Goal: Information Seeking & Learning: Learn about a topic

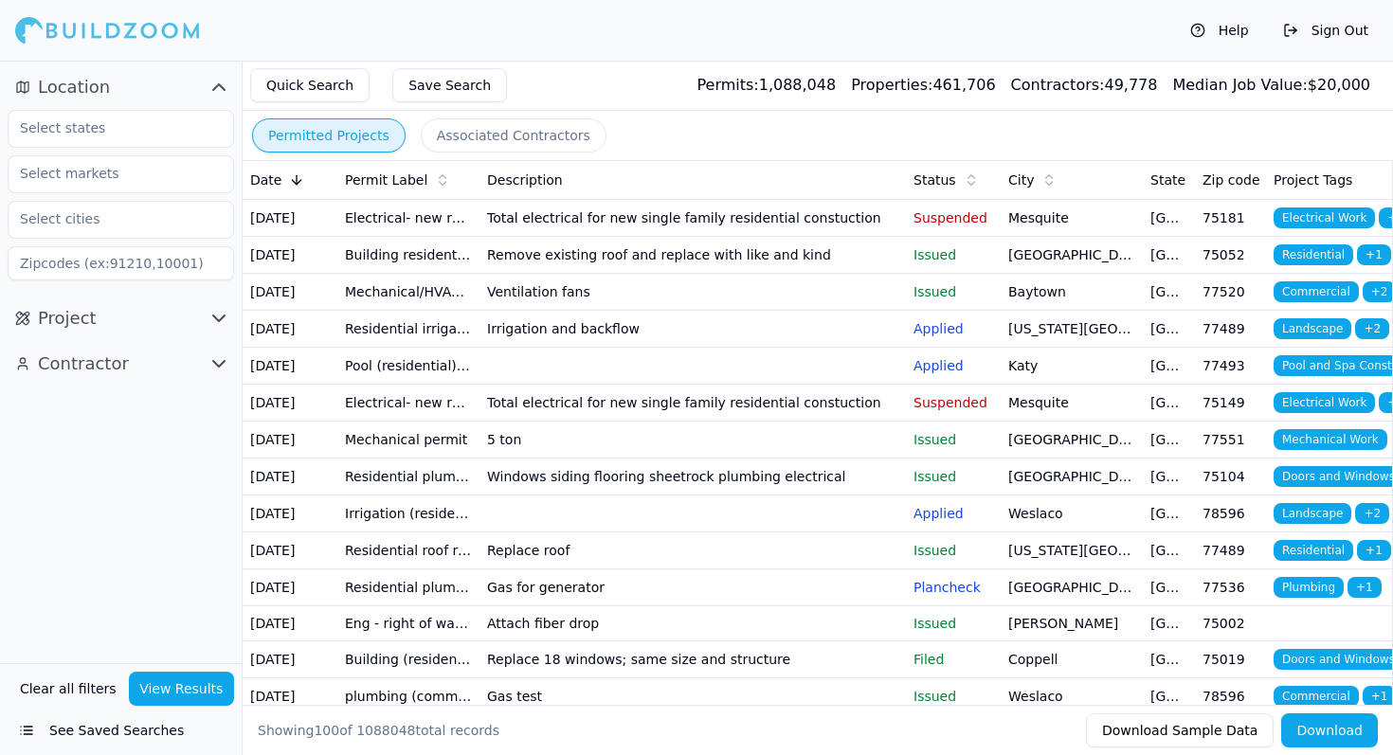
click at [118, 729] on button "See Saved Searches" at bounding box center [121, 731] width 226 height 34
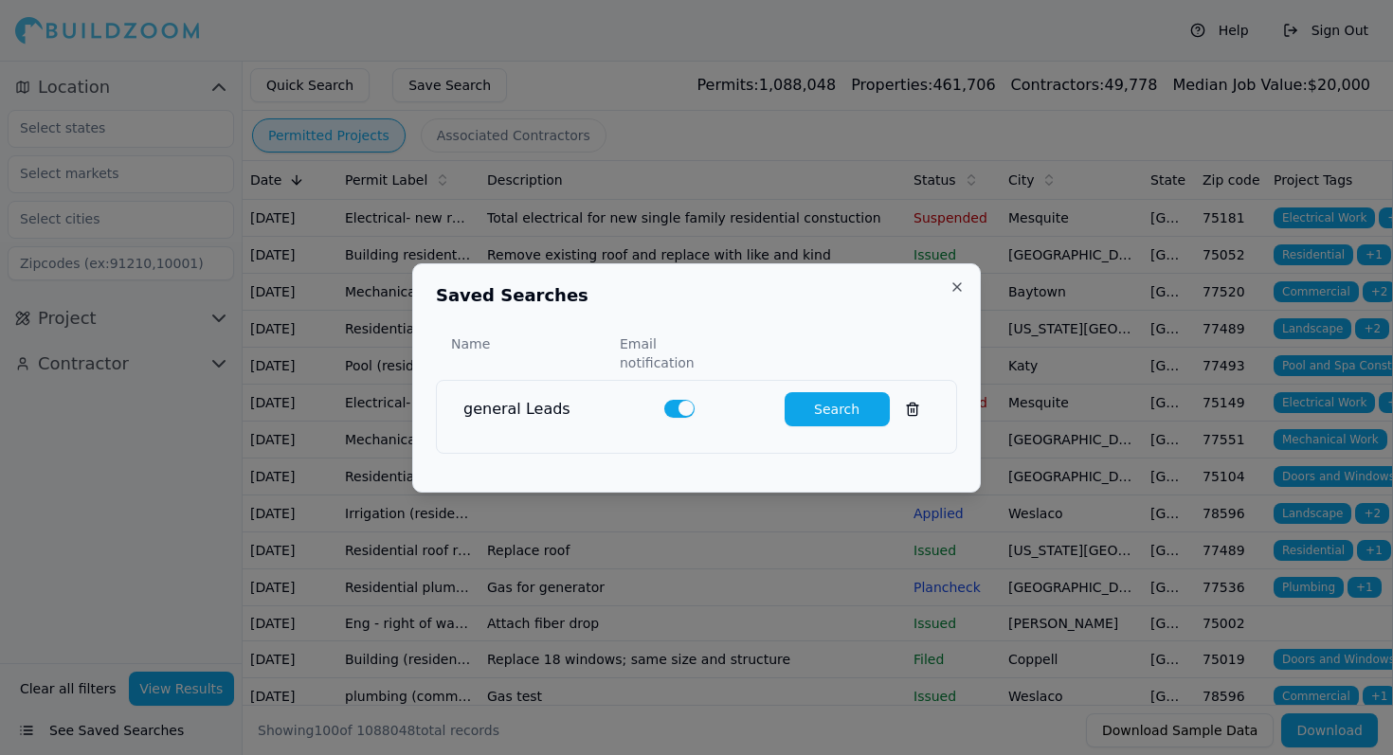
click at [795, 419] on div "general Leads Search" at bounding box center [696, 409] width 489 height 57
click at [810, 405] on button "Search" at bounding box center [837, 409] width 105 height 34
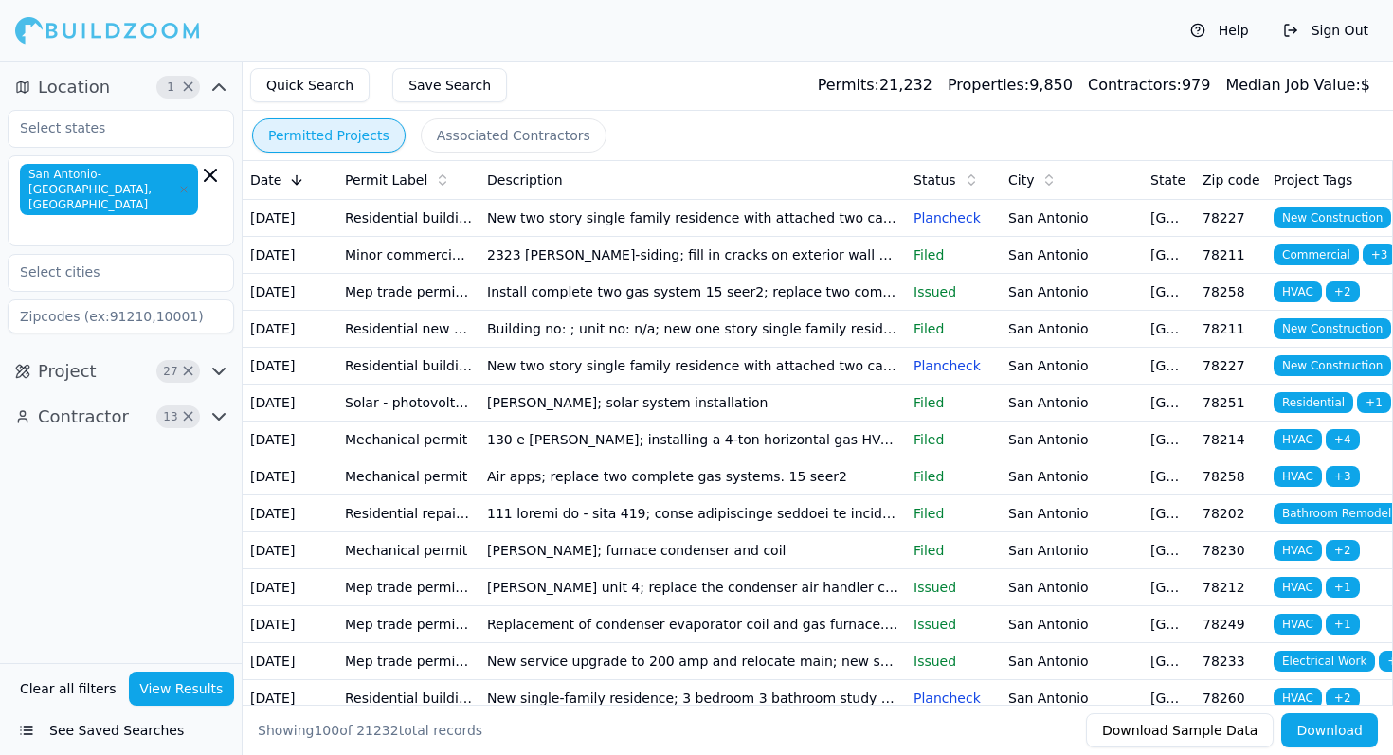
click at [219, 369] on icon "button" at bounding box center [218, 372] width 11 height 6
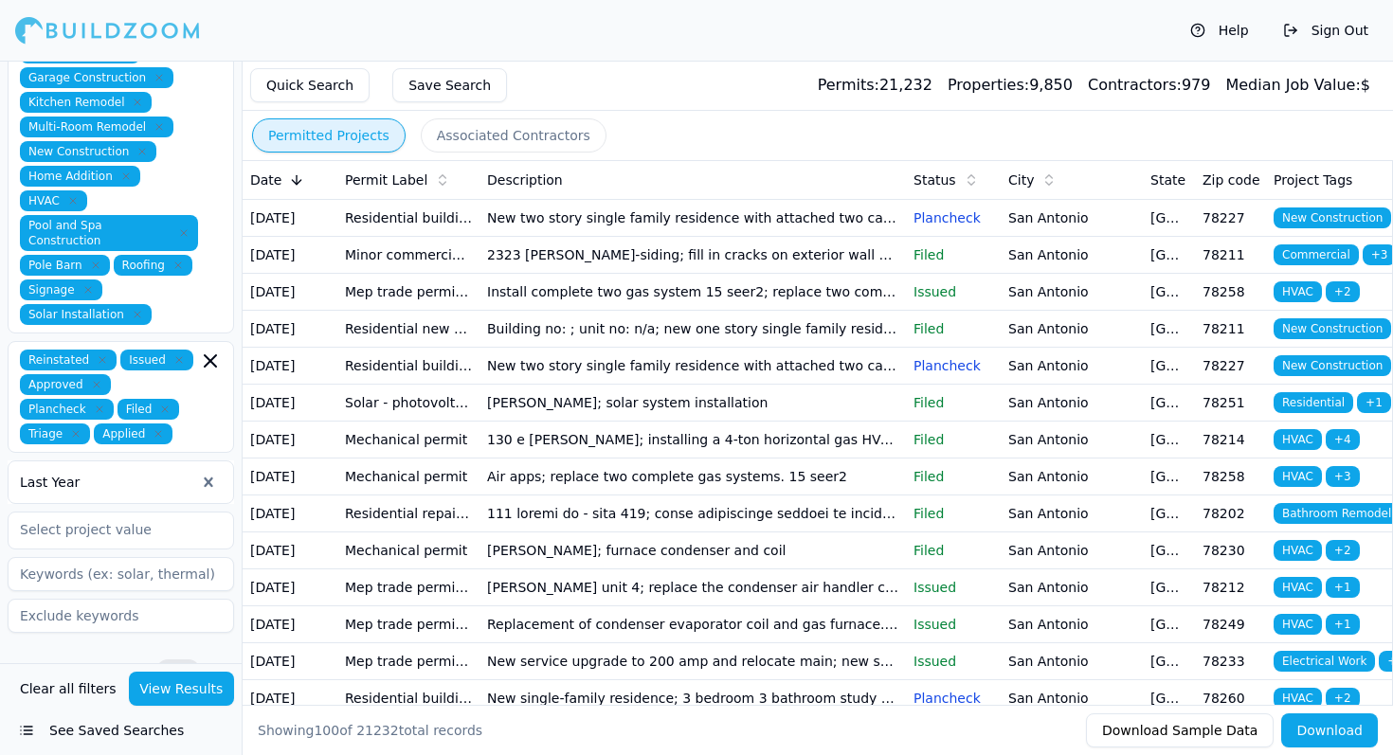
scroll to position [614, 0]
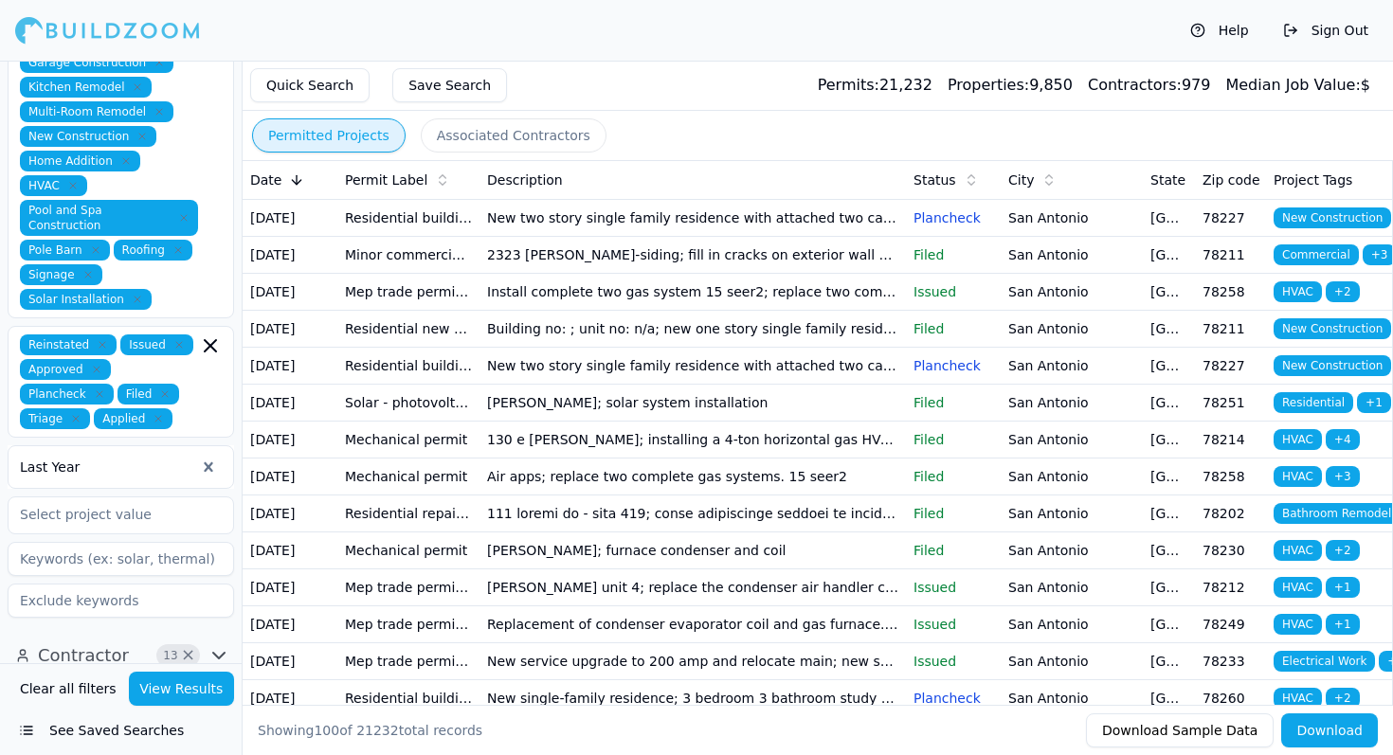
click at [214, 653] on icon "button" at bounding box center [218, 656] width 11 height 6
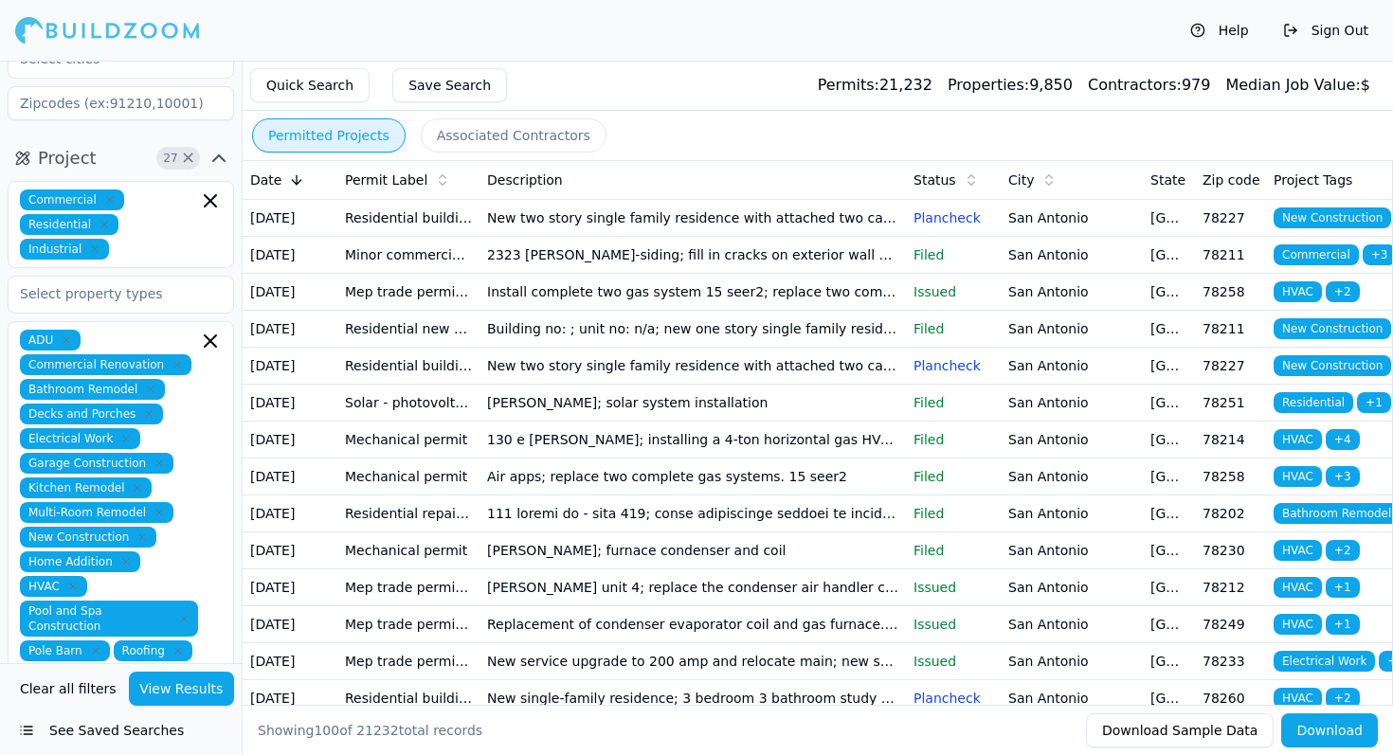
scroll to position [0, 0]
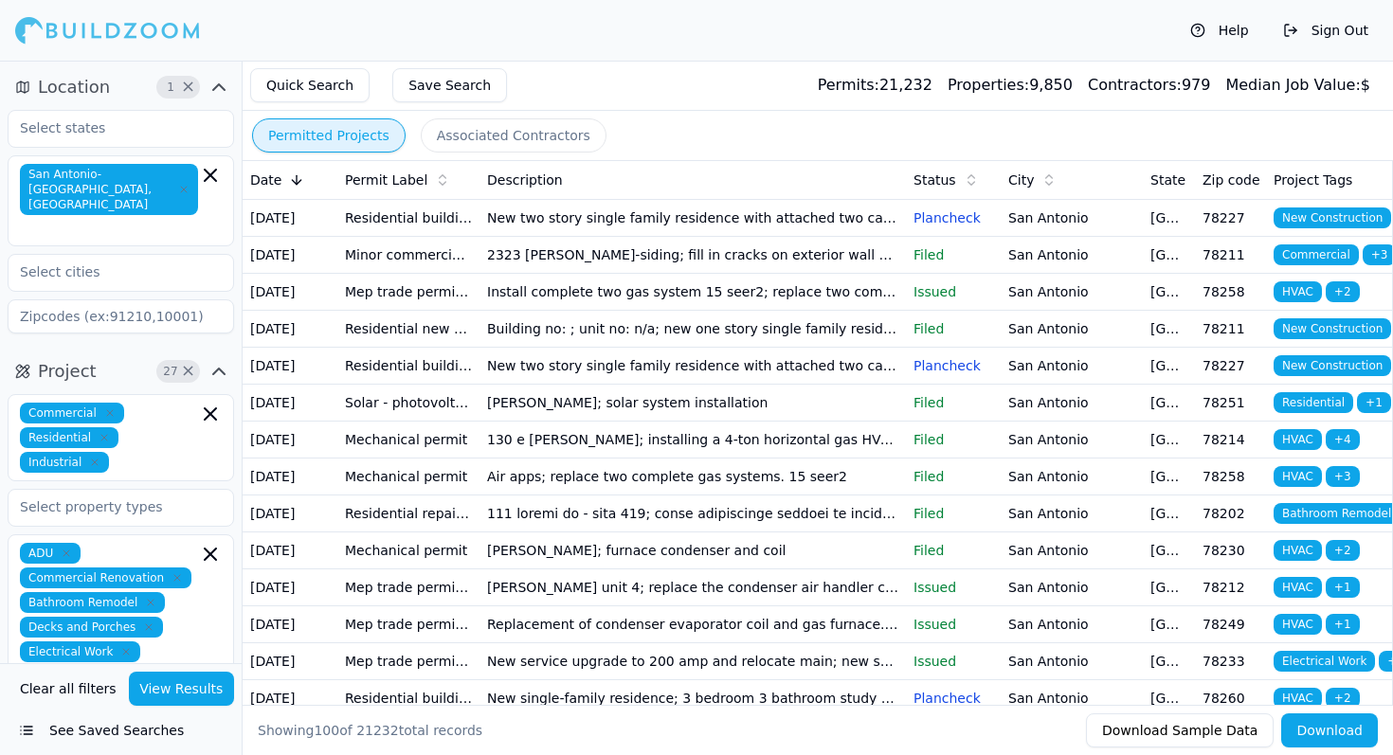
click at [110, 174] on span "San Antonio-[GEOGRAPHIC_DATA], [GEOGRAPHIC_DATA]" at bounding box center [109, 189] width 178 height 51
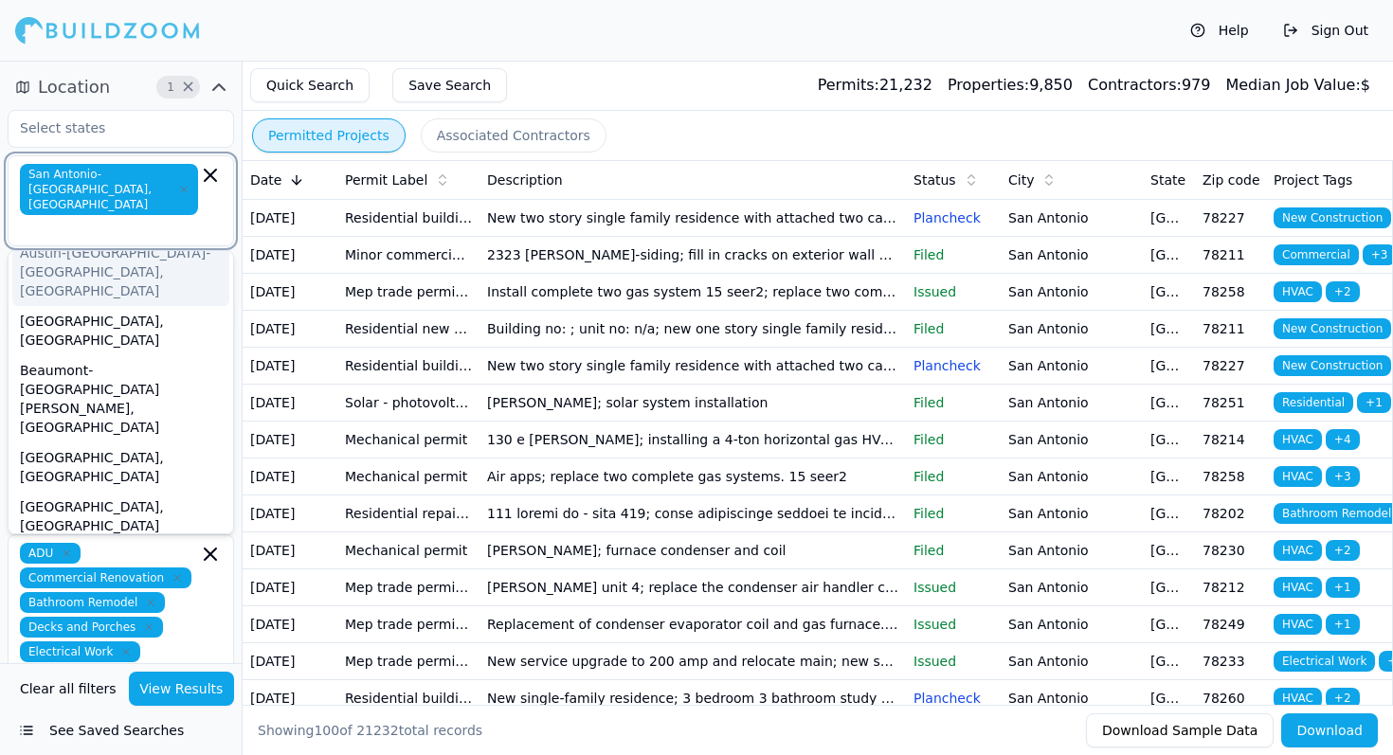
scroll to position [261, 0]
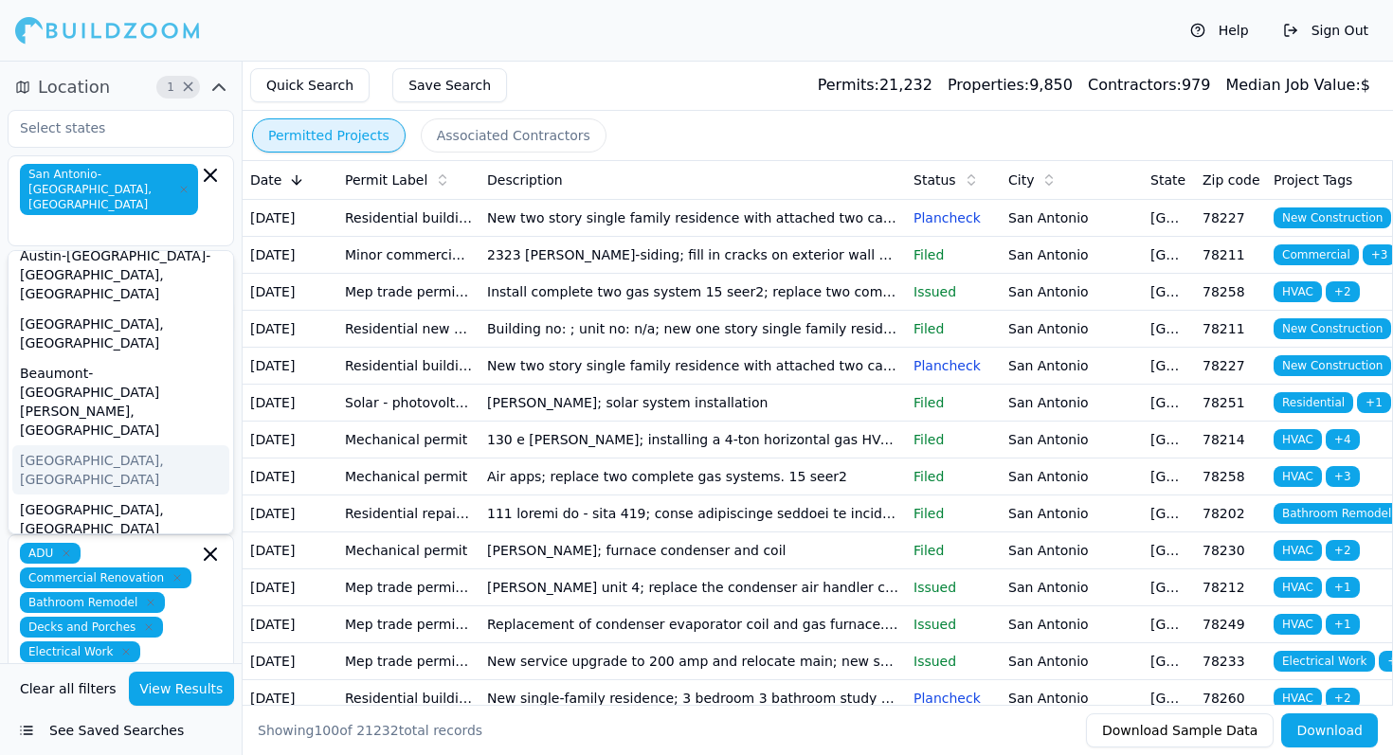
click at [169, 225] on div "San Antonio-[GEOGRAPHIC_DATA], [GEOGRAPHIC_DATA]" at bounding box center [121, 200] width 226 height 91
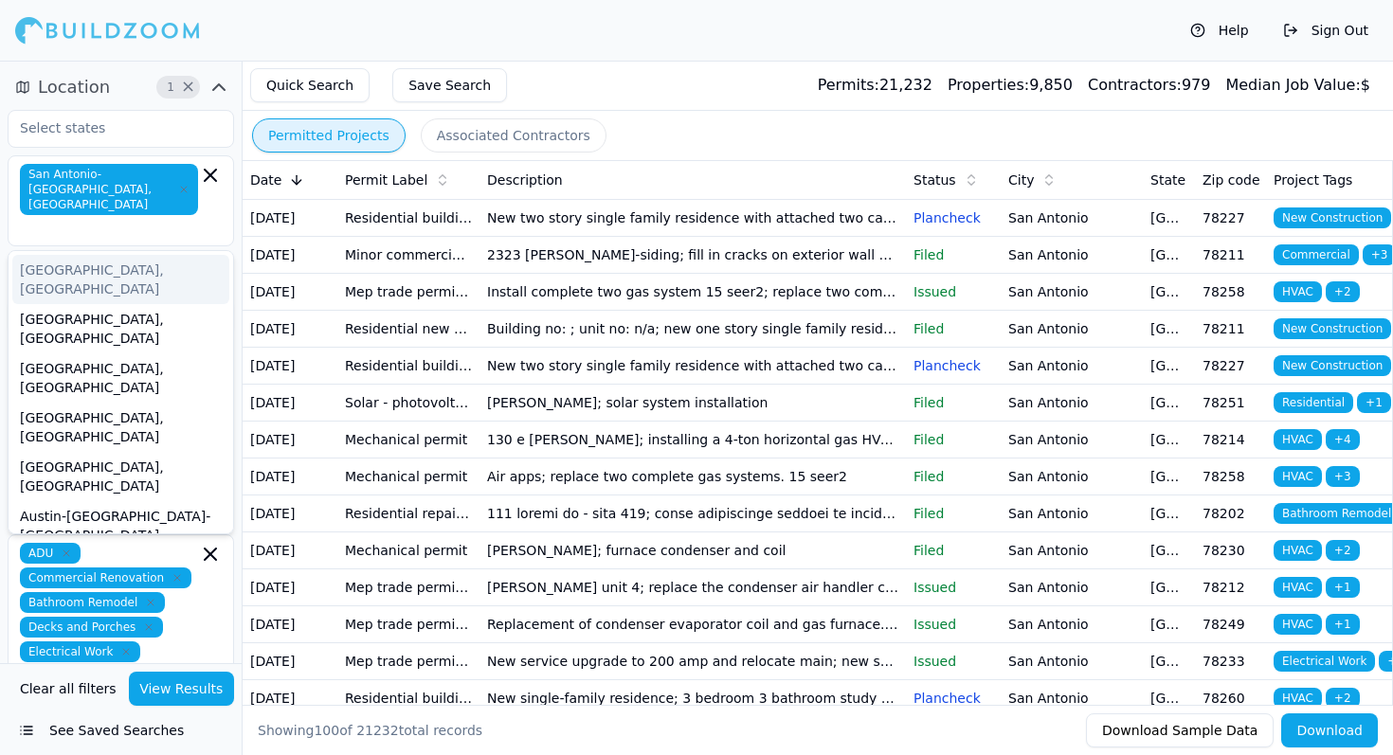
click at [253, 41] on div "Help Sign Out" at bounding box center [696, 30] width 1393 height 61
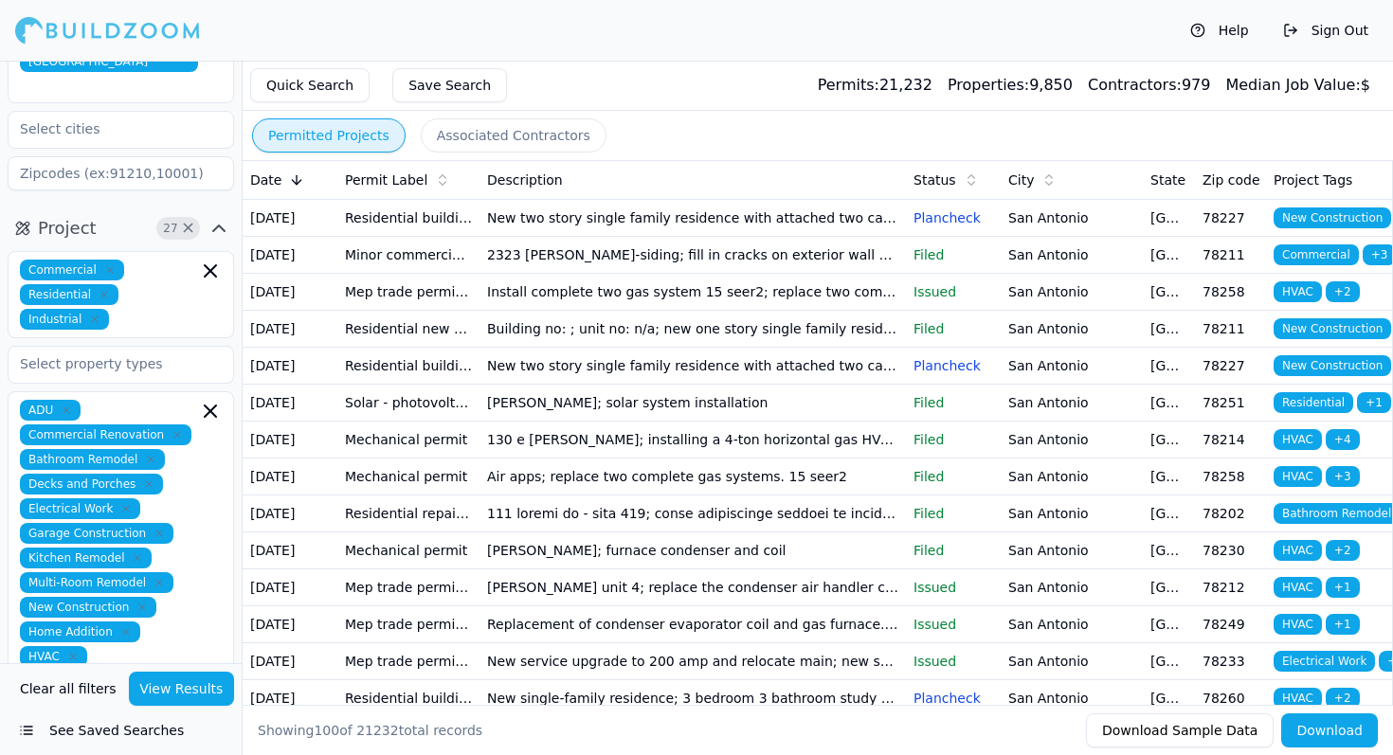
scroll to position [144, 0]
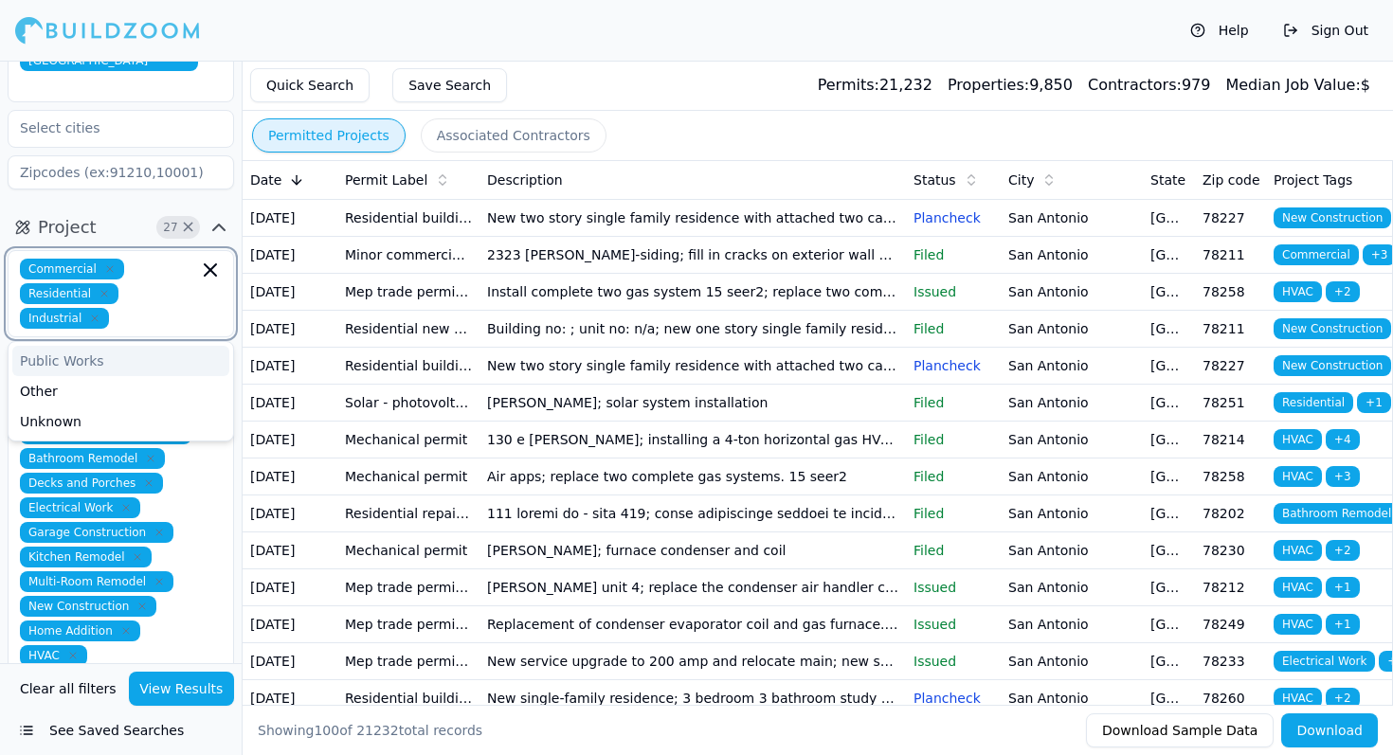
click at [165, 308] on input "text" at bounding box center [157, 318] width 81 height 21
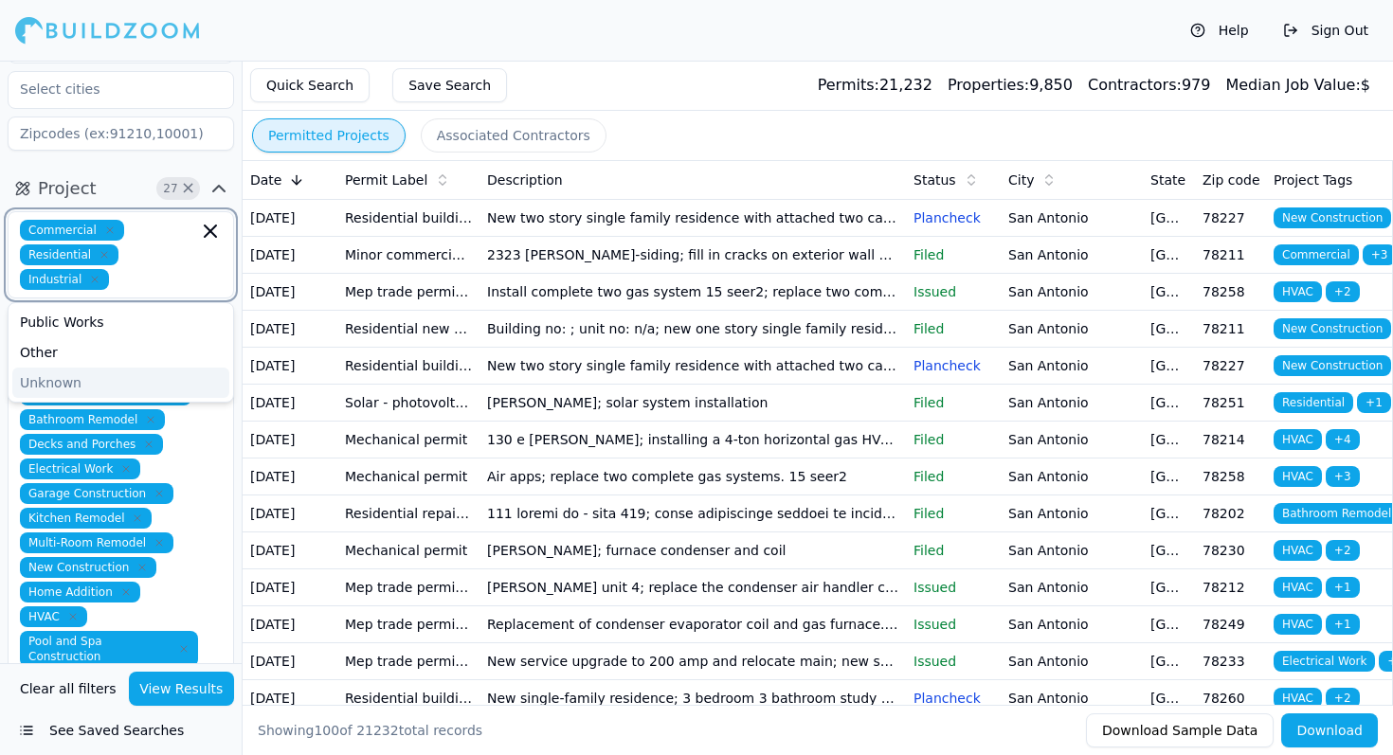
scroll to position [171, 0]
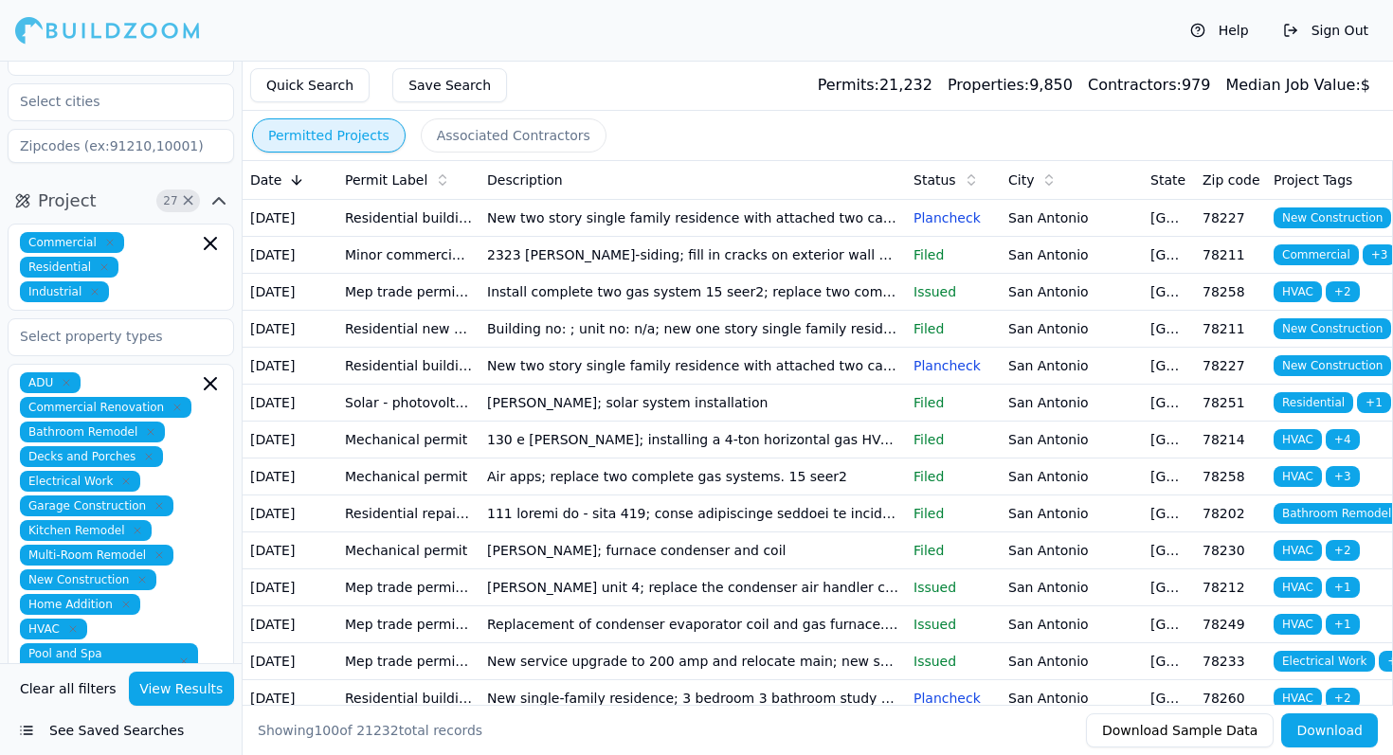
click at [183, 260] on div "Commercial Residential Industrial" at bounding box center [121, 267] width 202 height 70
click at [127, 178] on div "Project 27 × Commercial Residential Industrial Public Works Other Unknown ADU C…" at bounding box center [121, 627] width 242 height 898
click at [152, 232] on div "Commercial Residential Industrial" at bounding box center [121, 267] width 202 height 70
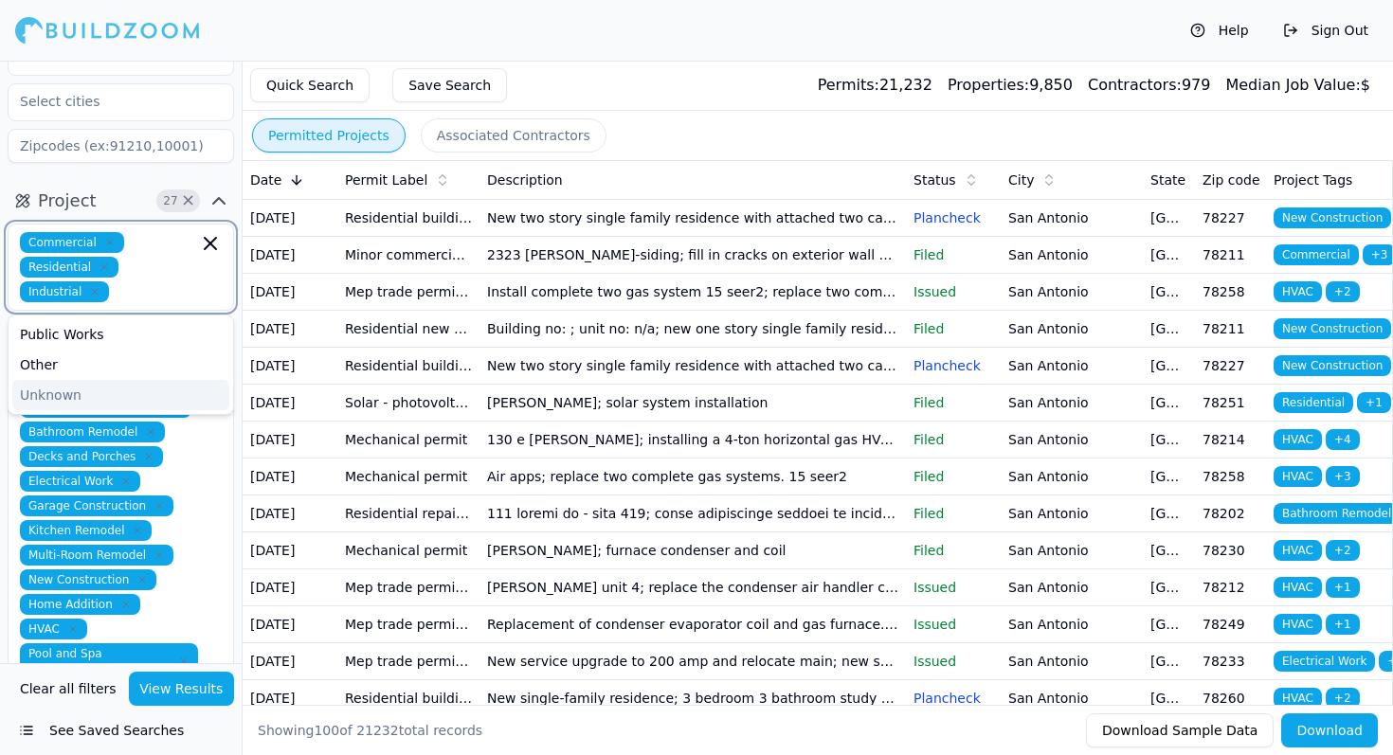
click at [85, 380] on div "Unknown" at bounding box center [120, 395] width 217 height 30
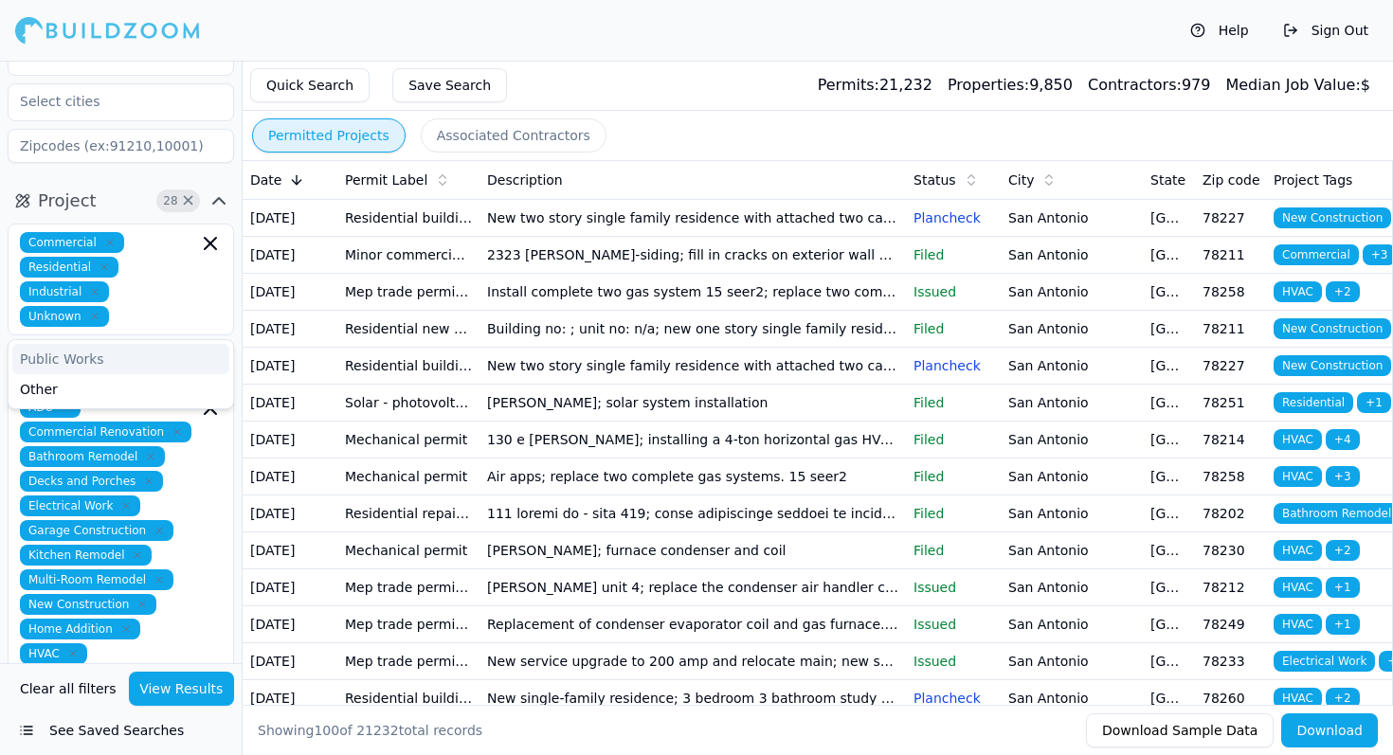
click at [172, 232] on div "Commercial Residential Industrial Unknown" at bounding box center [121, 279] width 202 height 95
click at [127, 186] on button "Project 28 ×" at bounding box center [121, 201] width 226 height 30
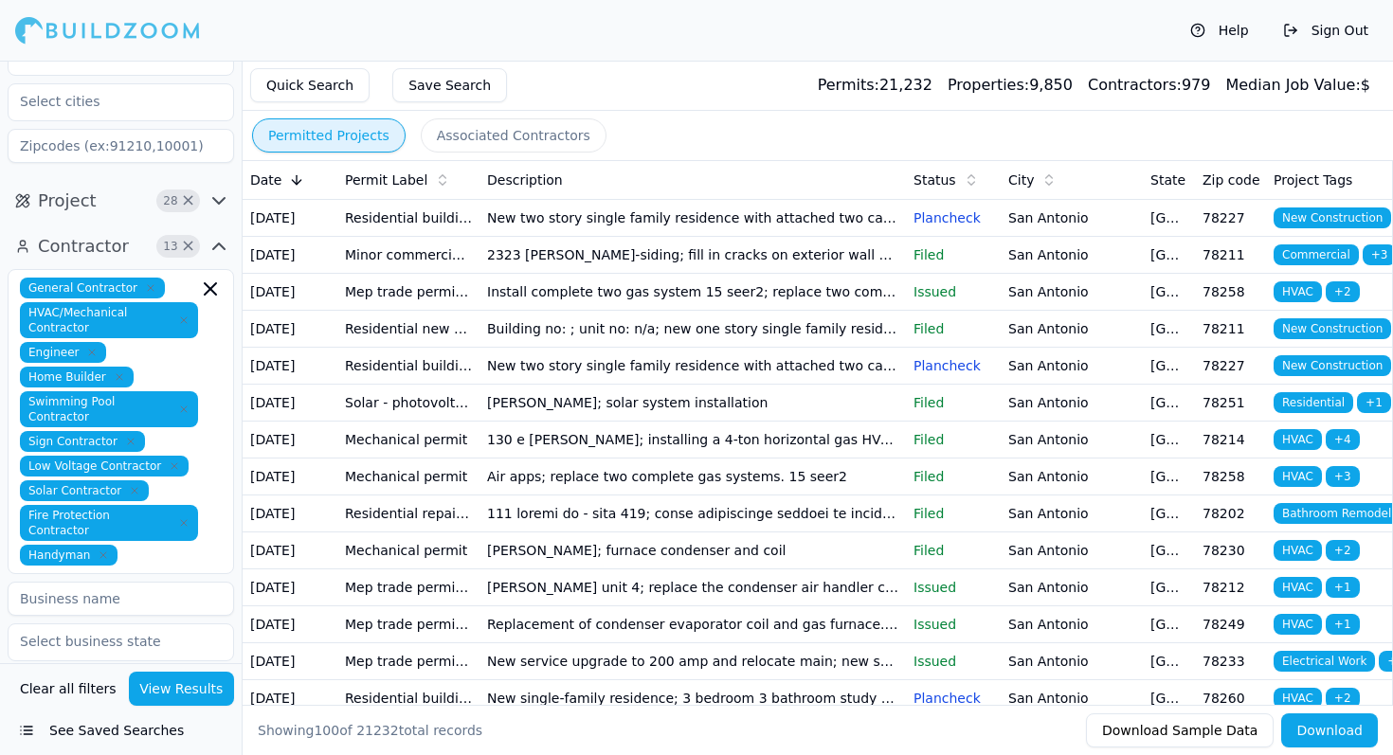
click at [116, 186] on button "Project 28 ×" at bounding box center [121, 201] width 226 height 30
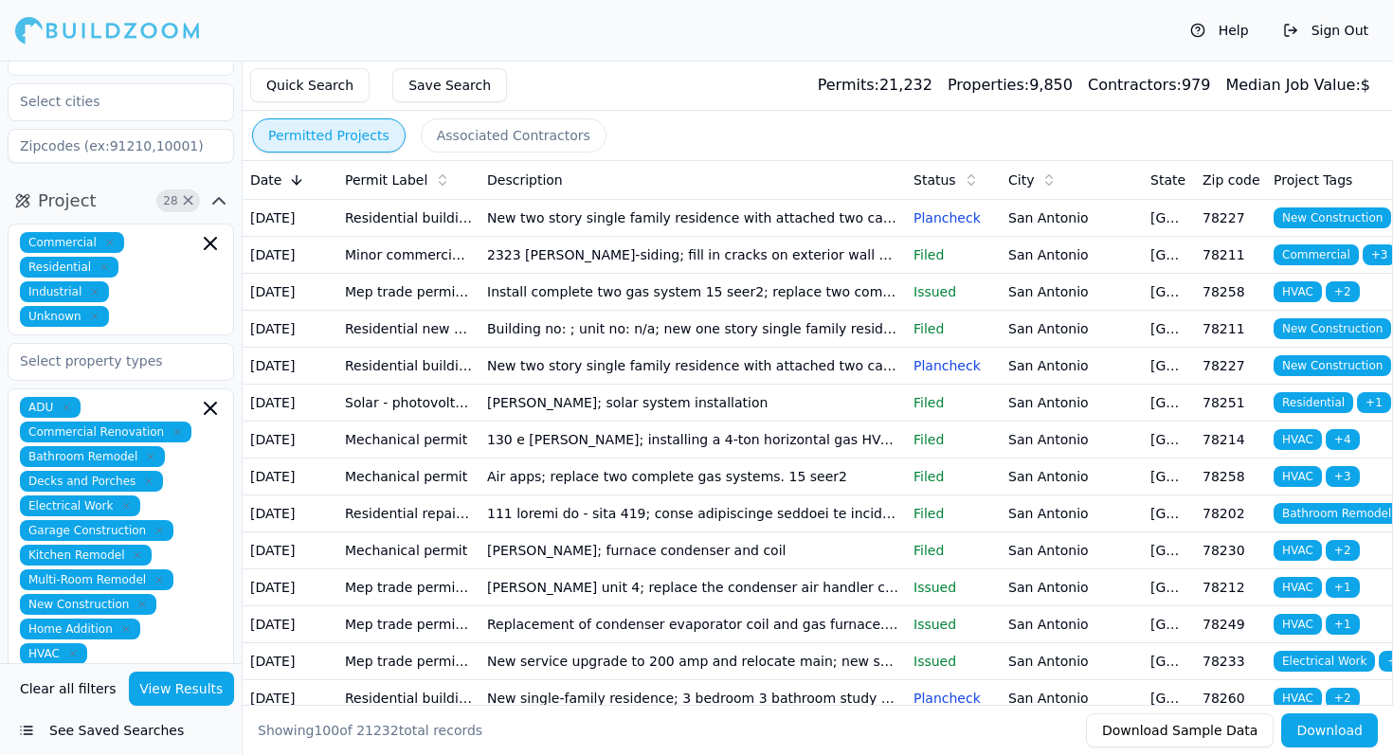
click at [116, 186] on button "Project 28 ×" at bounding box center [121, 201] width 226 height 30
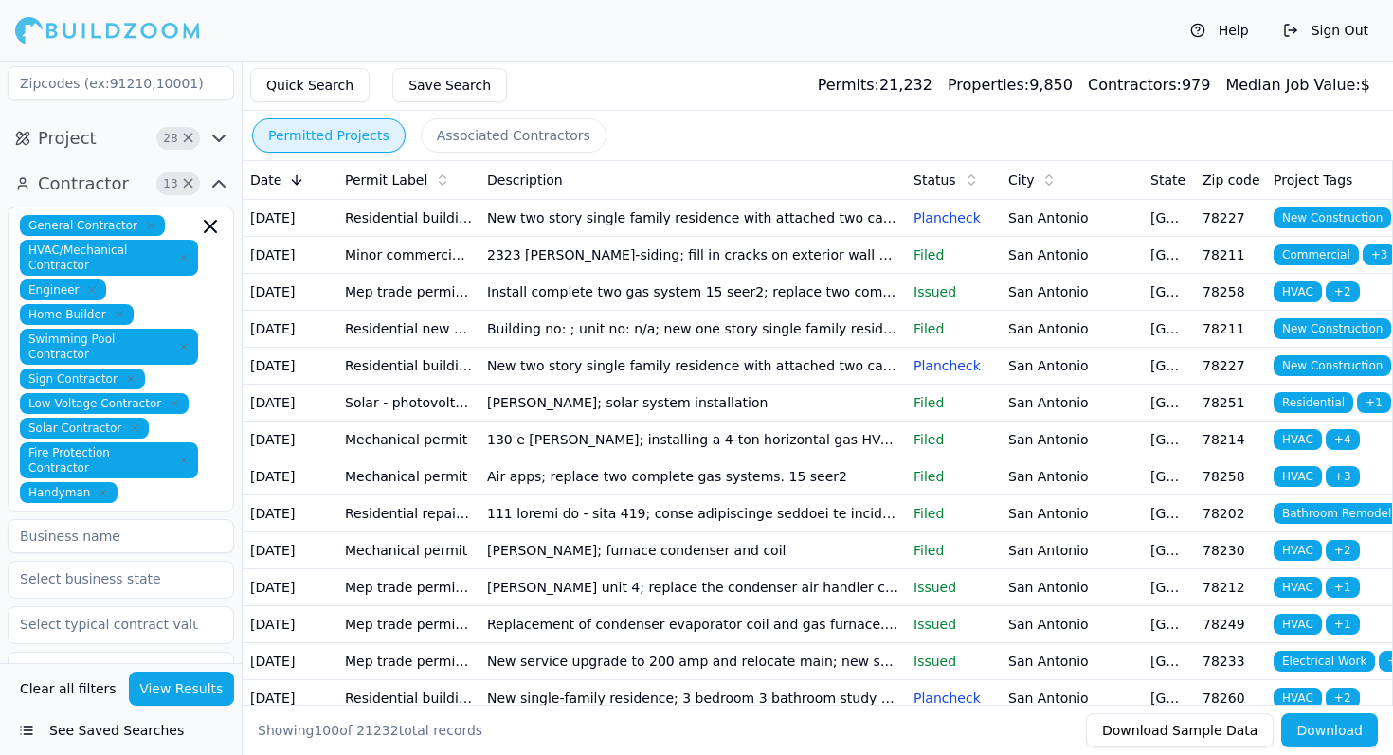
scroll to position [230, 0]
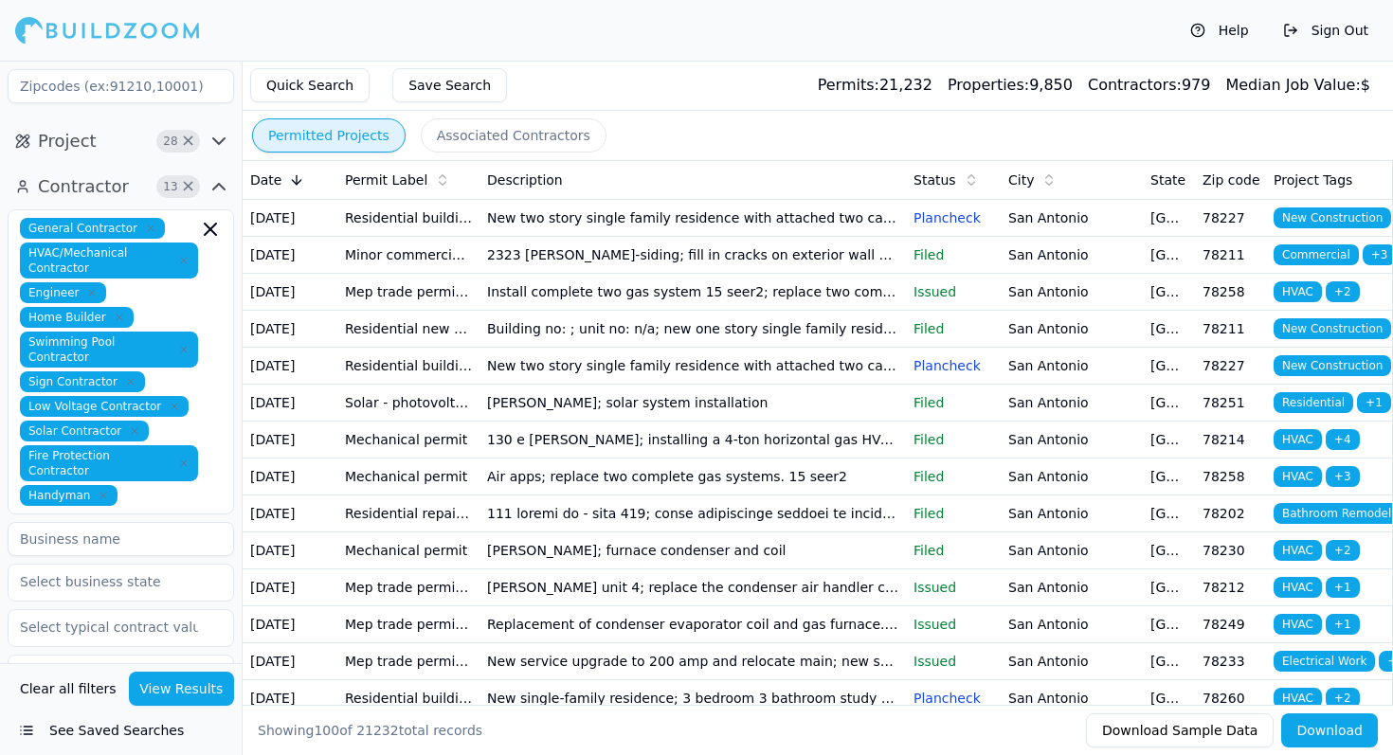
click at [132, 126] on button "Project 28 ×" at bounding box center [121, 141] width 226 height 30
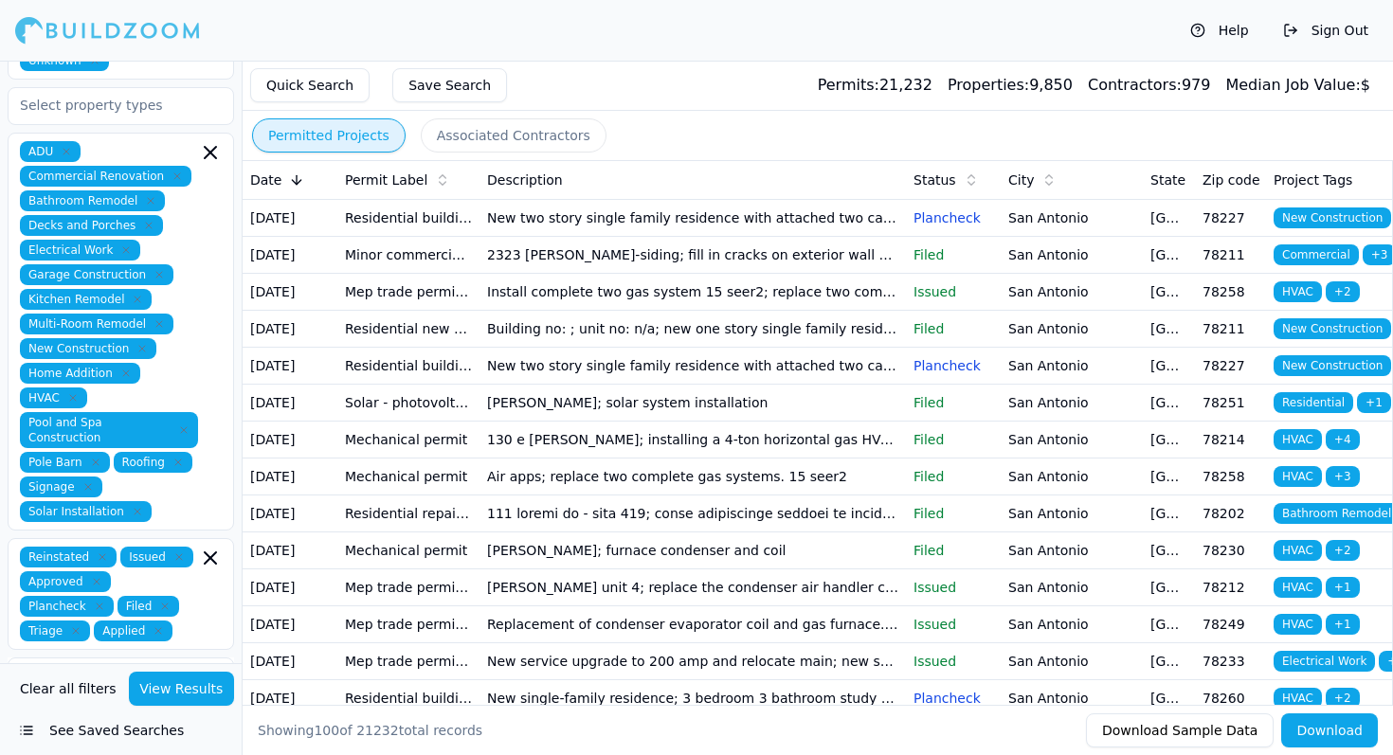
scroll to position [432, 0]
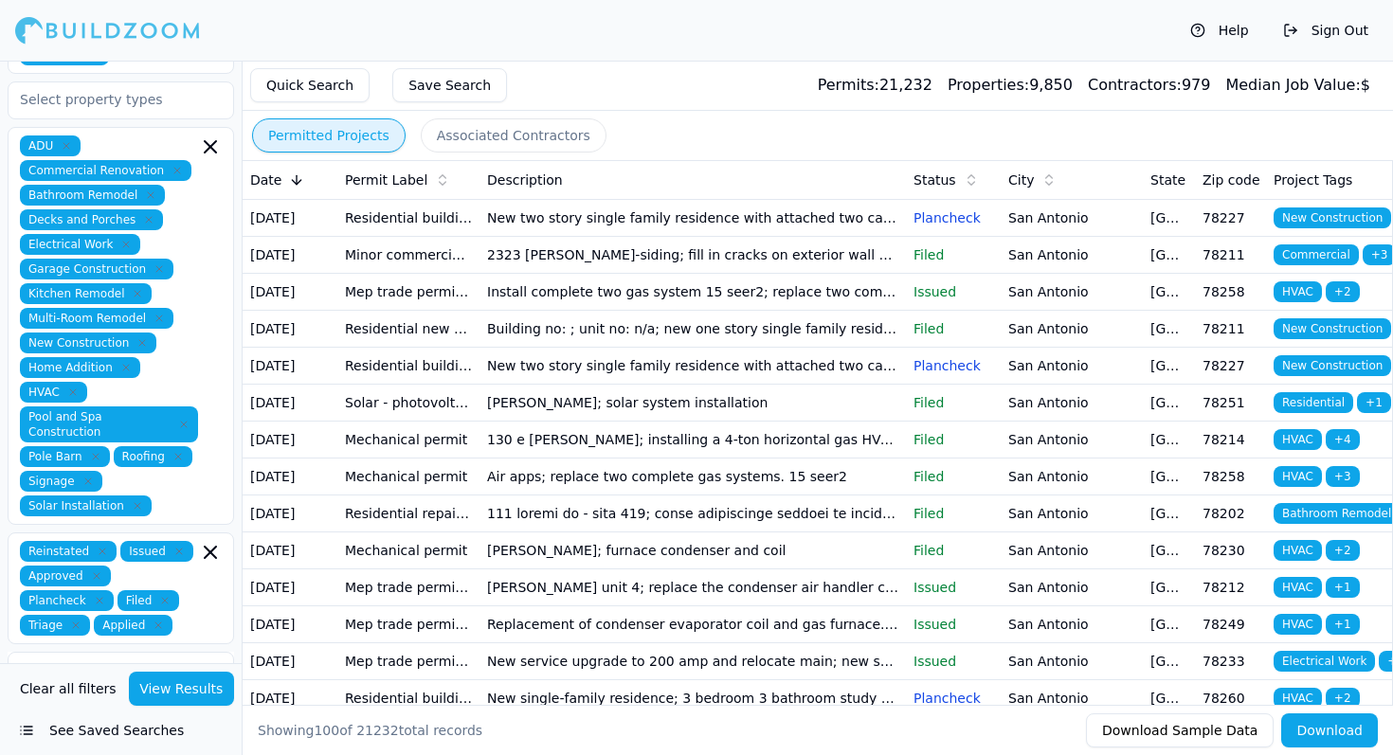
click at [176, 358] on div "ADU Commercial Renovation Bathroom Remodel Decks and Porches Electrical Work Ga…" at bounding box center [121, 326] width 202 height 381
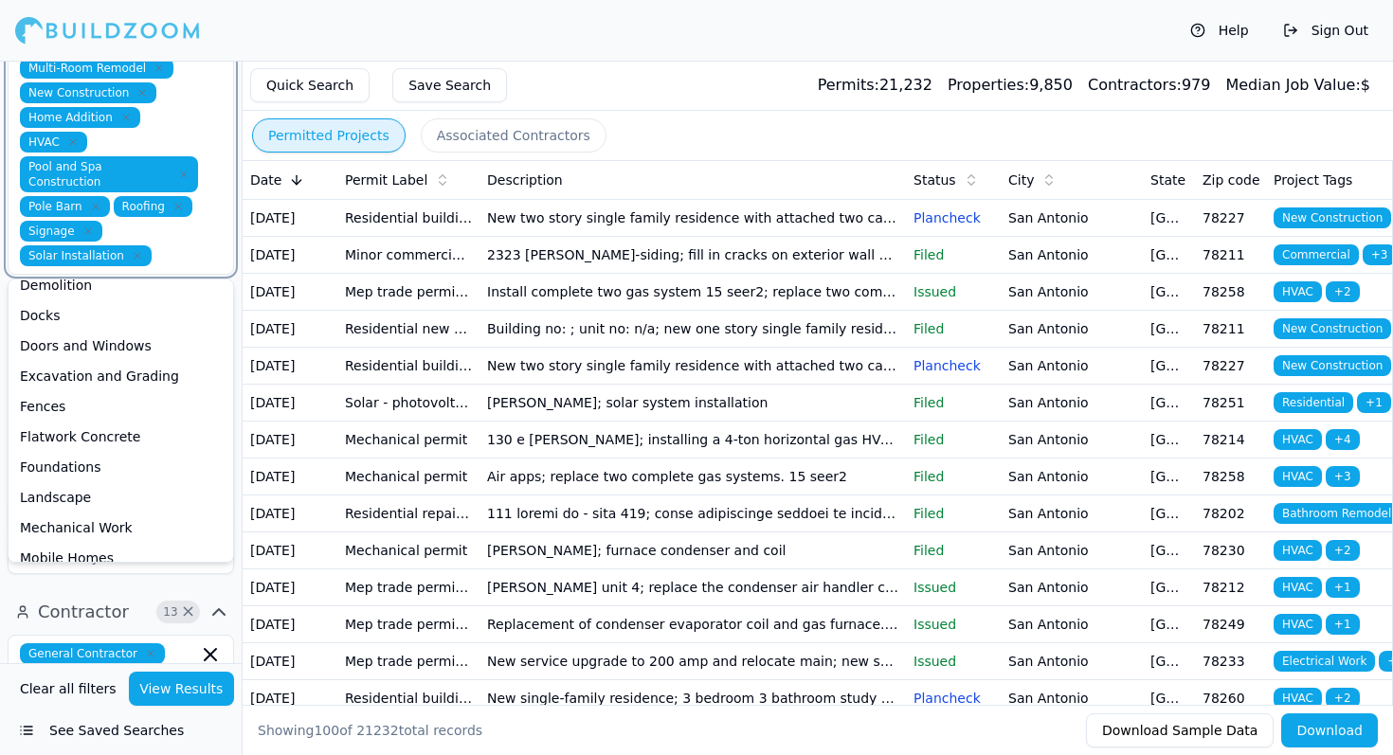
scroll to position [0, 0]
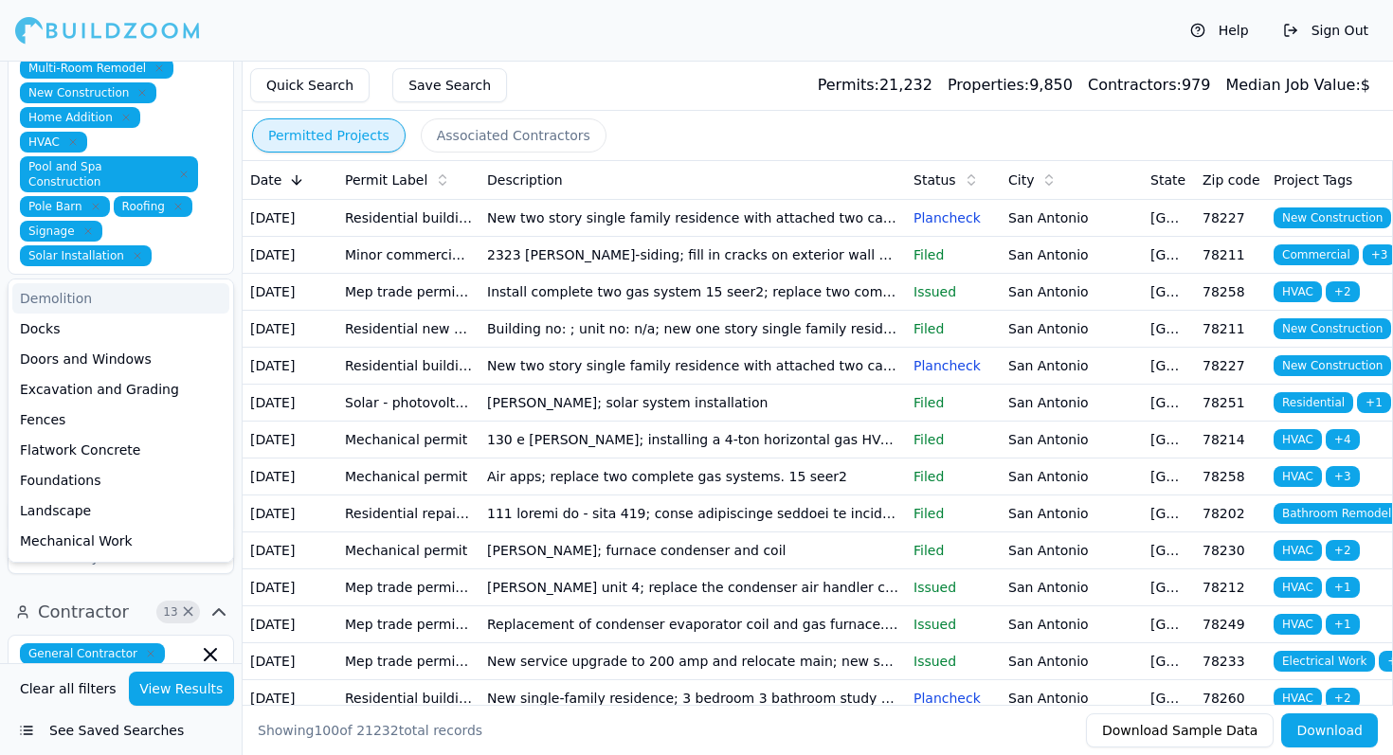
click at [182, 98] on div "ADU Commercial Renovation Bathroom Remodel Decks and Porches Electrical Work Ga…" at bounding box center [121, 75] width 202 height 381
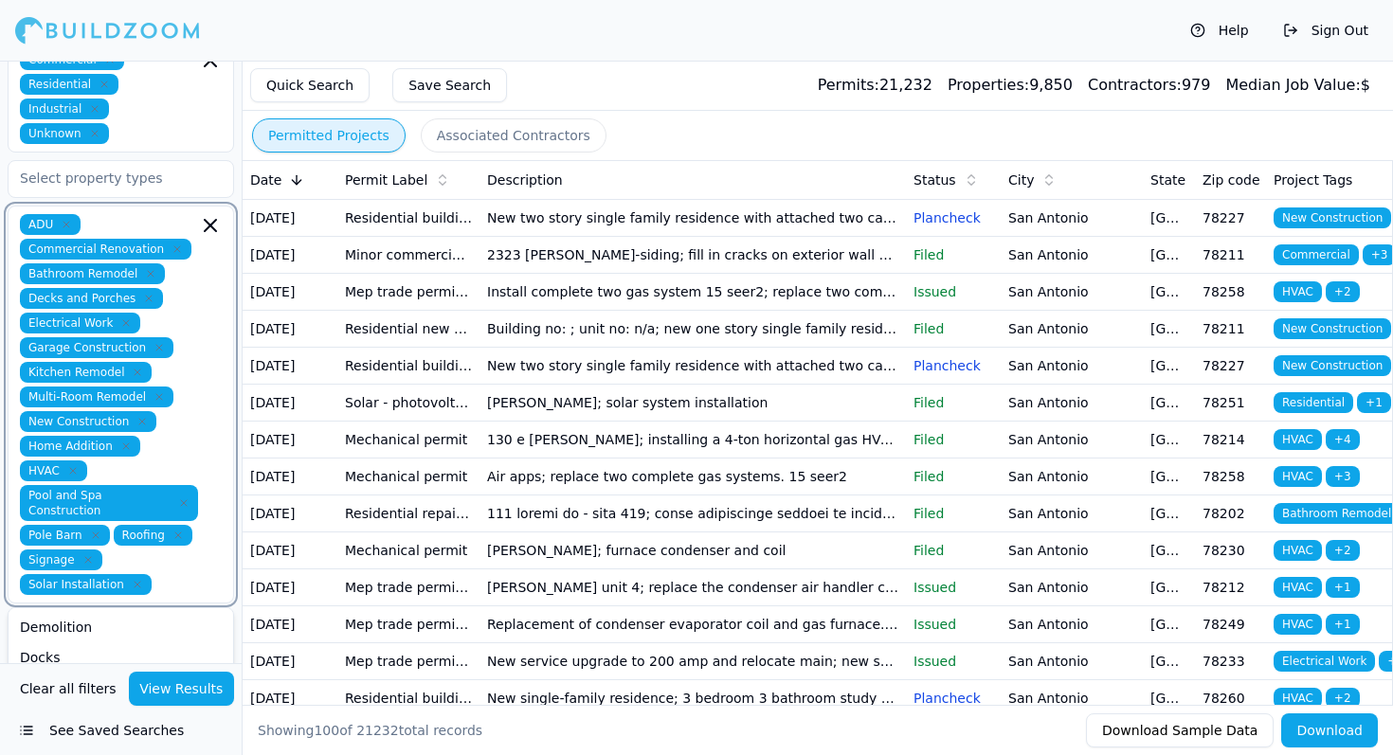
scroll to position [343, 0]
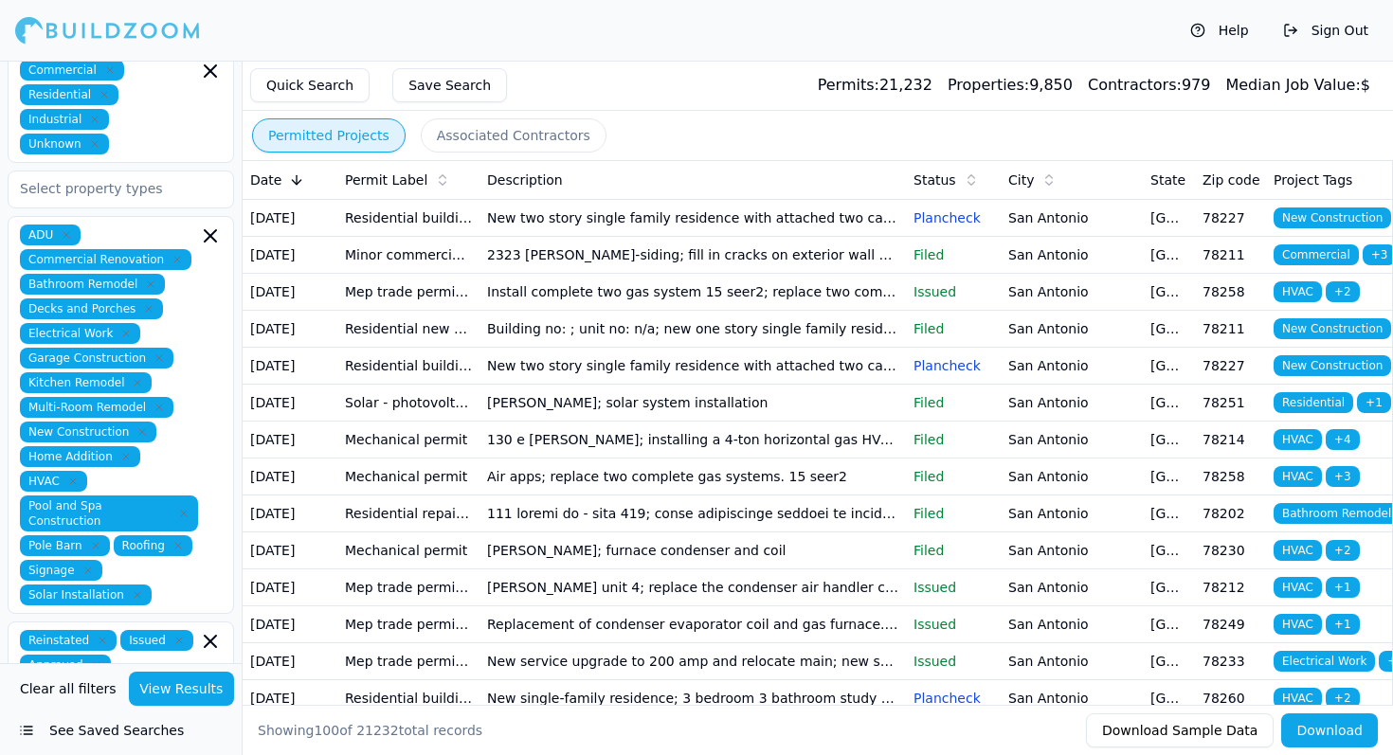
click at [146, 141] on div "Commercial Residential Industrial Unknown" at bounding box center [121, 107] width 226 height 112
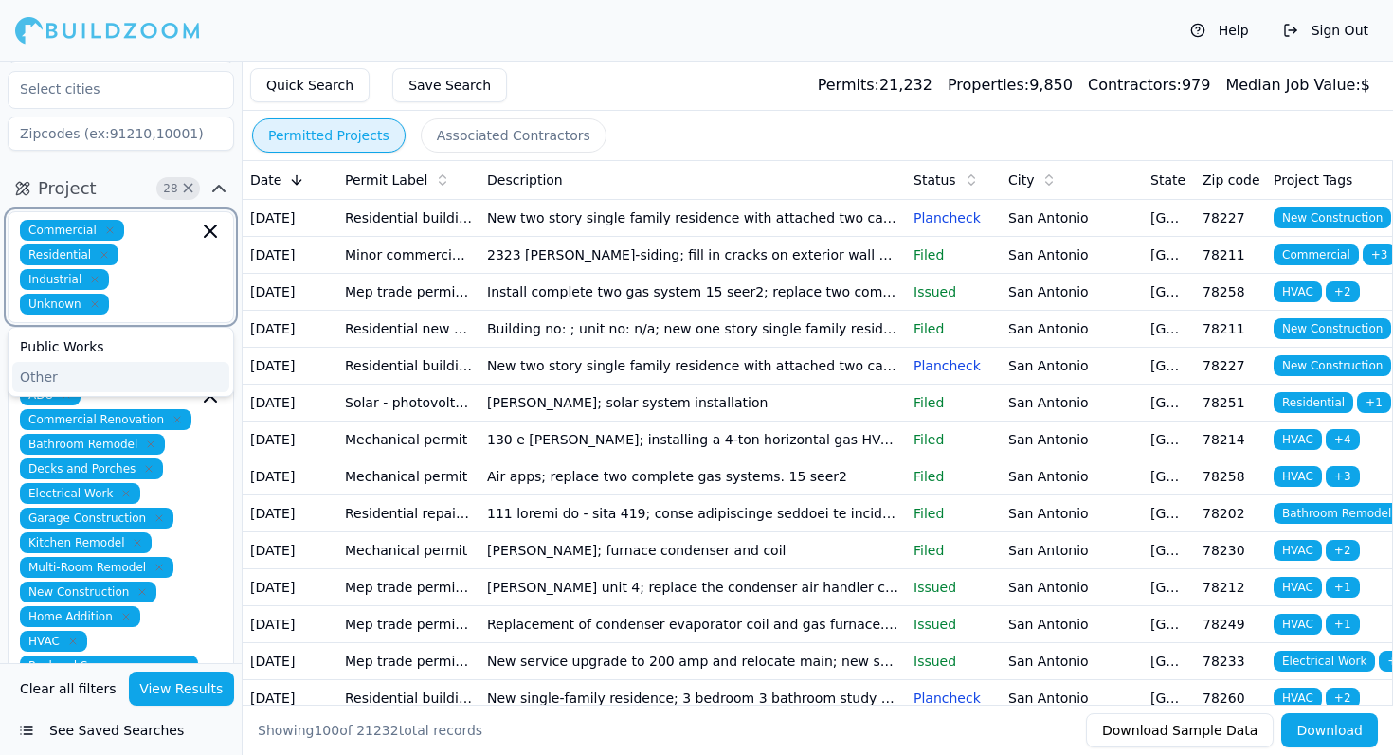
scroll to position [182, 0]
click at [127, 174] on button "Project 28 ×" at bounding box center [121, 189] width 226 height 30
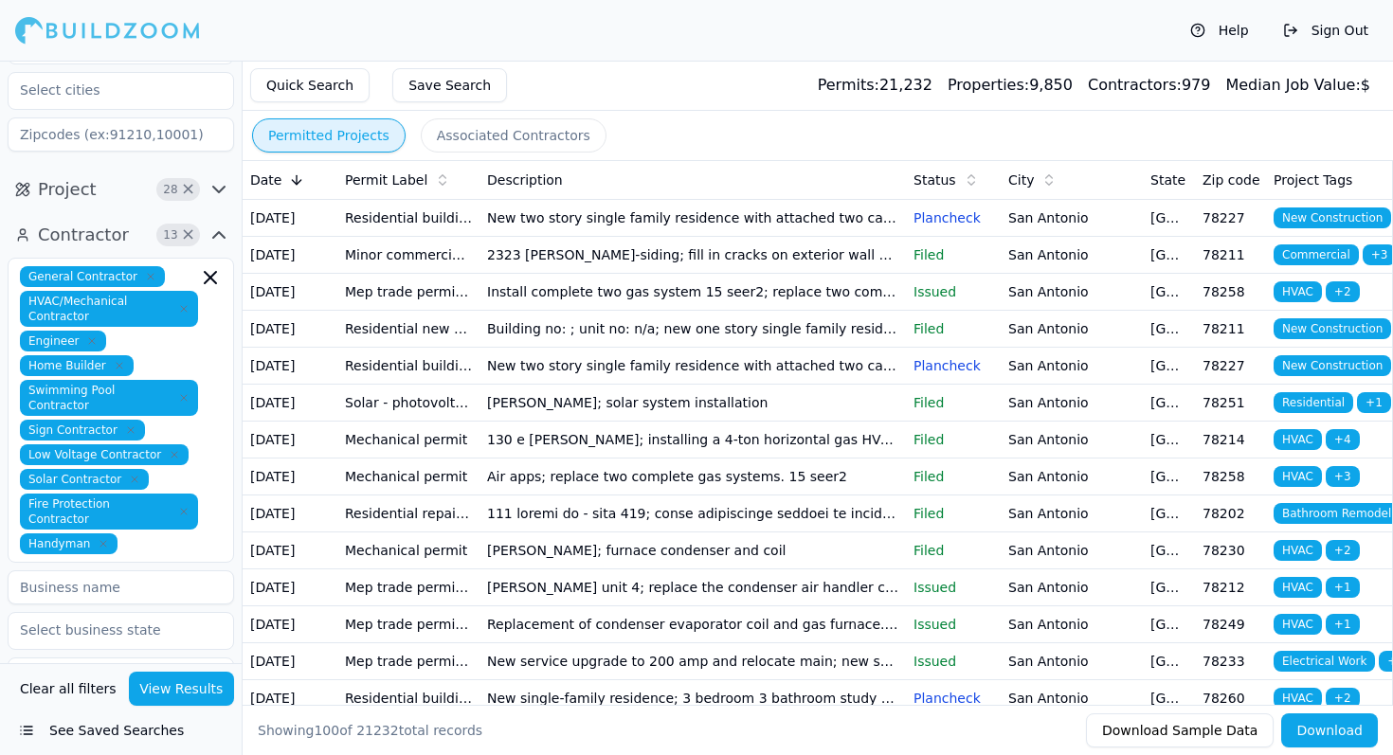
click at [129, 167] on div "Project 28 ×" at bounding box center [121, 189] width 242 height 45
click at [9, 258] on div "General Contractor HVAC/Mechanical Contractor Engineer Home Builder Swimming Po…" at bounding box center [121, 410] width 226 height 305
click at [96, 186] on button "Project 28 ×" at bounding box center [121, 189] width 226 height 30
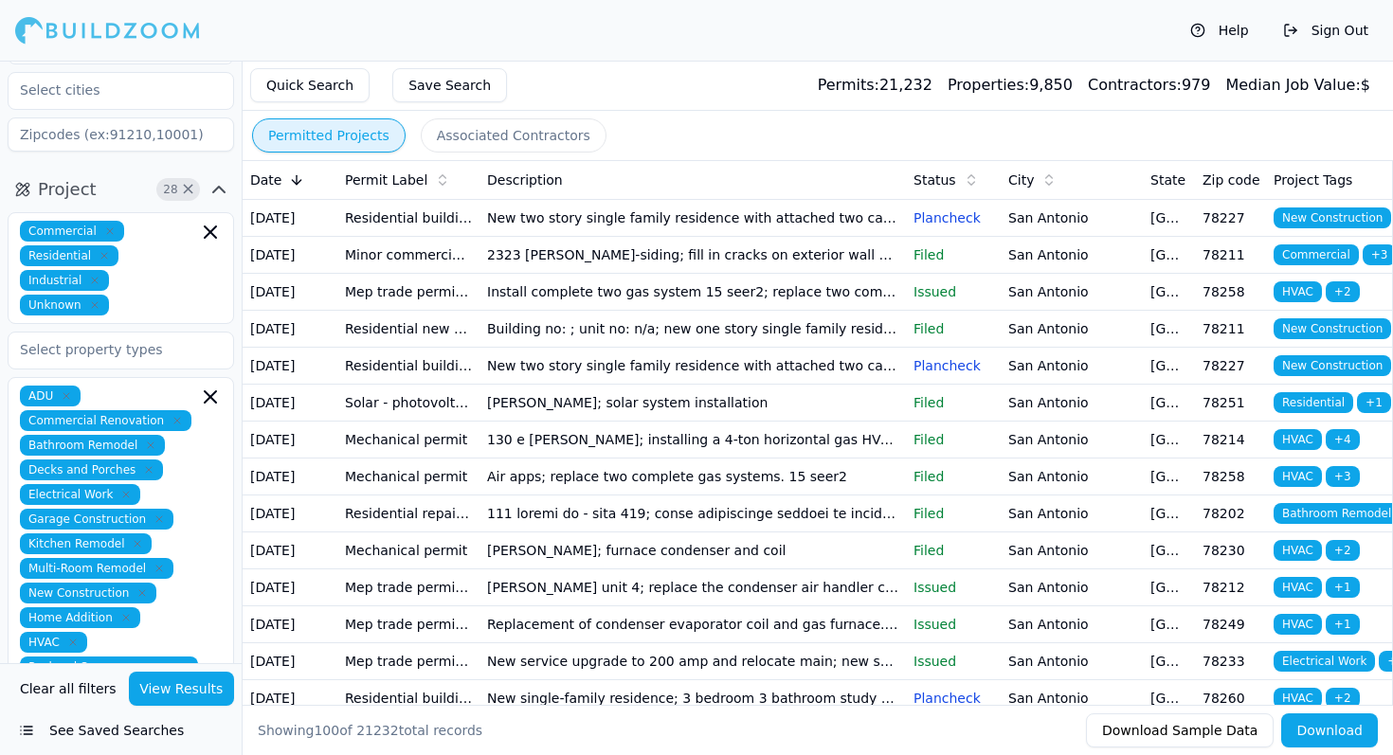
click at [27, 189] on icon "button" at bounding box center [25, 192] width 7 height 7
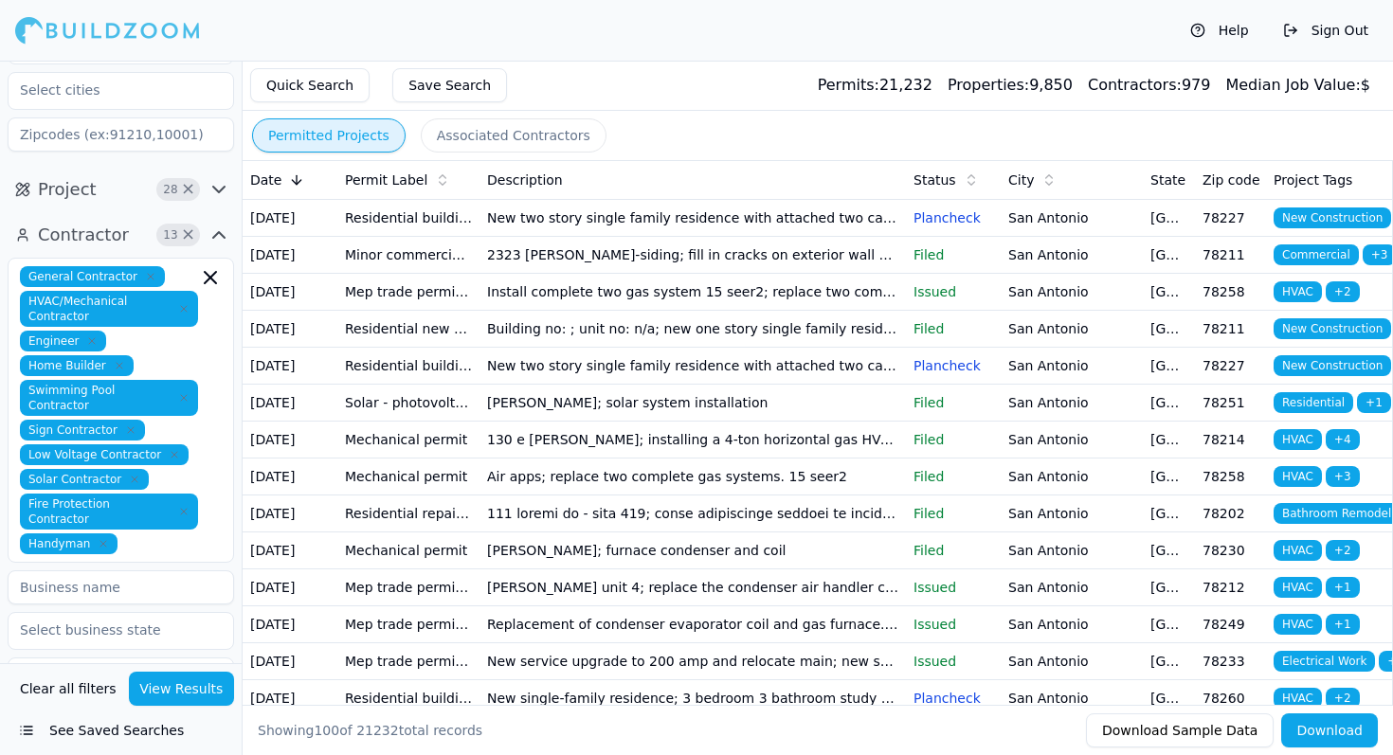
click at [27, 189] on icon "button" at bounding box center [25, 192] width 7 height 7
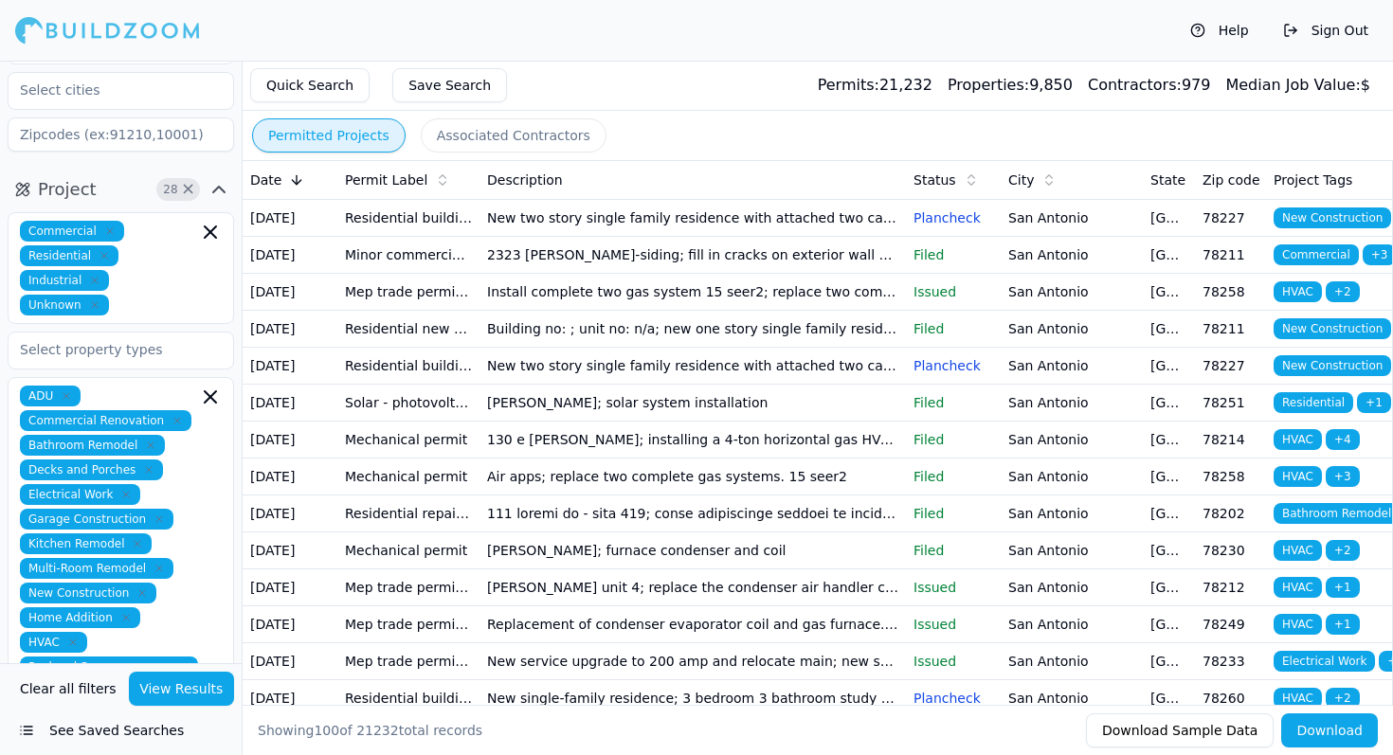
click at [132, 174] on button "Project 28 ×" at bounding box center [121, 189] width 226 height 30
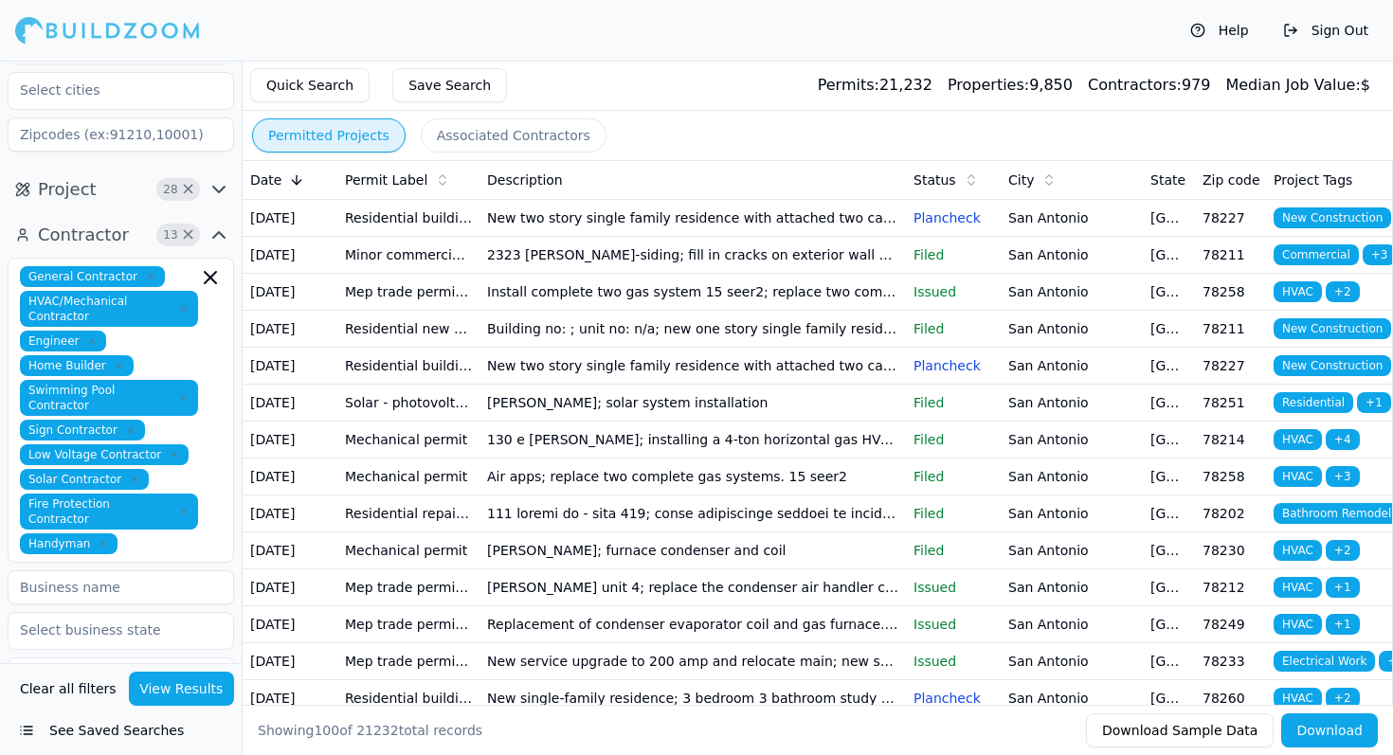
click at [132, 174] on button "Project 28 ×" at bounding box center [121, 189] width 226 height 30
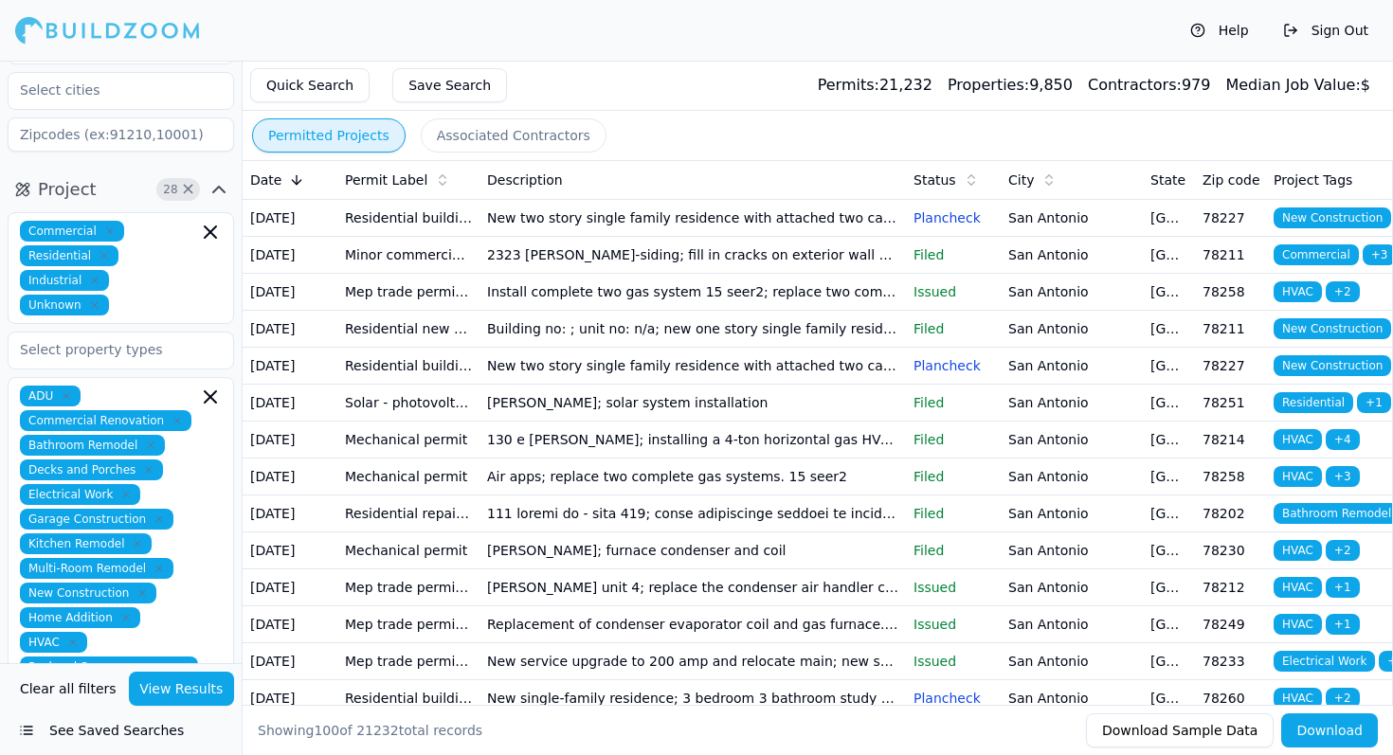
click at [215, 178] on icon "button" at bounding box center [219, 189] width 23 height 23
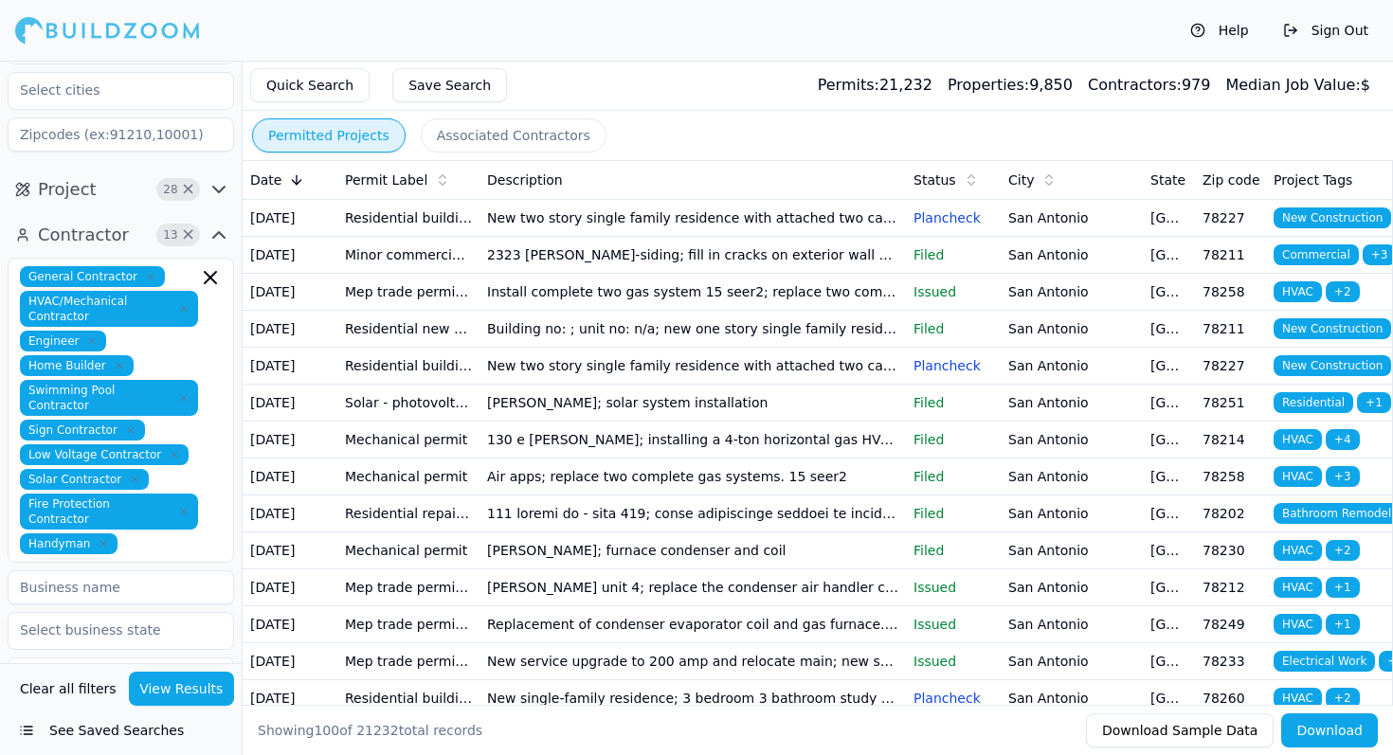
click at [215, 178] on icon "button" at bounding box center [219, 189] width 23 height 23
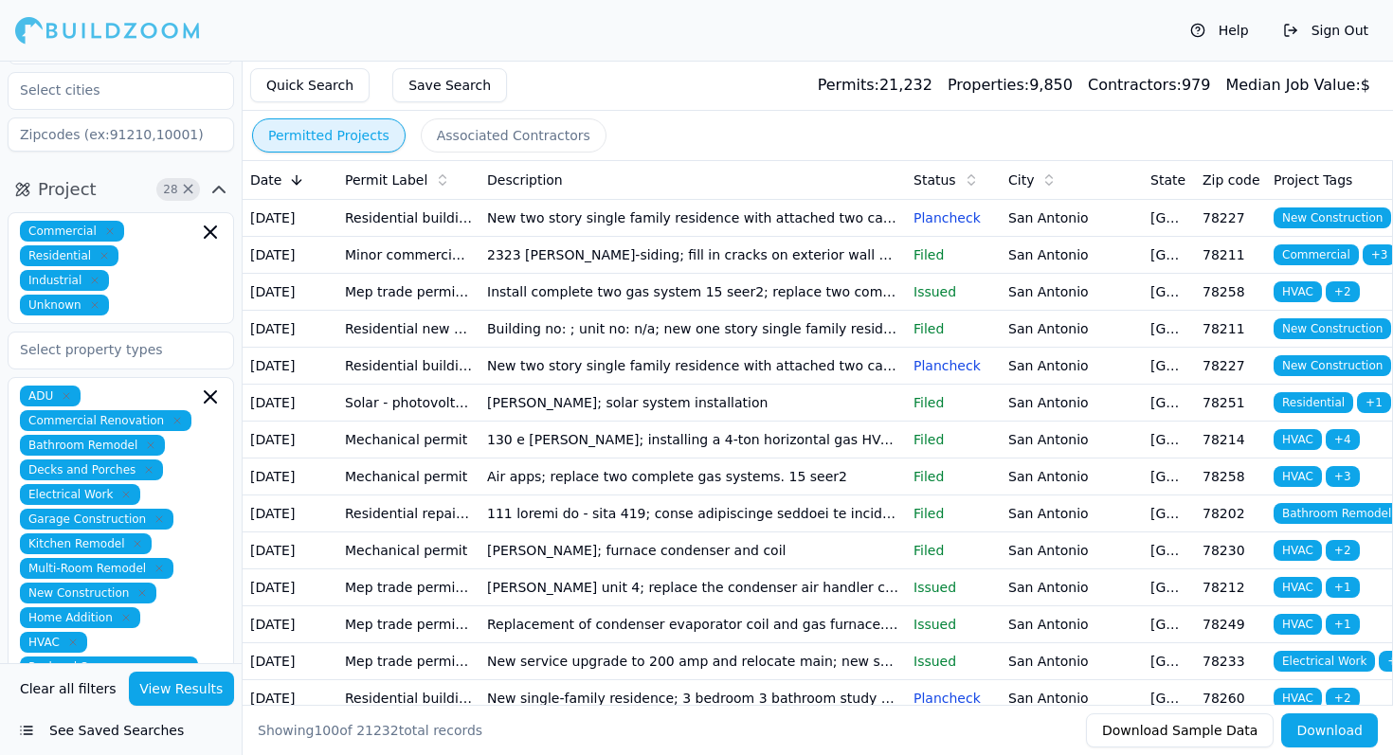
click at [214, 178] on icon "button" at bounding box center [219, 189] width 23 height 23
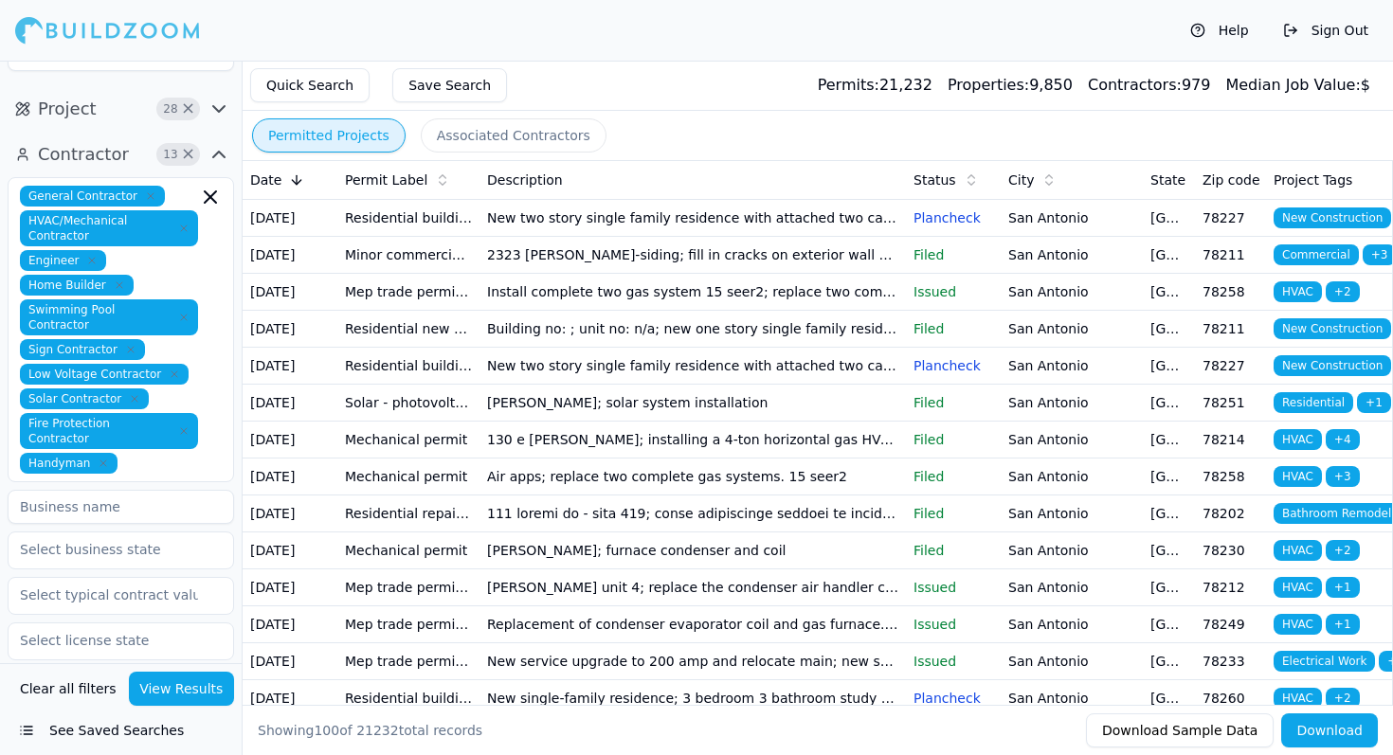
scroll to position [181, 0]
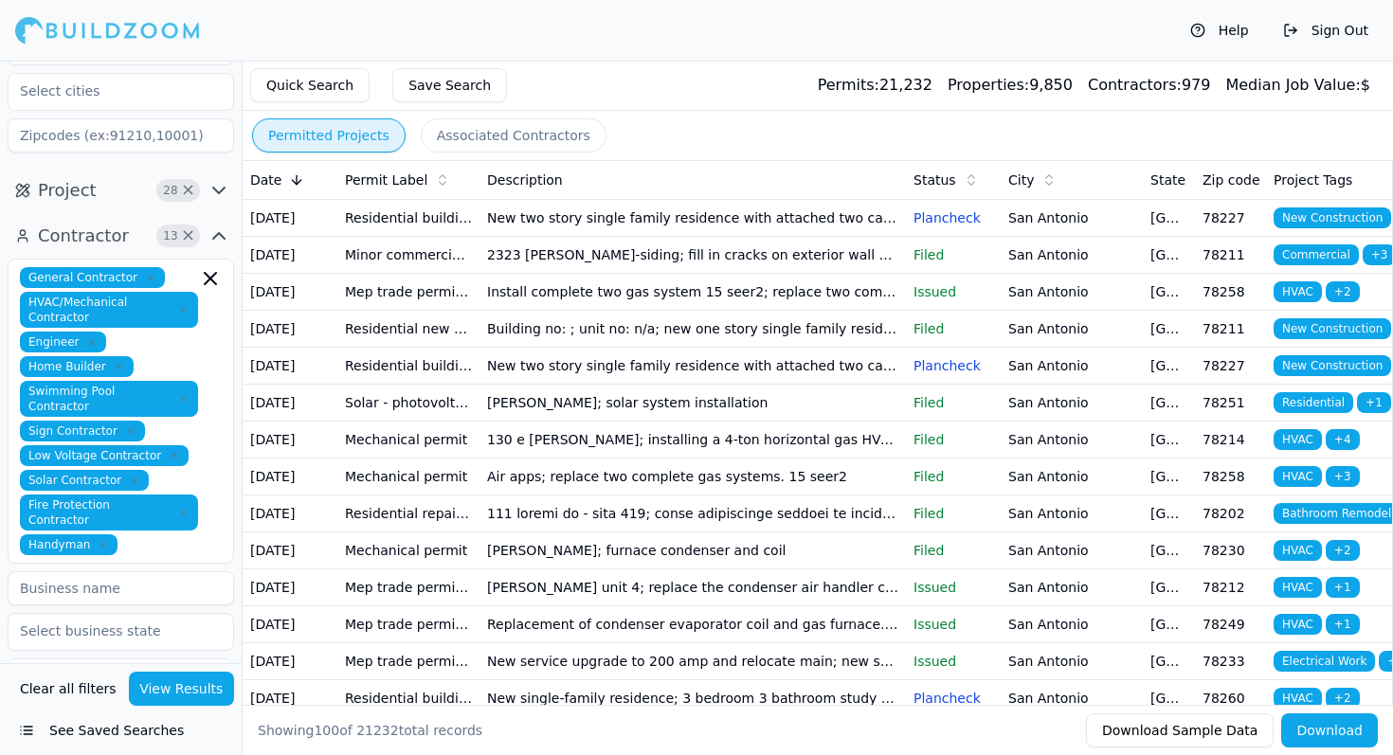
click at [225, 188] on icon "button" at bounding box center [218, 191] width 11 height 6
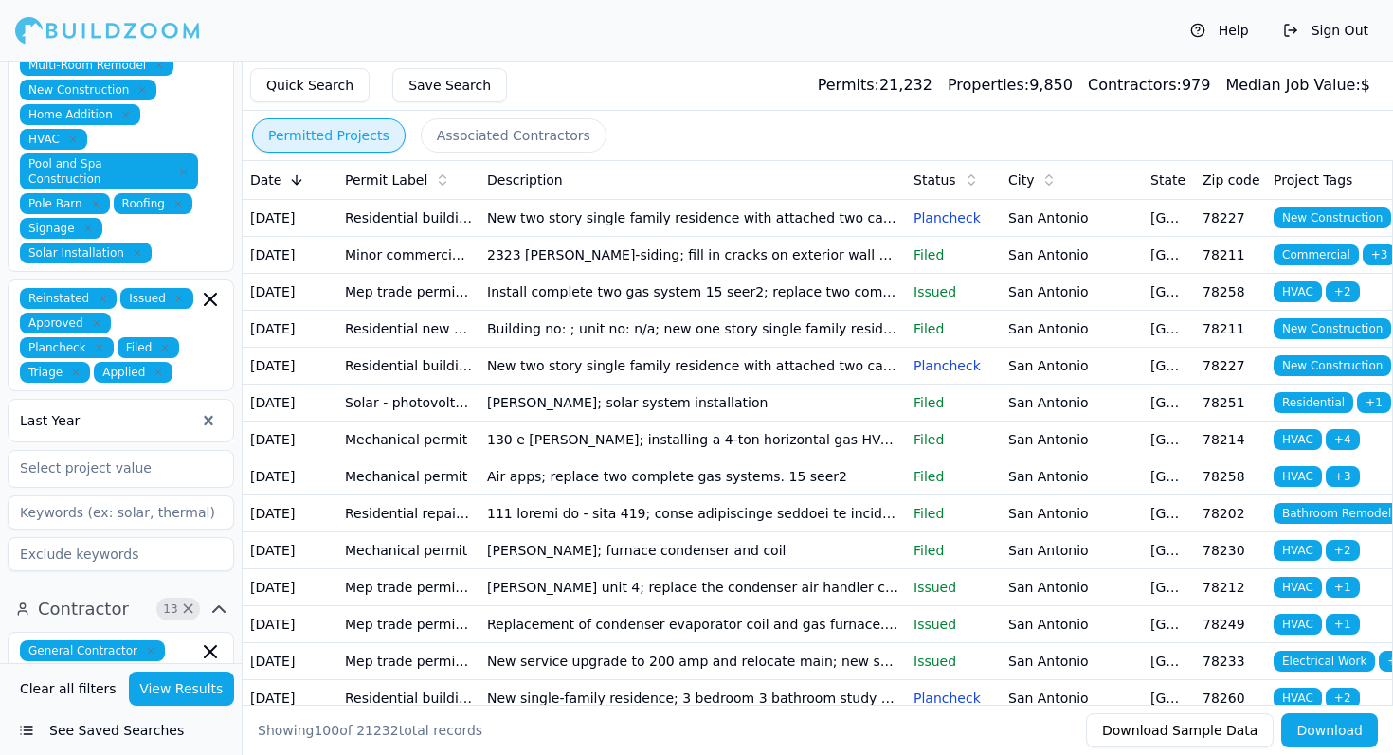
scroll to position [684, 0]
click at [92, 412] on div at bounding box center [107, 421] width 175 height 19
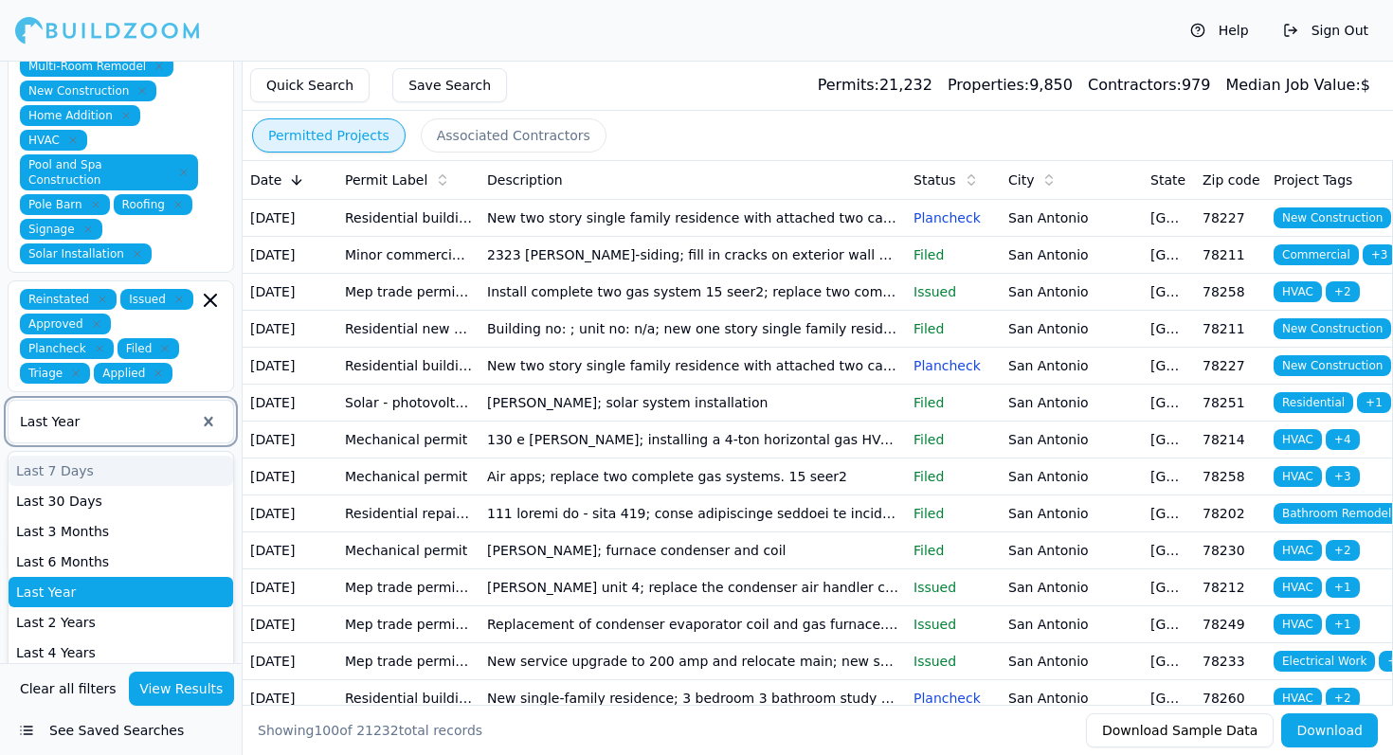
click at [204, 352] on div "Reinstated Issued Approved Plancheck Filed Triage Applied" at bounding box center [121, 336] width 202 height 95
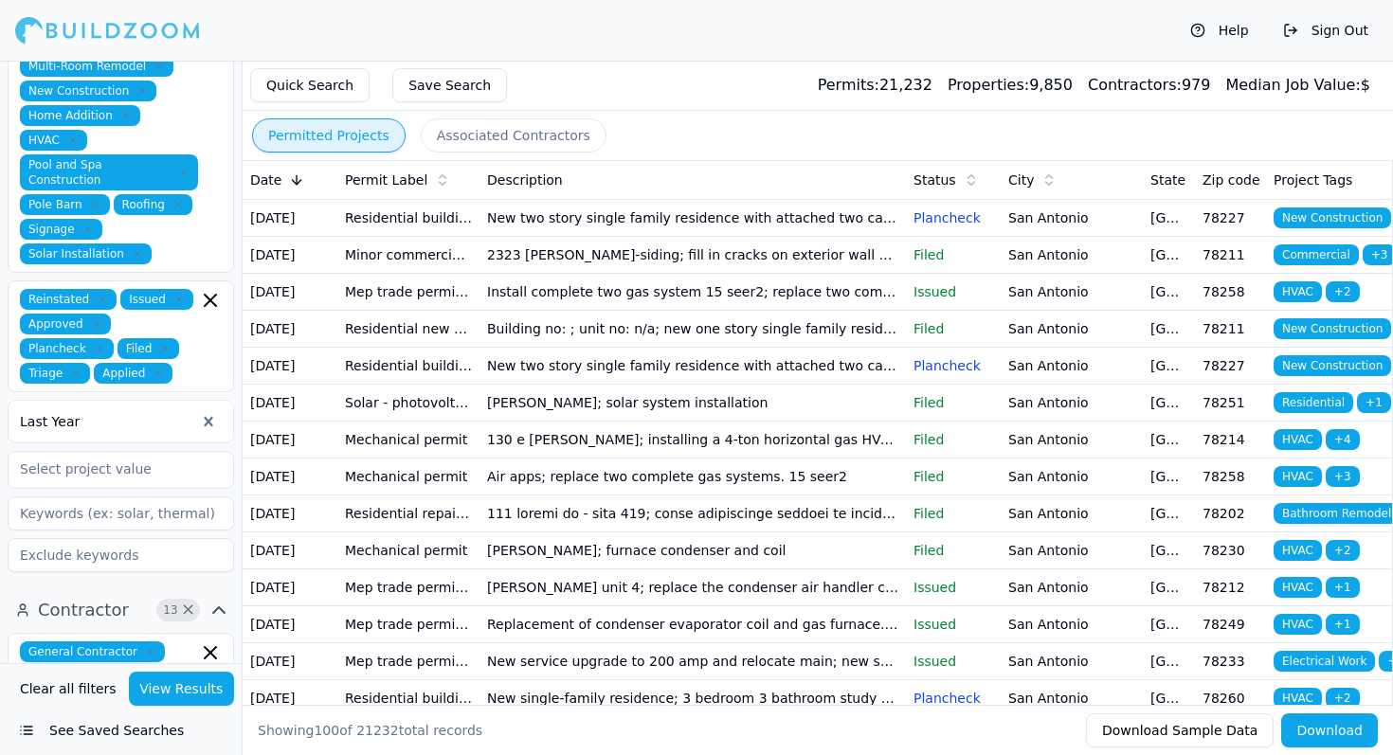
click at [1, 316] on div "Project 28 × Commercial Residential Industrial Unknown ADU Commercial Renovatio…" at bounding box center [121, 126] width 242 height 923
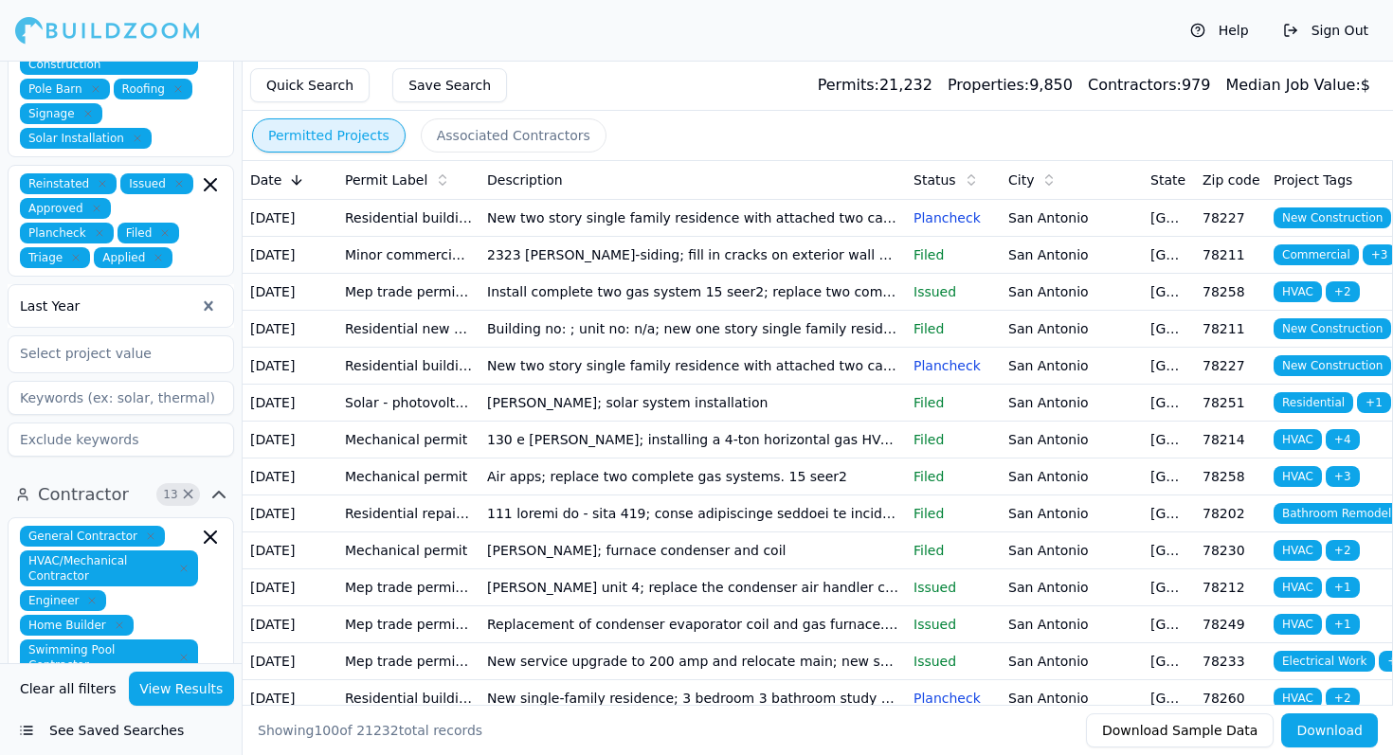
scroll to position [803, 0]
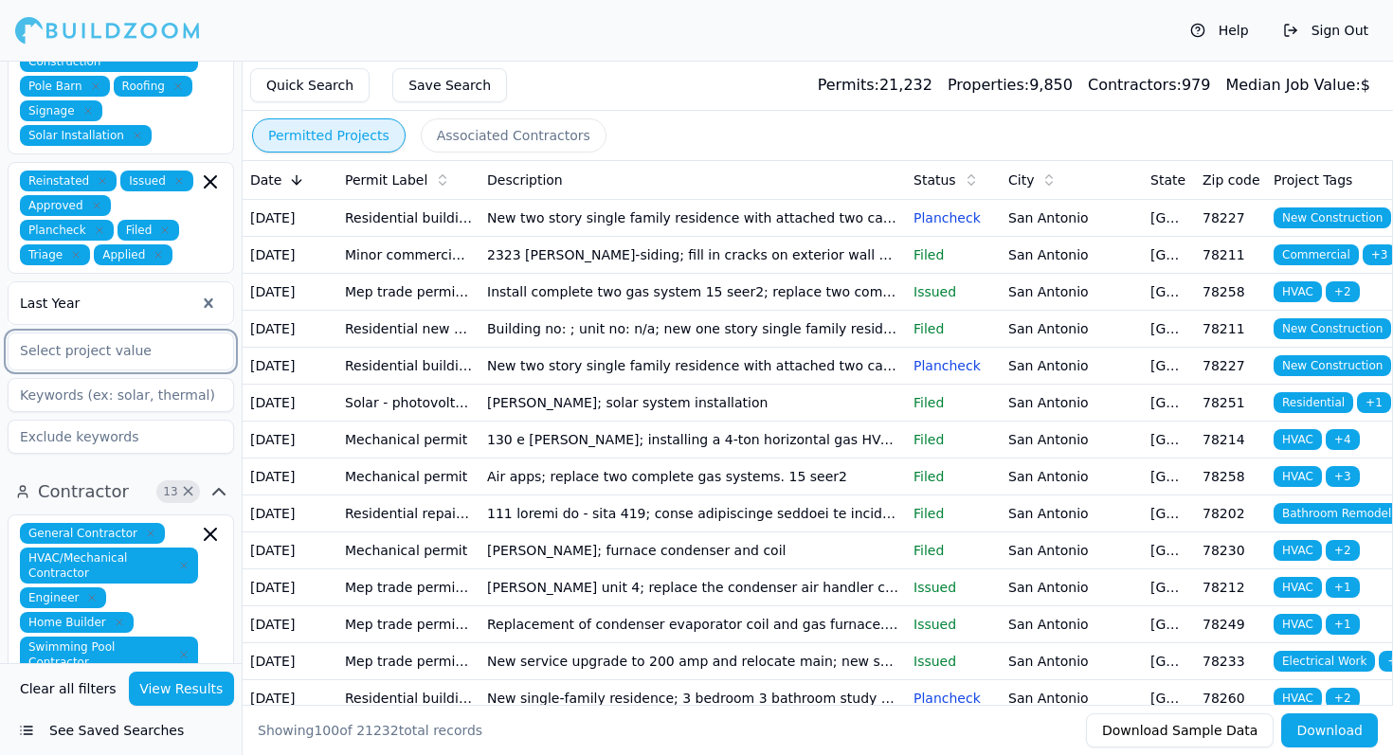
click at [107, 334] on input "text" at bounding box center [109, 351] width 201 height 34
click at [0, 353] on div "Project 28 × Commercial Residential Industrial Unknown ADU Commercial Renovatio…" at bounding box center [121, 7] width 242 height 923
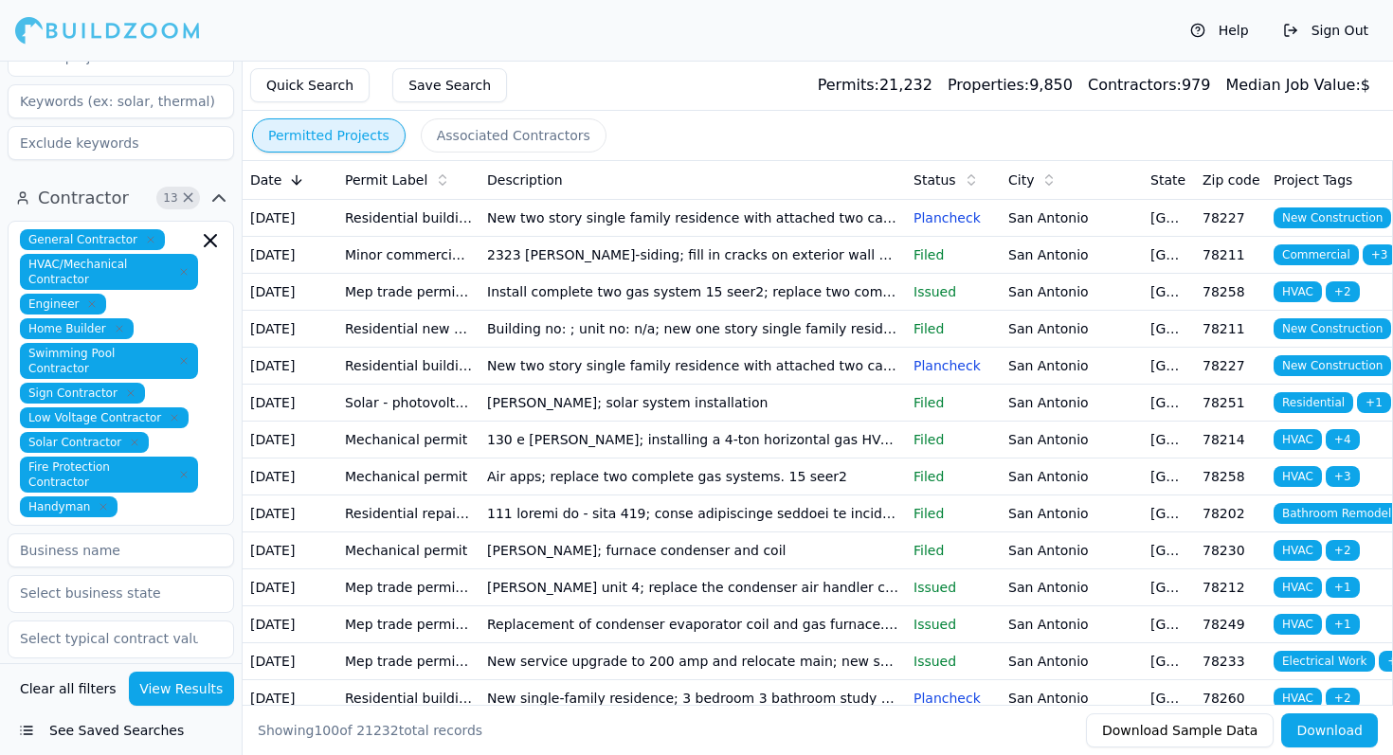
scroll to position [1095, 0]
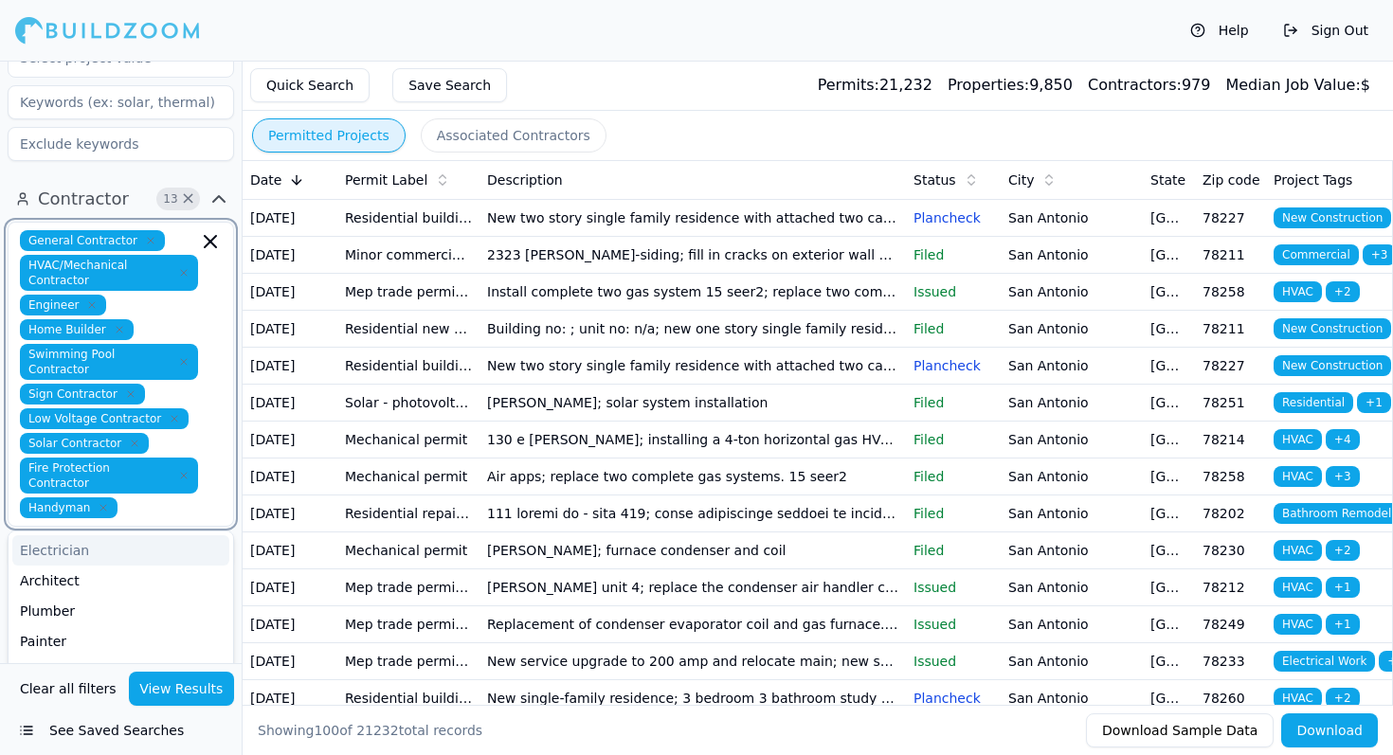
click at [167, 499] on input "text" at bounding box center [161, 507] width 73 height 21
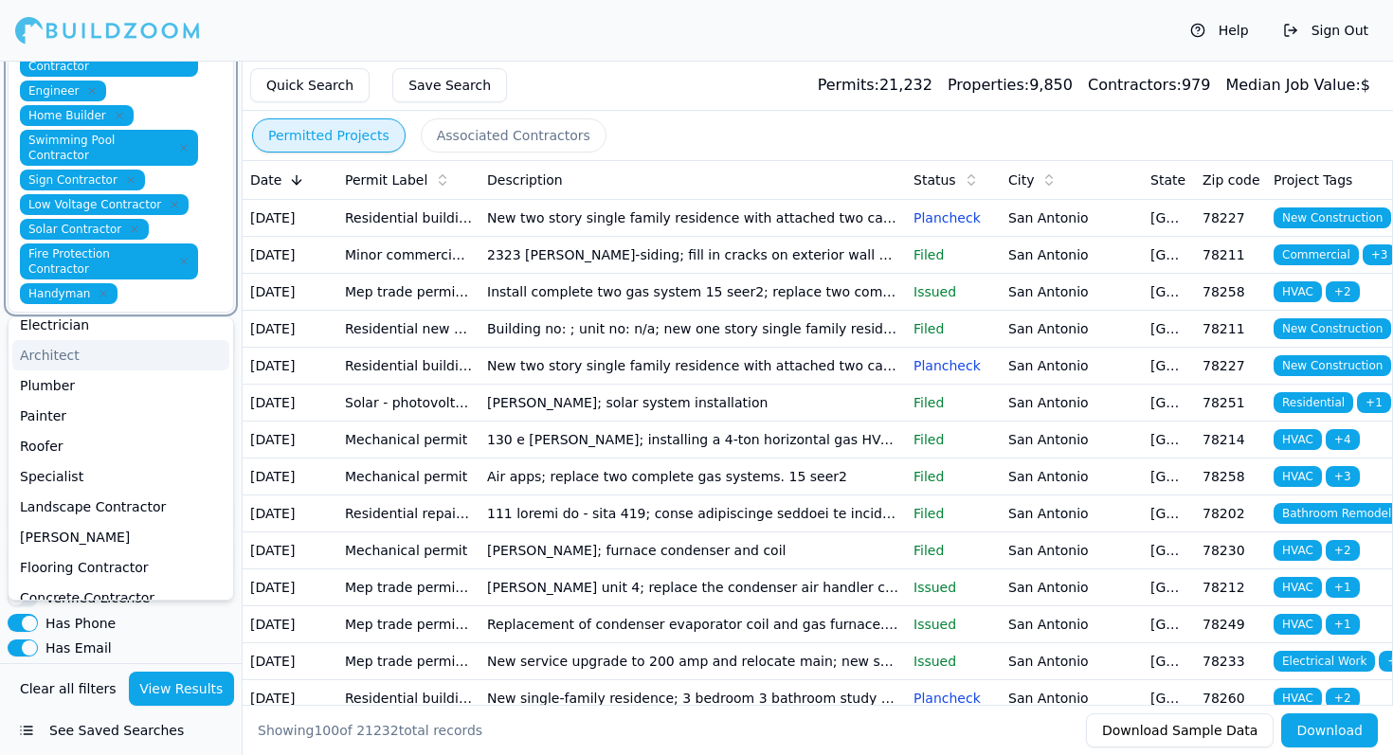
scroll to position [0, 0]
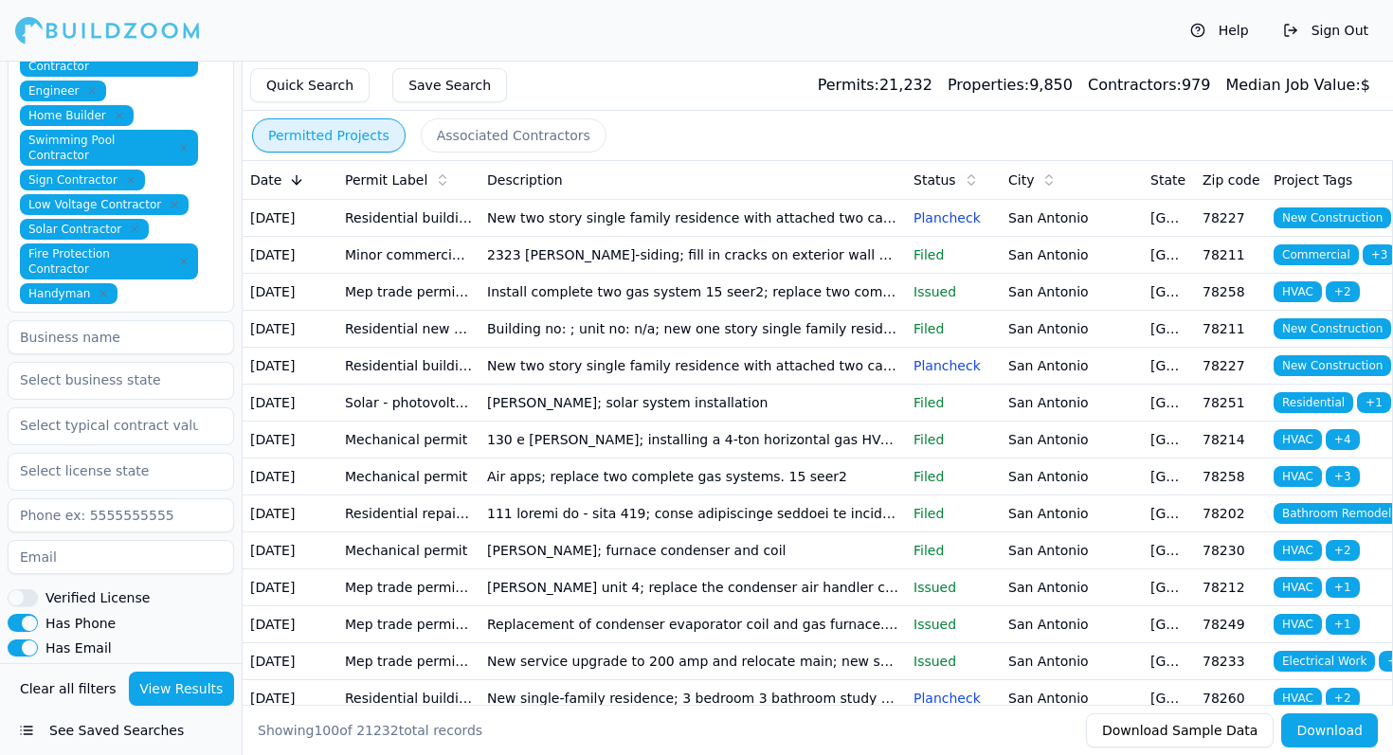
click at [0, 456] on div "Contractor 13 × General Contractor HVAC/Mechanical Contractor Engineer Home Bui…" at bounding box center [121, 419] width 242 height 915
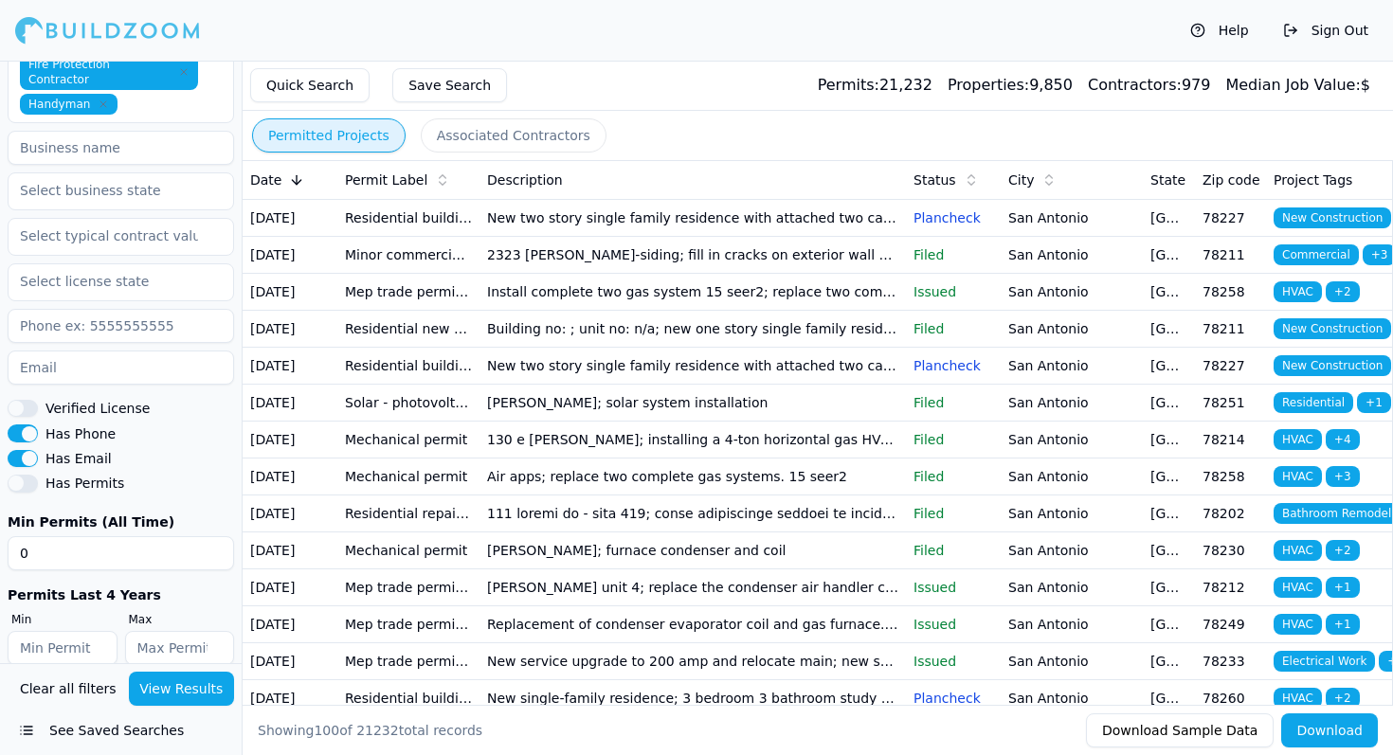
scroll to position [1506, 0]
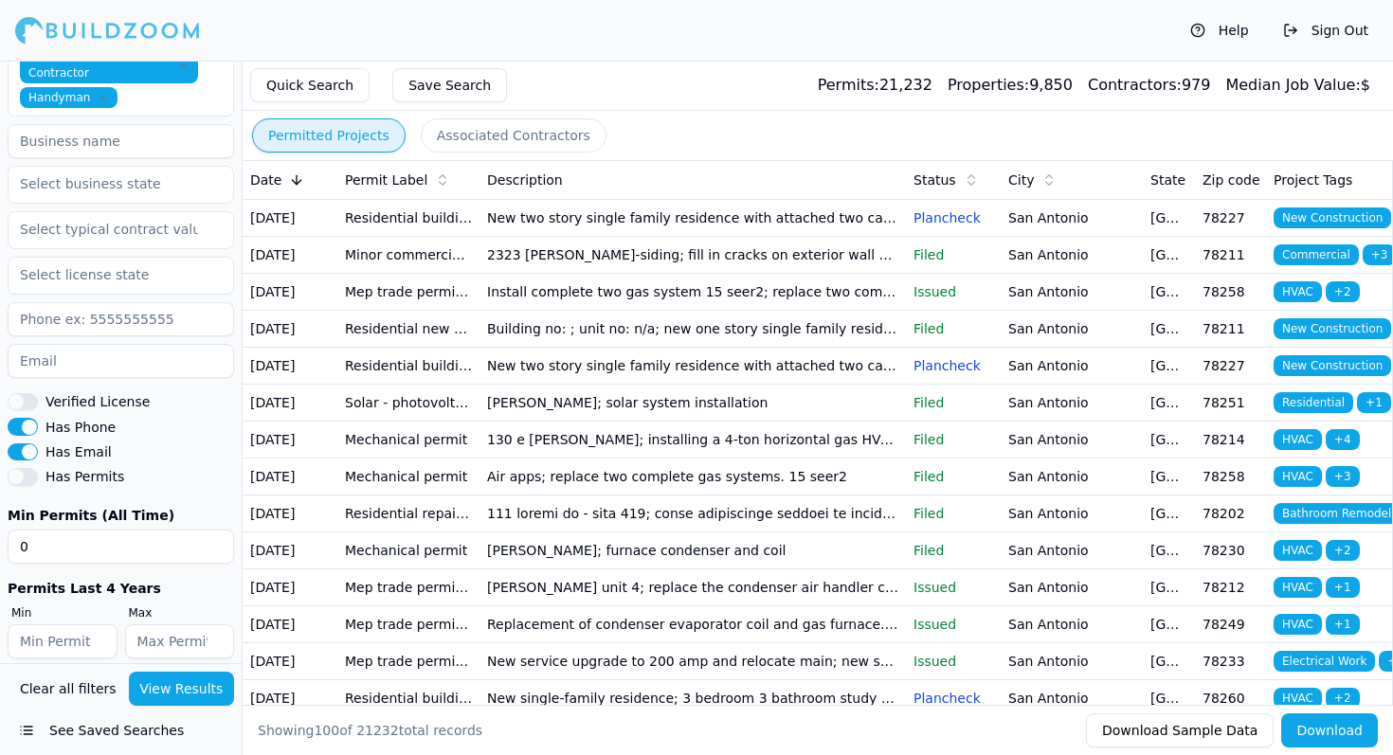
click at [186, 678] on button "View Results" at bounding box center [182, 689] width 106 height 34
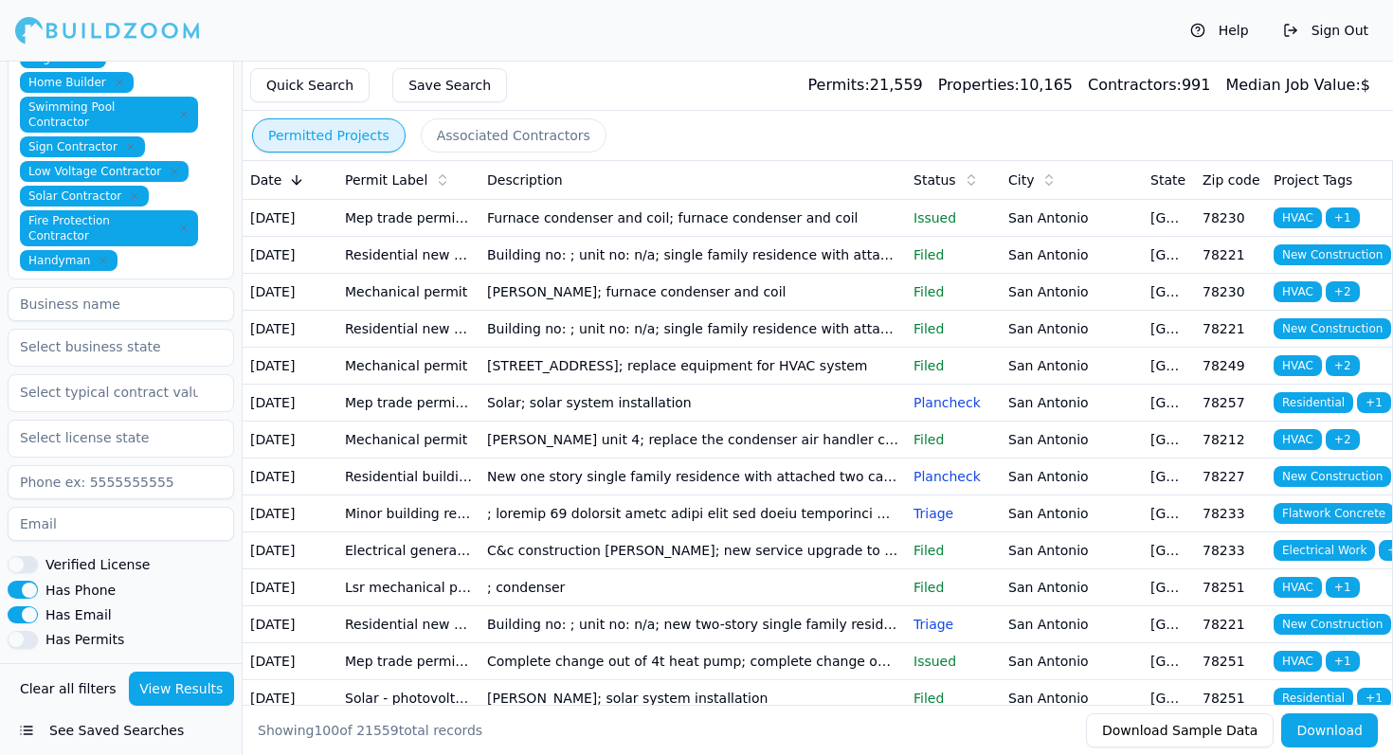
scroll to position [1347, 0]
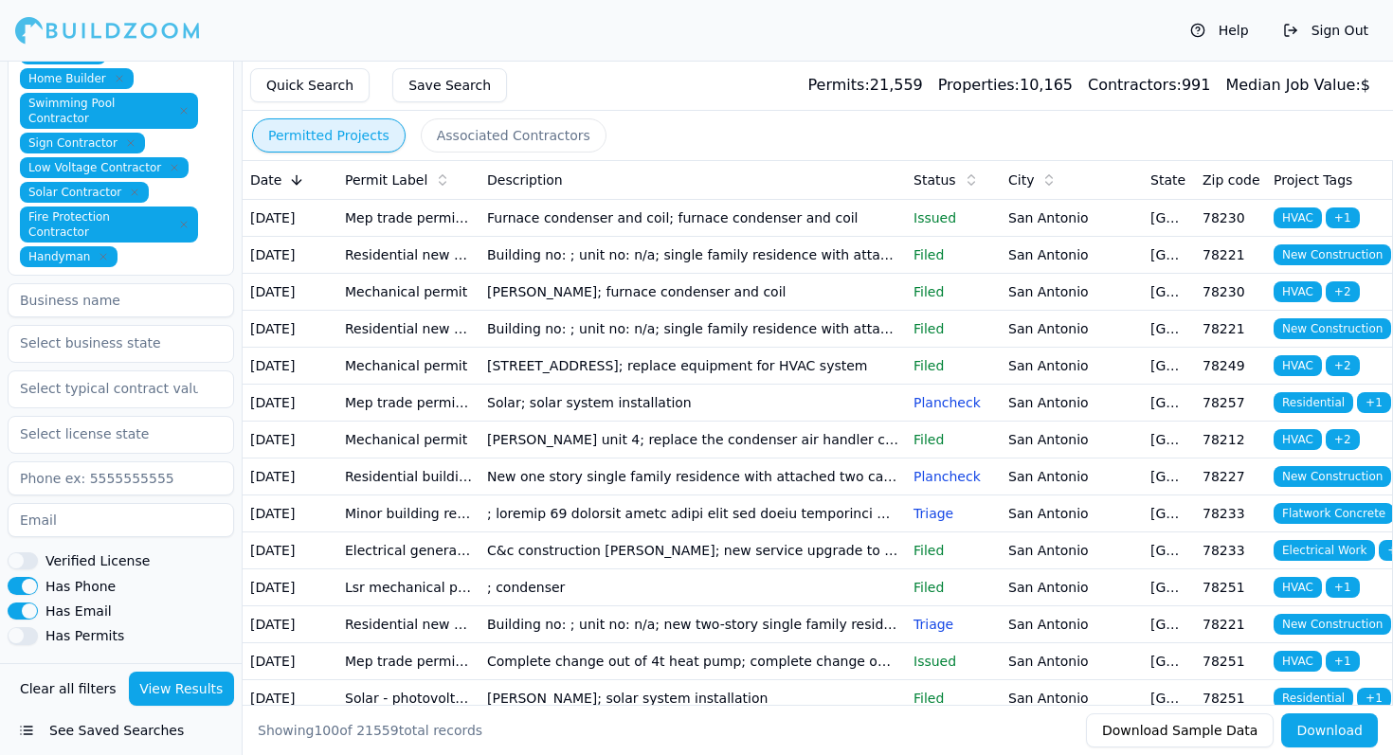
click at [27, 734] on button "See Saved Searches" at bounding box center [121, 731] width 226 height 34
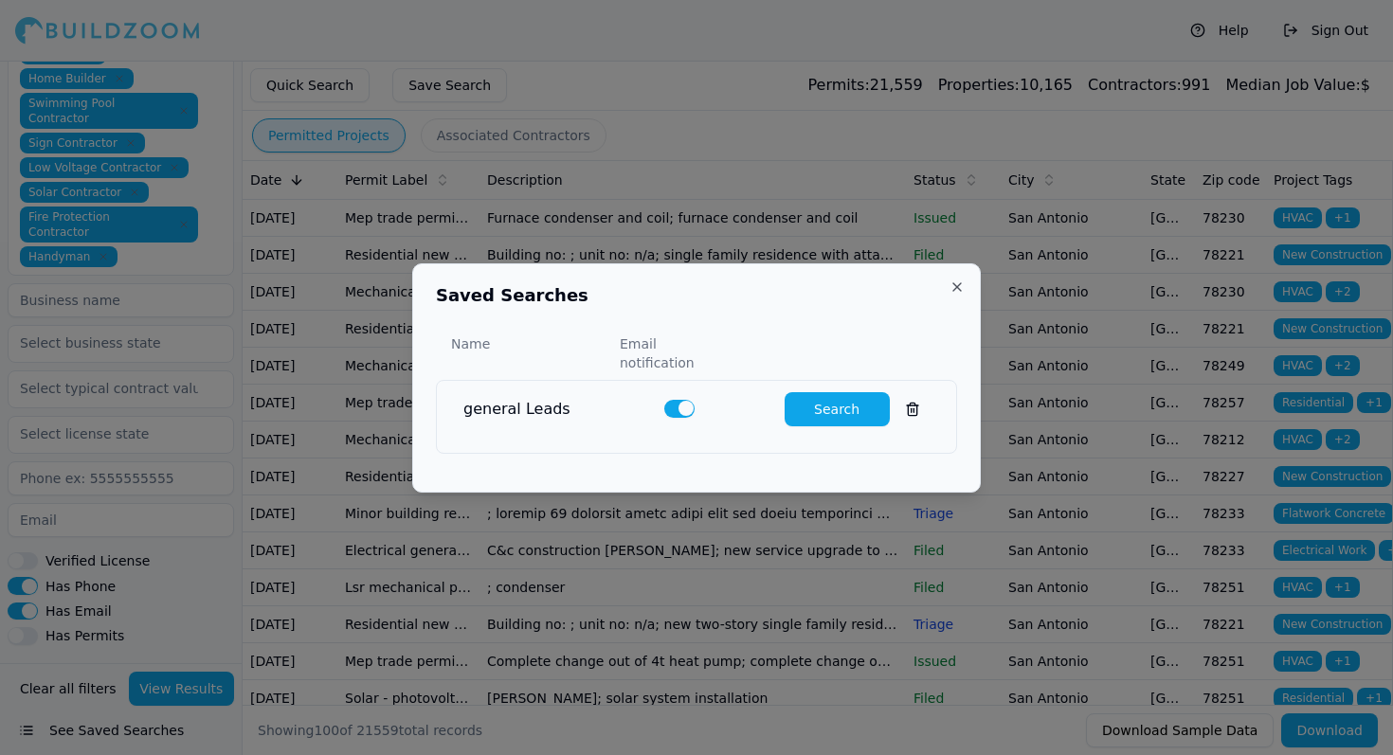
click at [954, 295] on button "Close" at bounding box center [956, 287] width 15 height 15
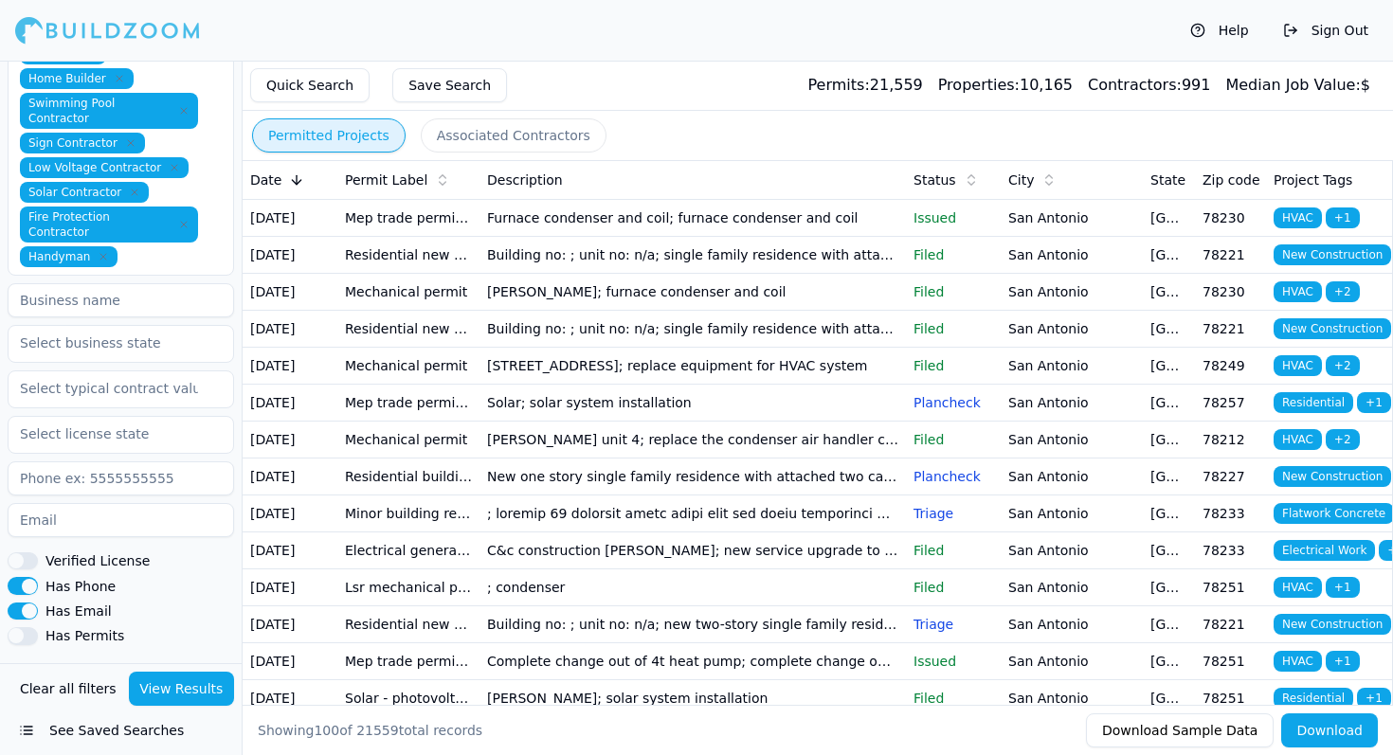
click at [439, 495] on td "Residential building permit application" at bounding box center [408, 476] width 142 height 37
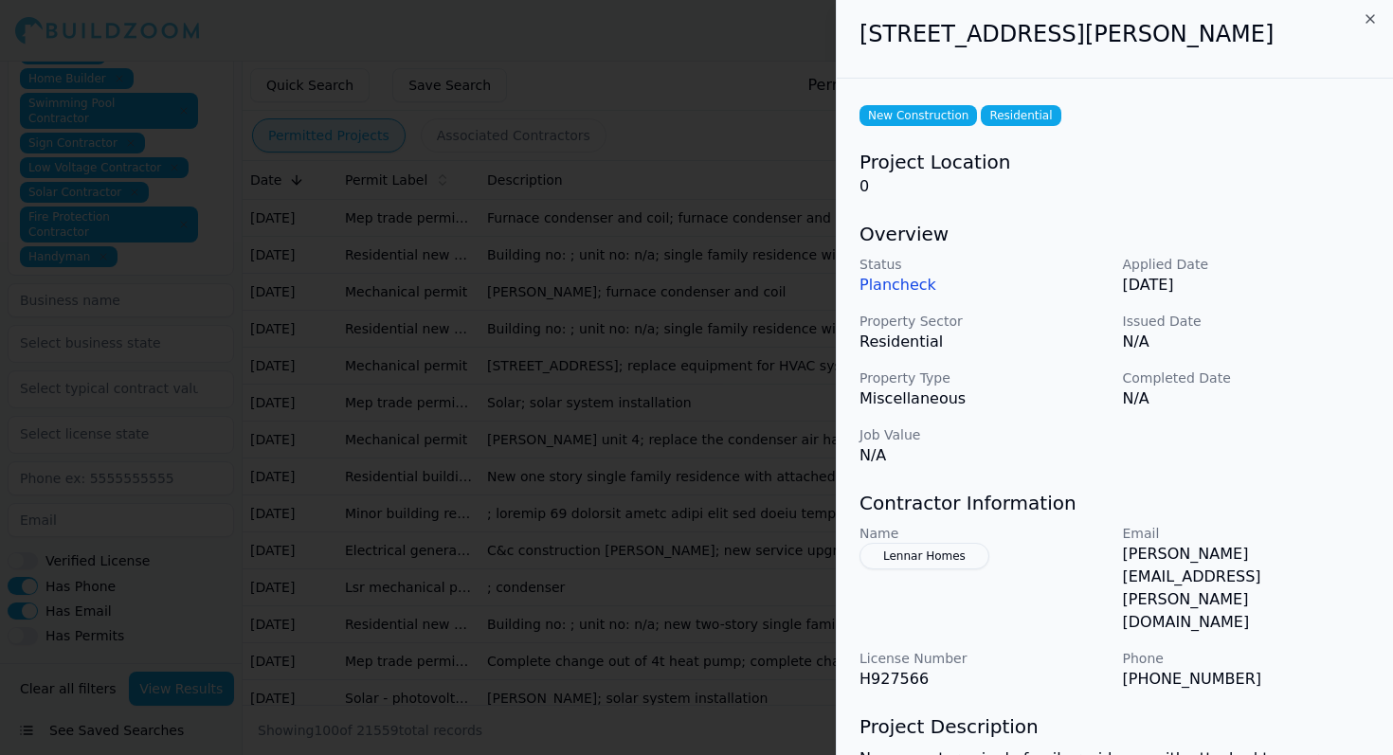
scroll to position [0, 0]
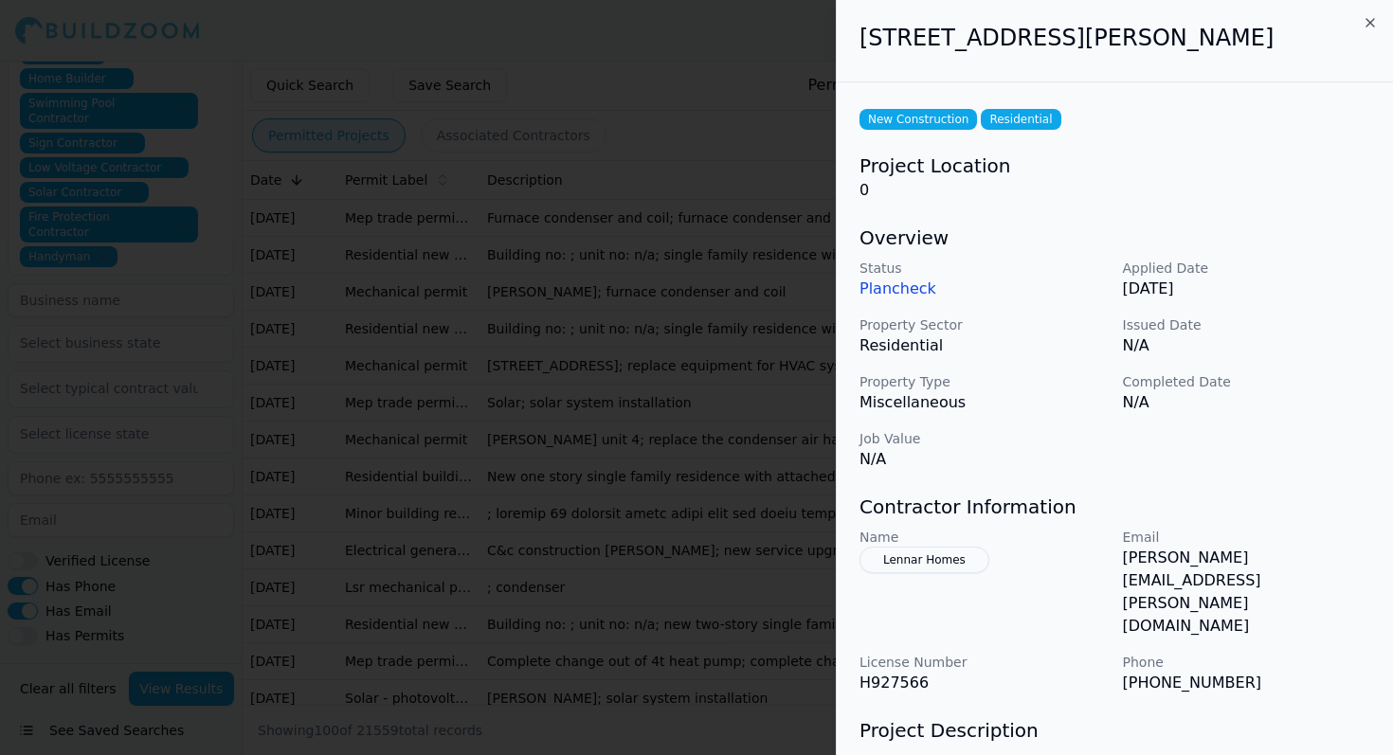
click at [669, 347] on div at bounding box center [696, 377] width 1393 height 755
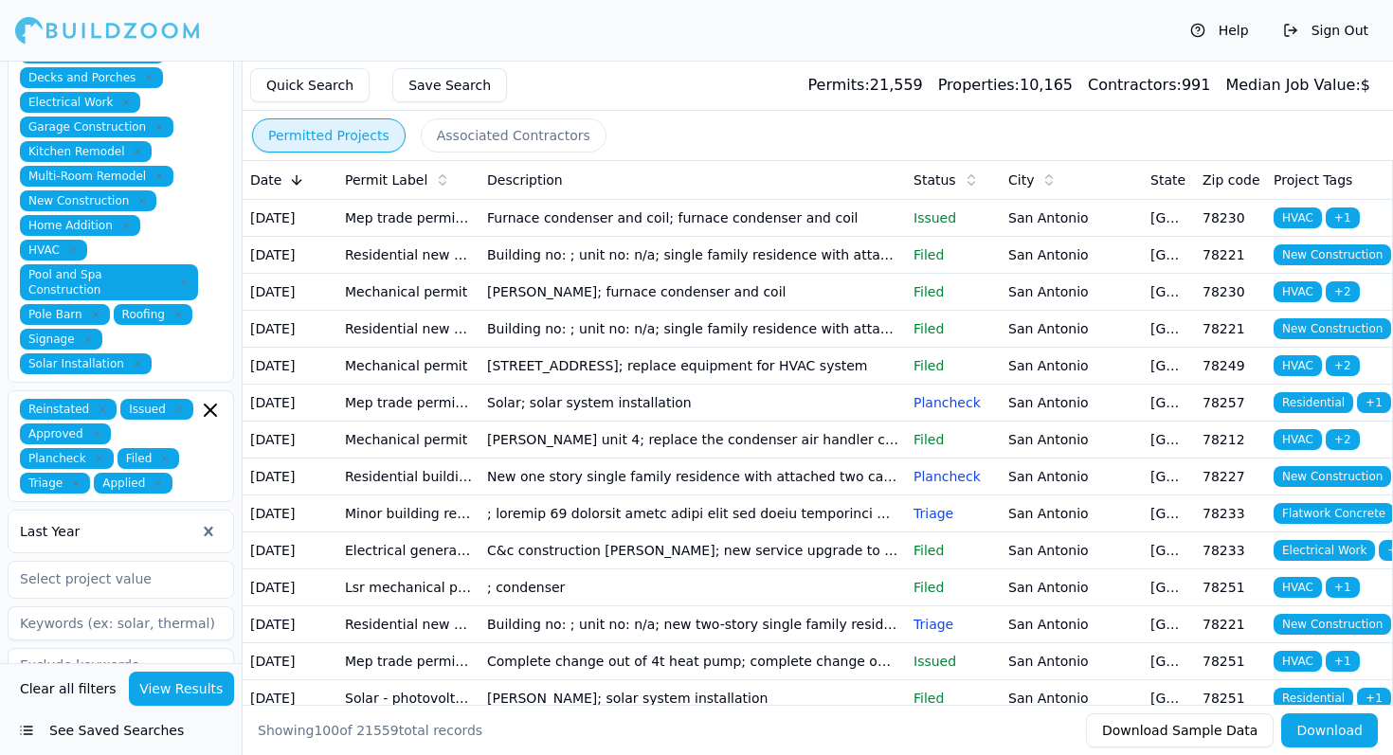
scroll to position [572, 0]
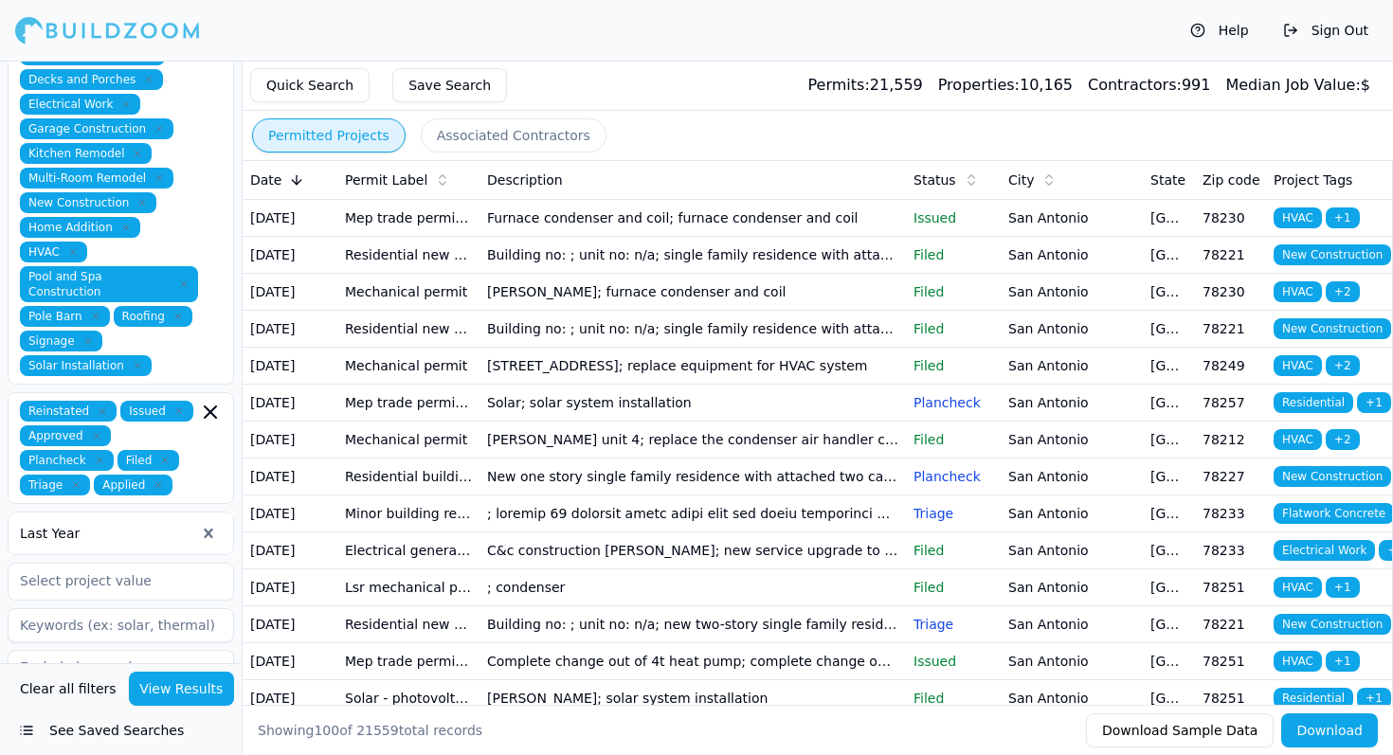
click at [202, 442] on div "Reinstated Issued Approved Plancheck Filed Triage Applied" at bounding box center [121, 448] width 202 height 95
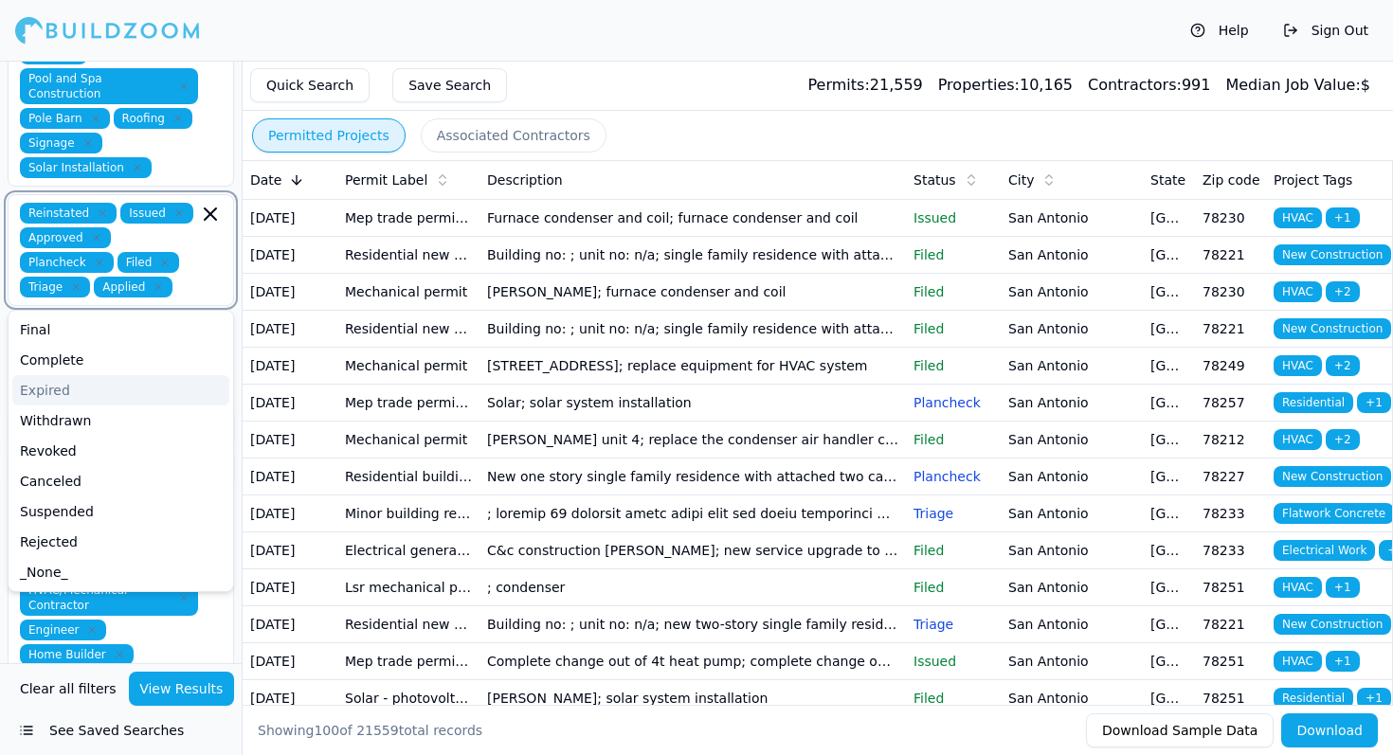
scroll to position [769, 0]
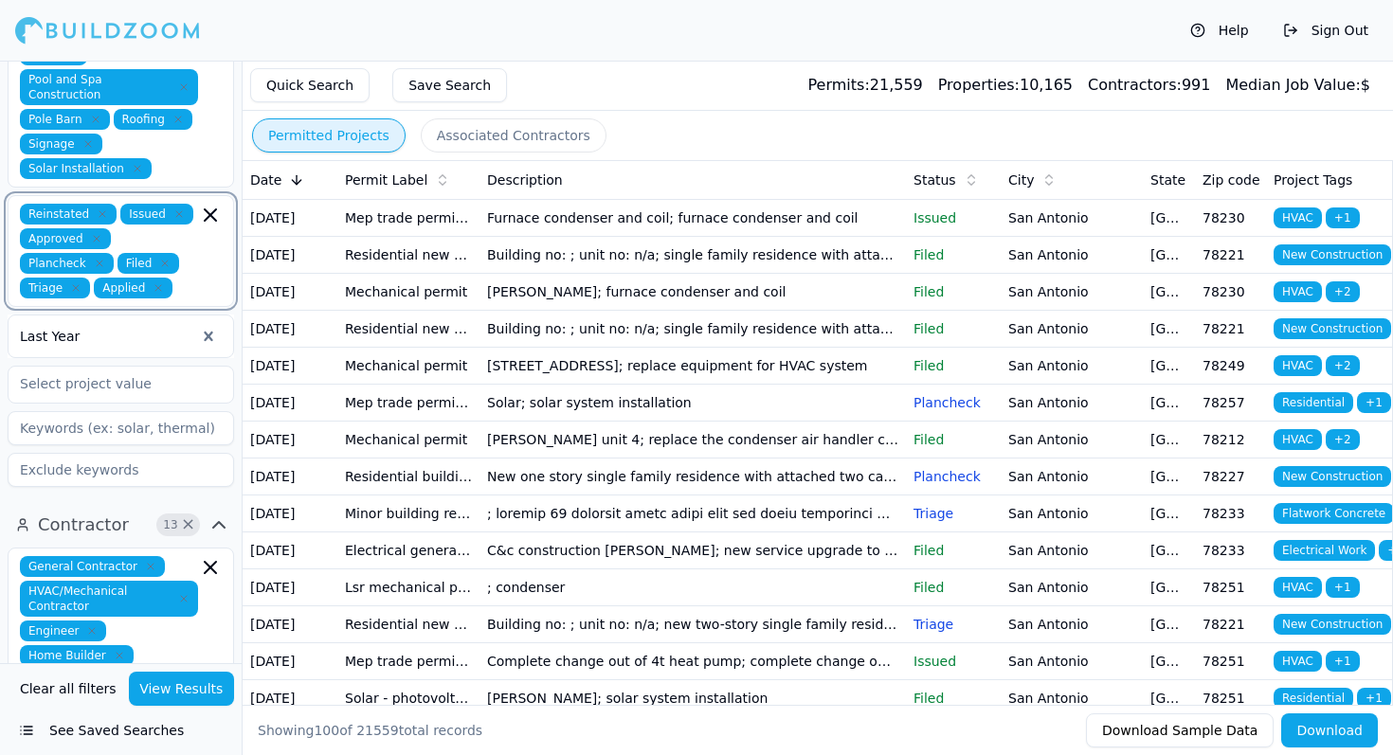
click at [211, 209] on icon "button" at bounding box center [210, 214] width 11 height 11
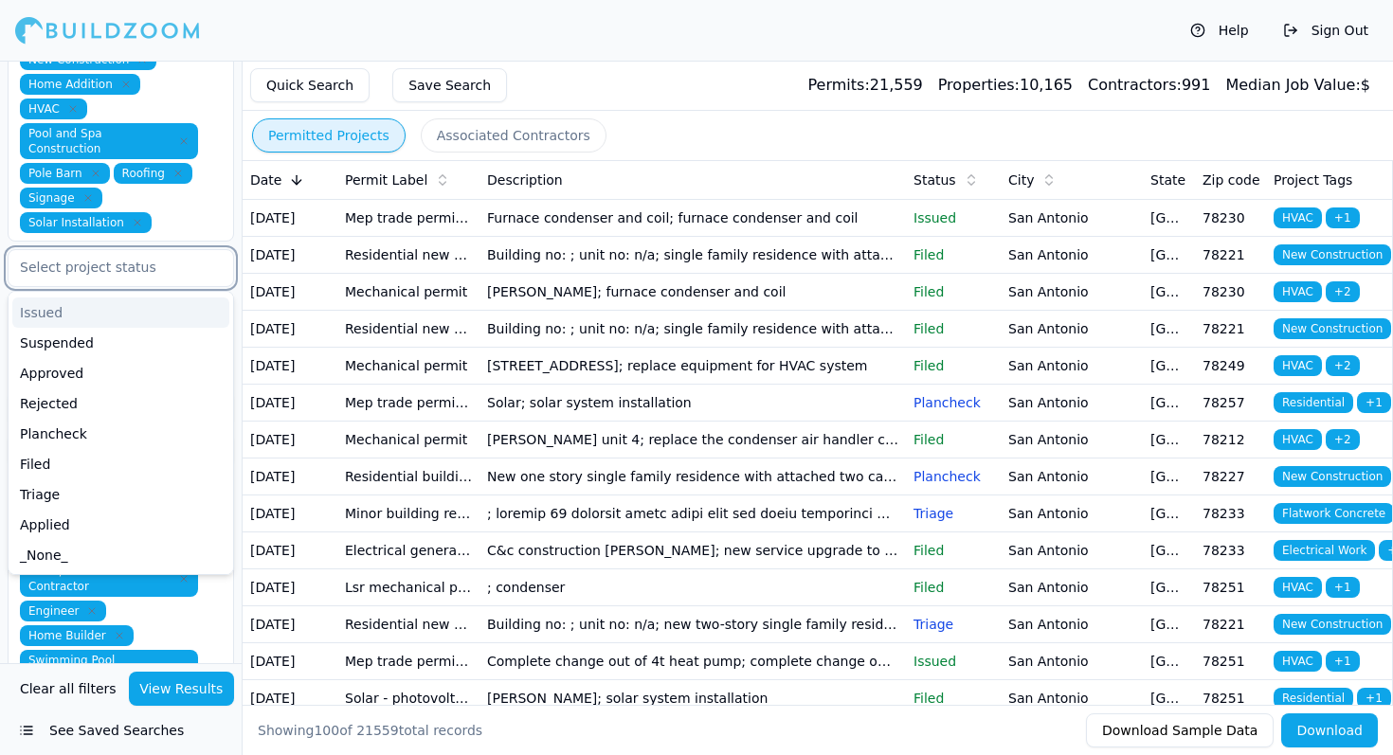
scroll to position [724, 0]
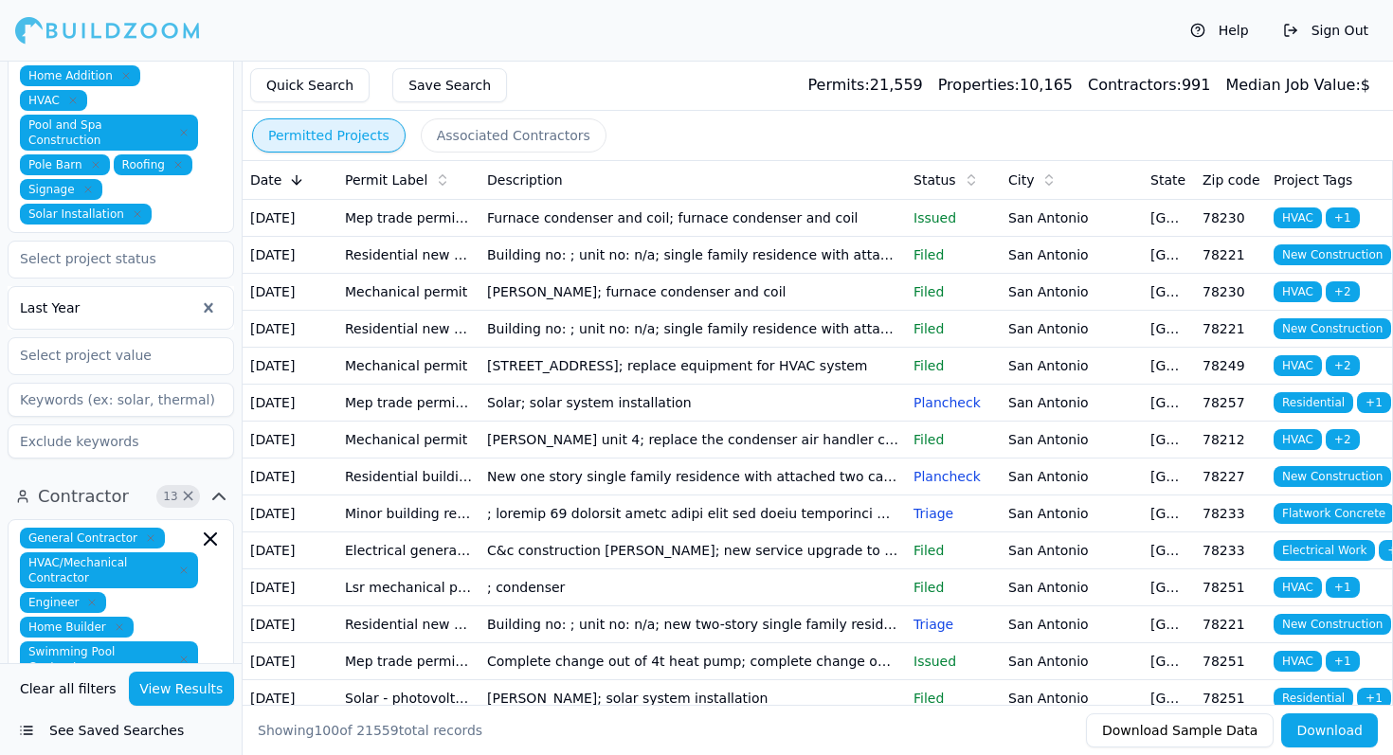
click at [37, 740] on button "See Saved Searches" at bounding box center [121, 731] width 226 height 34
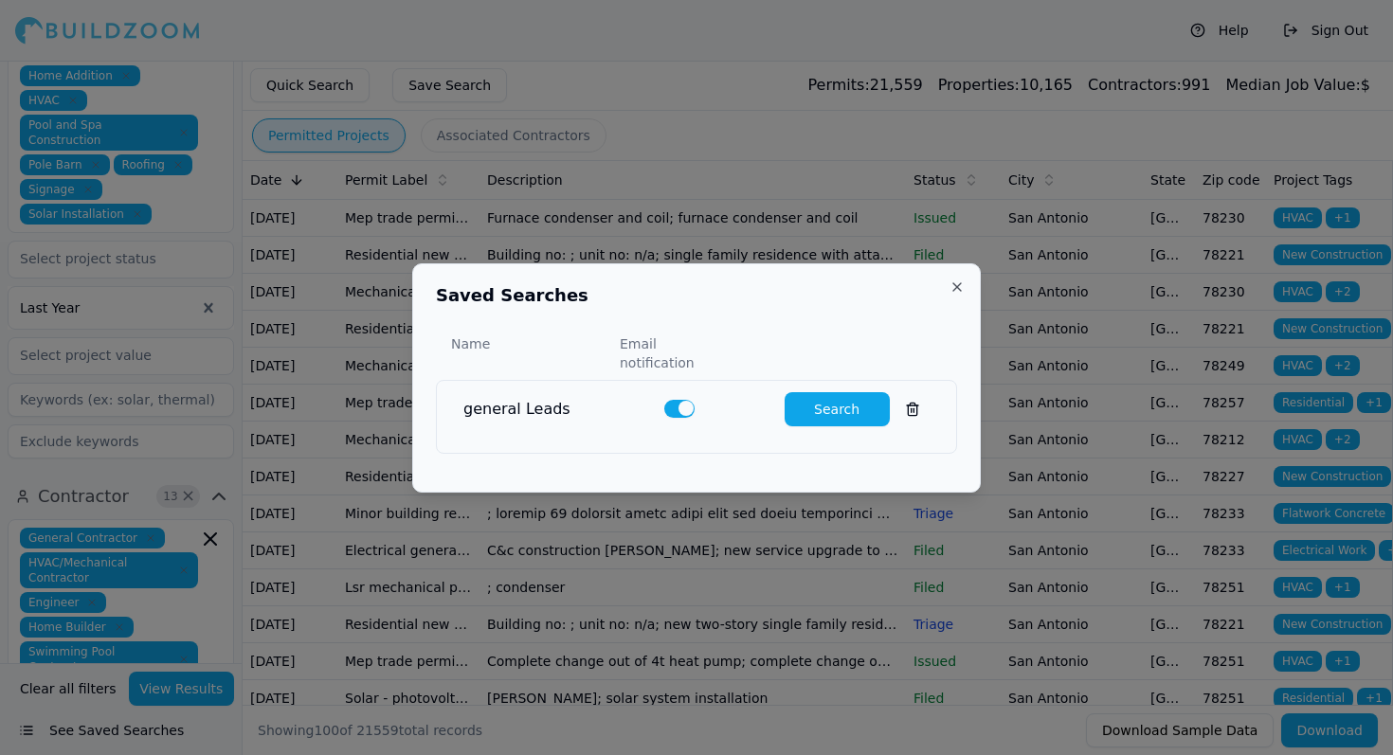
click at [713, 461] on div "Saved Searches Name Email notification general Leads Search Close" at bounding box center [696, 377] width 569 height 229
click at [828, 392] on button "Search" at bounding box center [837, 409] width 105 height 34
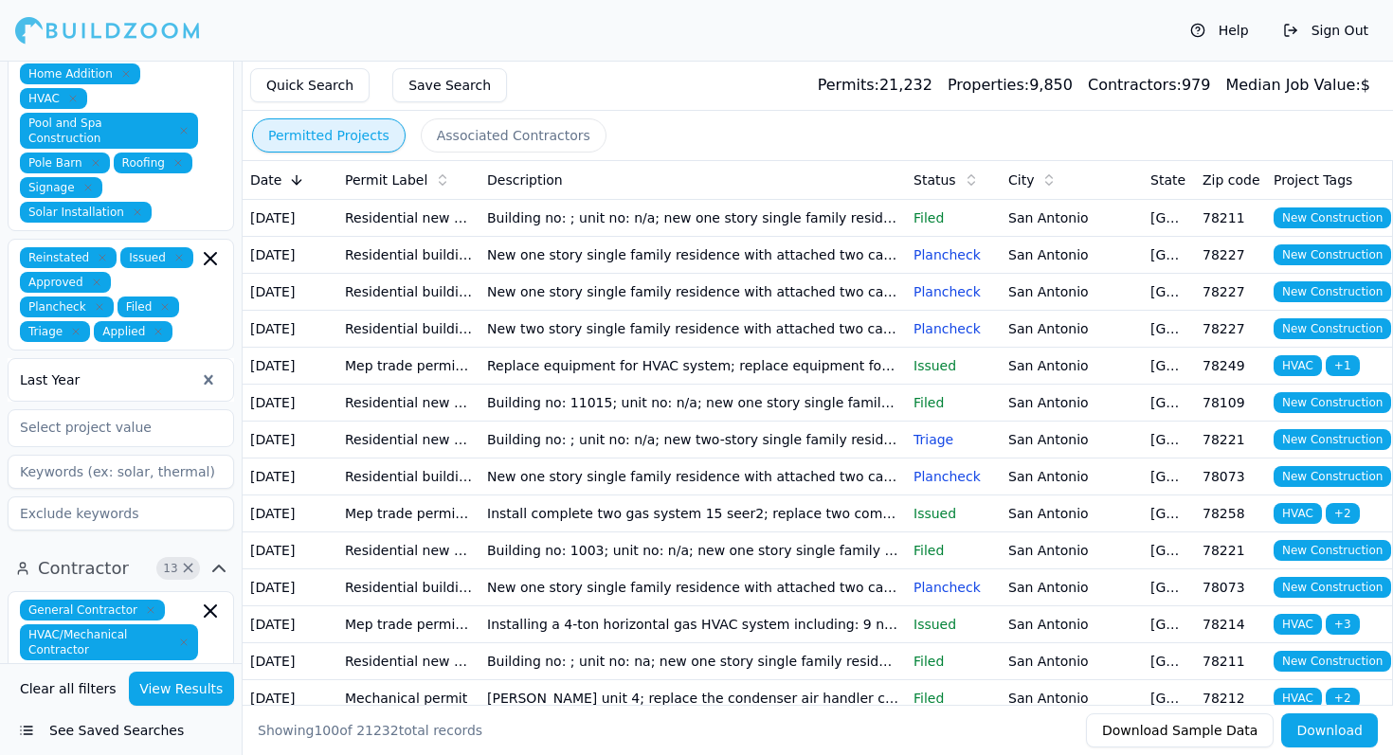
click at [416, 92] on button "Save Search" at bounding box center [449, 85] width 115 height 34
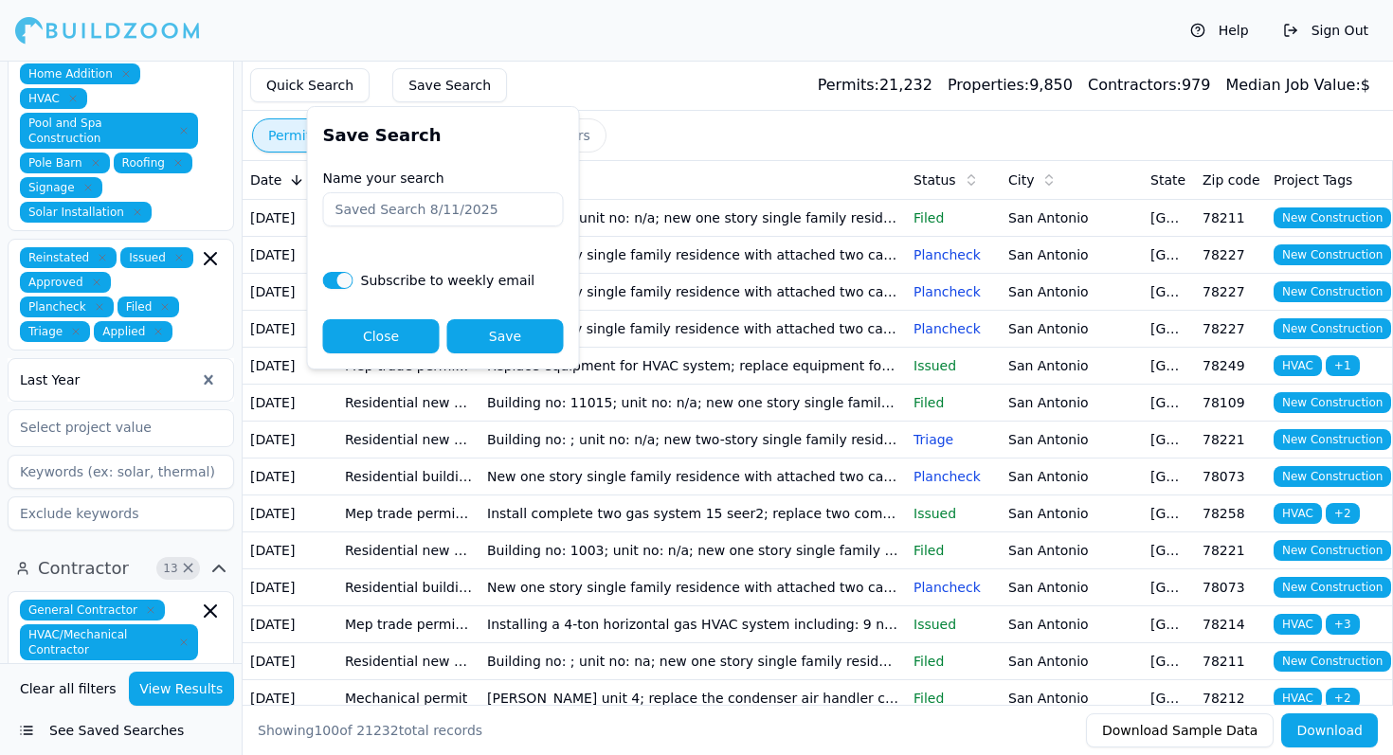
click at [638, 116] on div "Permitted Projects Associated Contractors Date Permit Label Description Status …" at bounding box center [817, 408] width 1151 height 695
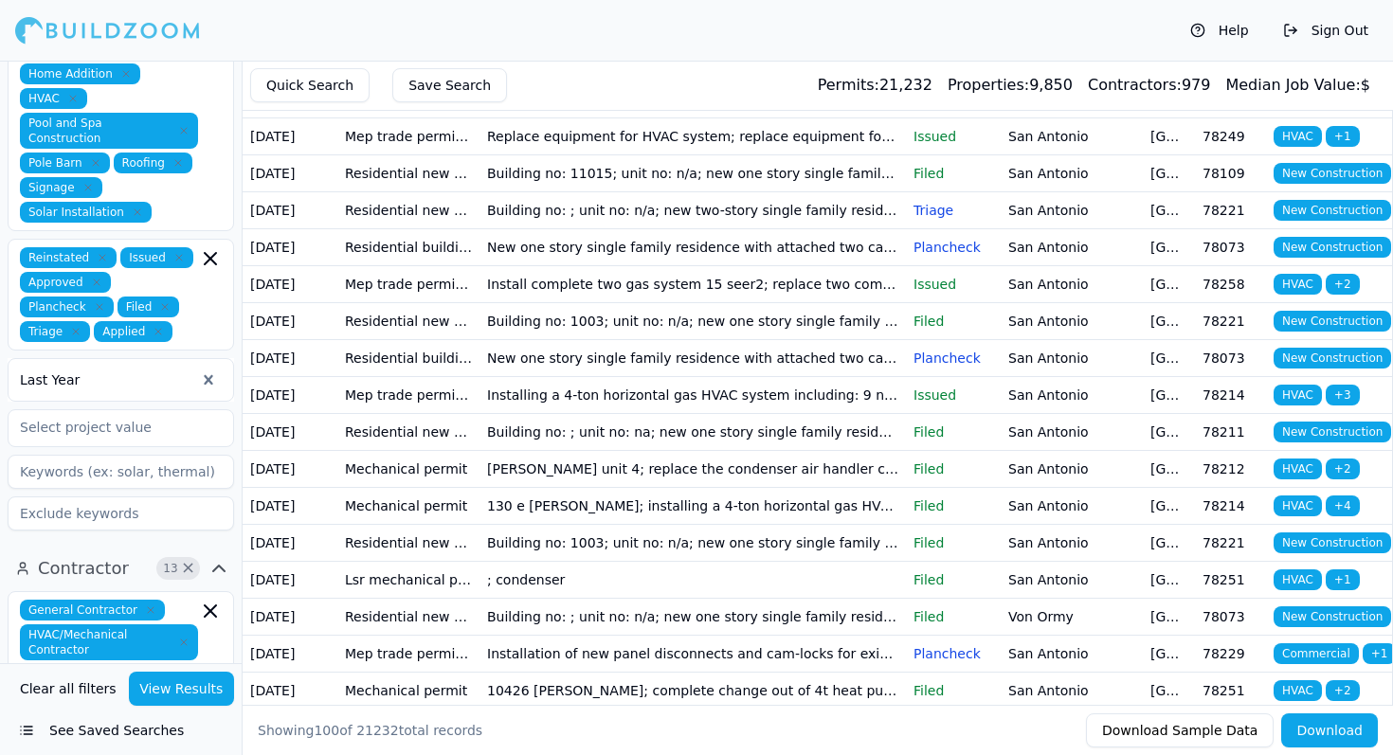
scroll to position [231, 0]
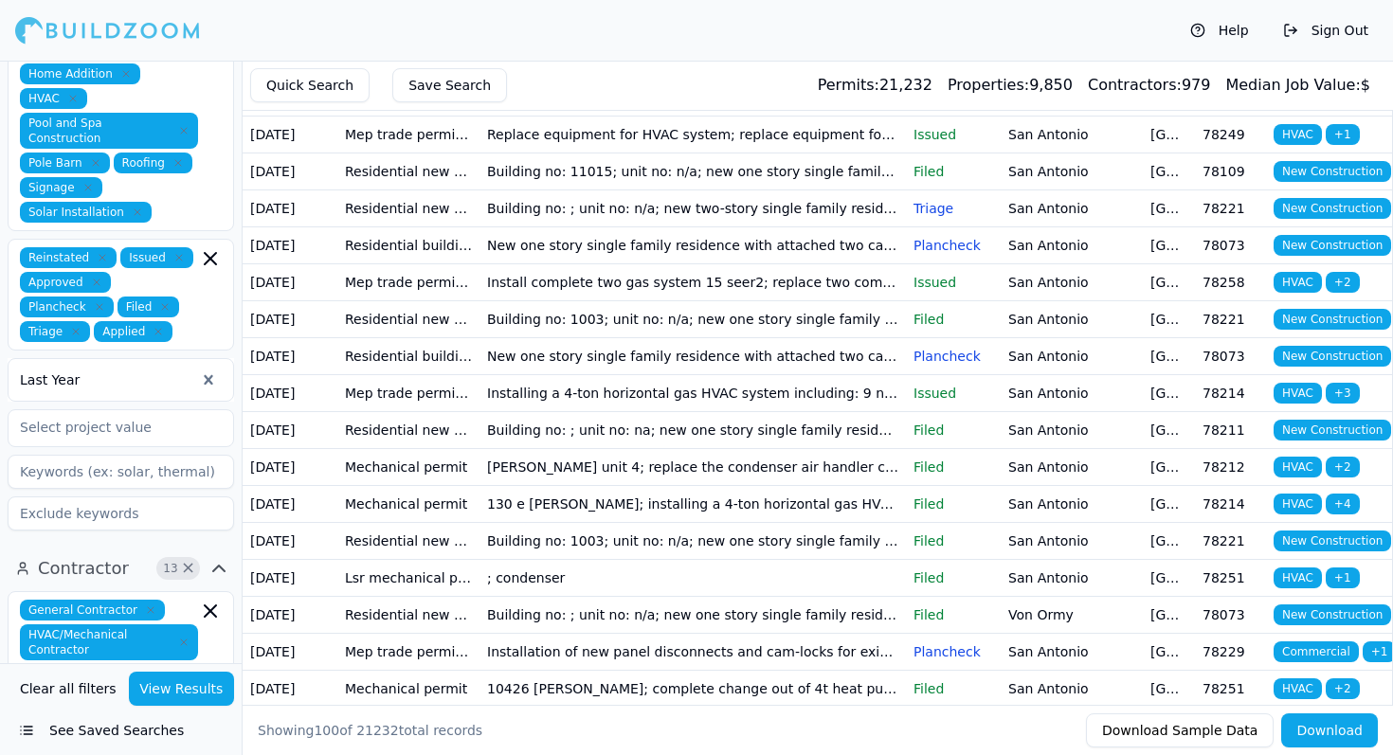
click at [622, 411] on td "Installing a 4-ton horizontal gas HVAC system including: 9 new duct runs 1 exha…" at bounding box center [692, 392] width 426 height 37
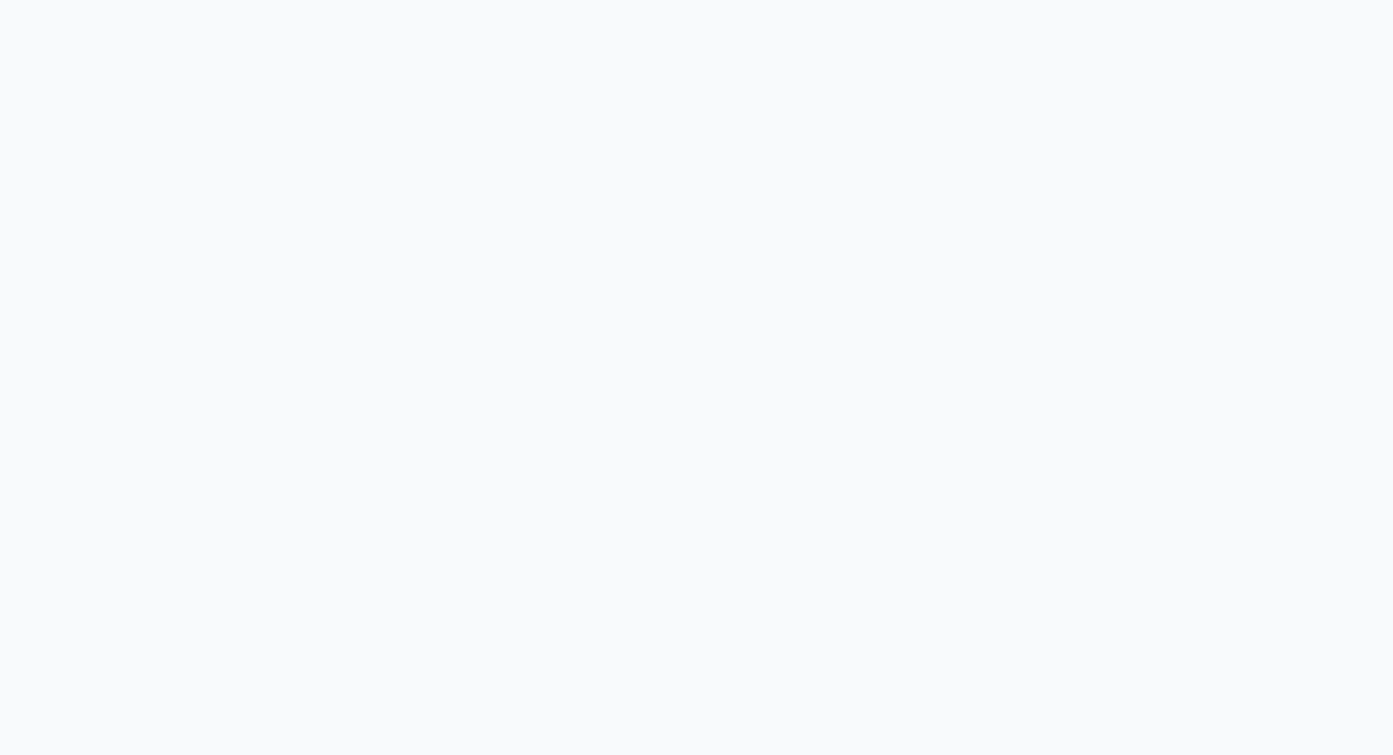
click at [757, 156] on html at bounding box center [696, 377] width 1393 height 755
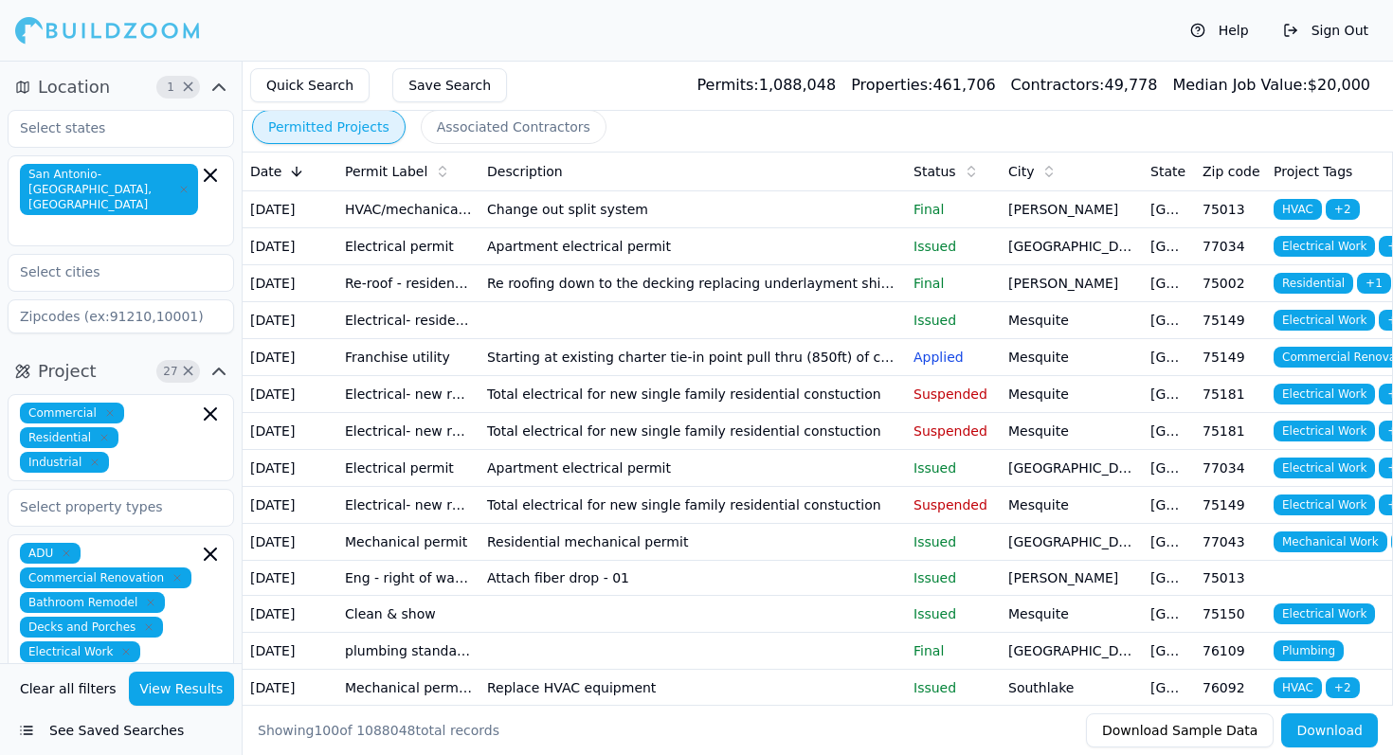
scroll to position [15, 0]
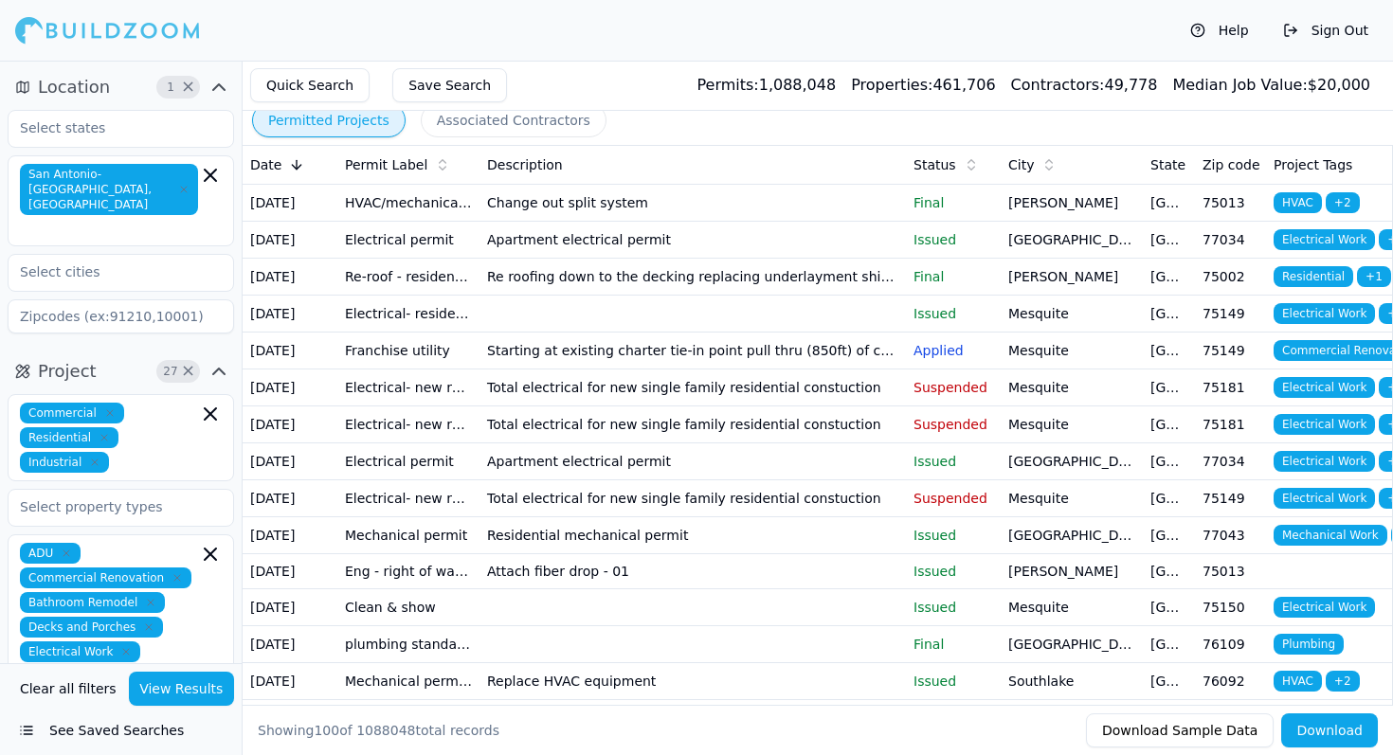
click at [163, 692] on button "View Results" at bounding box center [182, 689] width 106 height 34
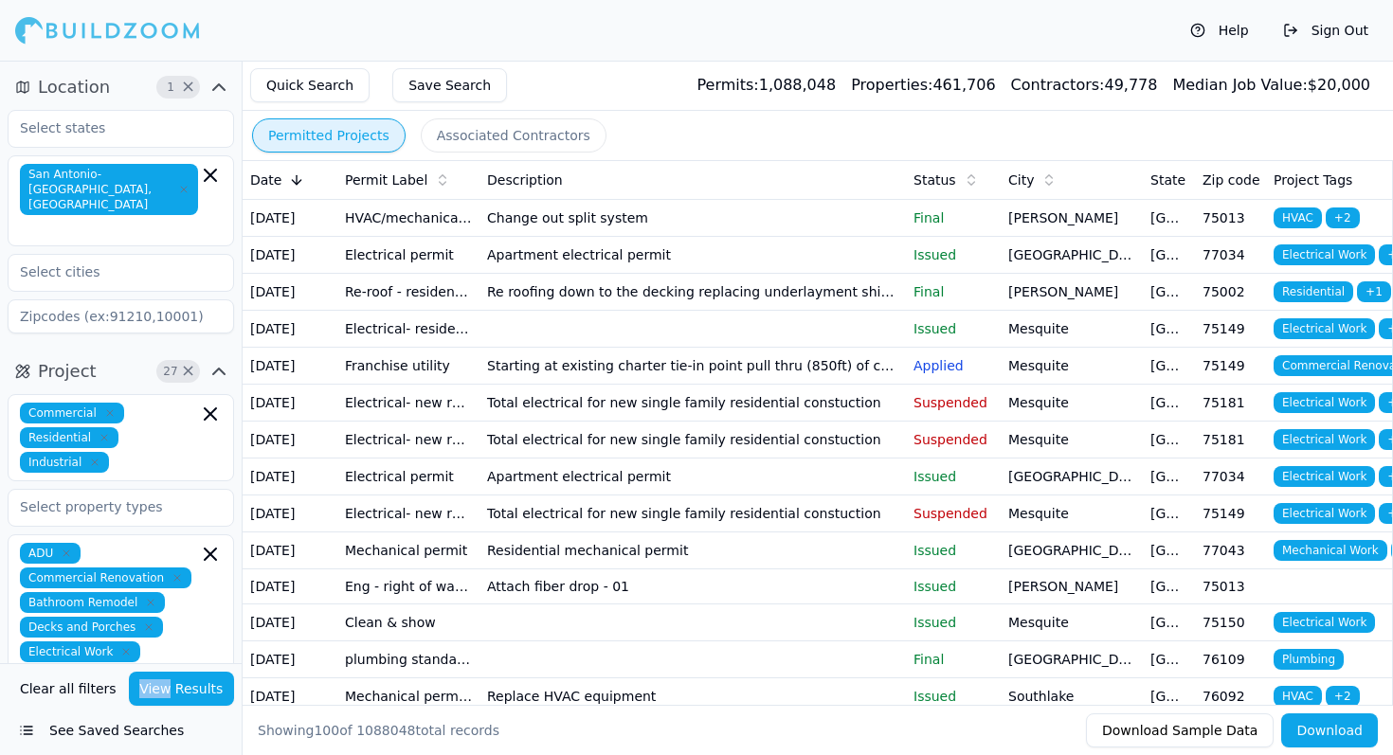
click at [163, 692] on div "Clear all filters View Results" at bounding box center [121, 689] width 226 height 34
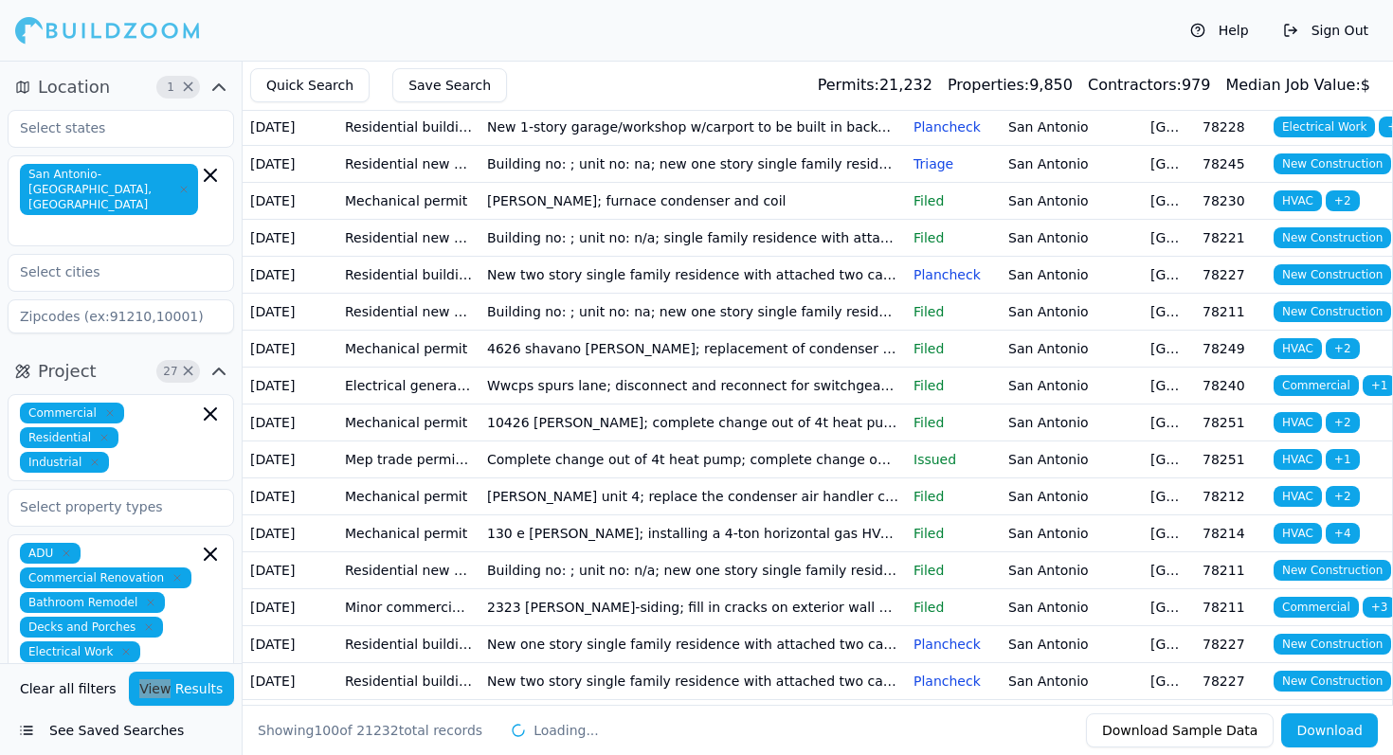
scroll to position [1493, 0]
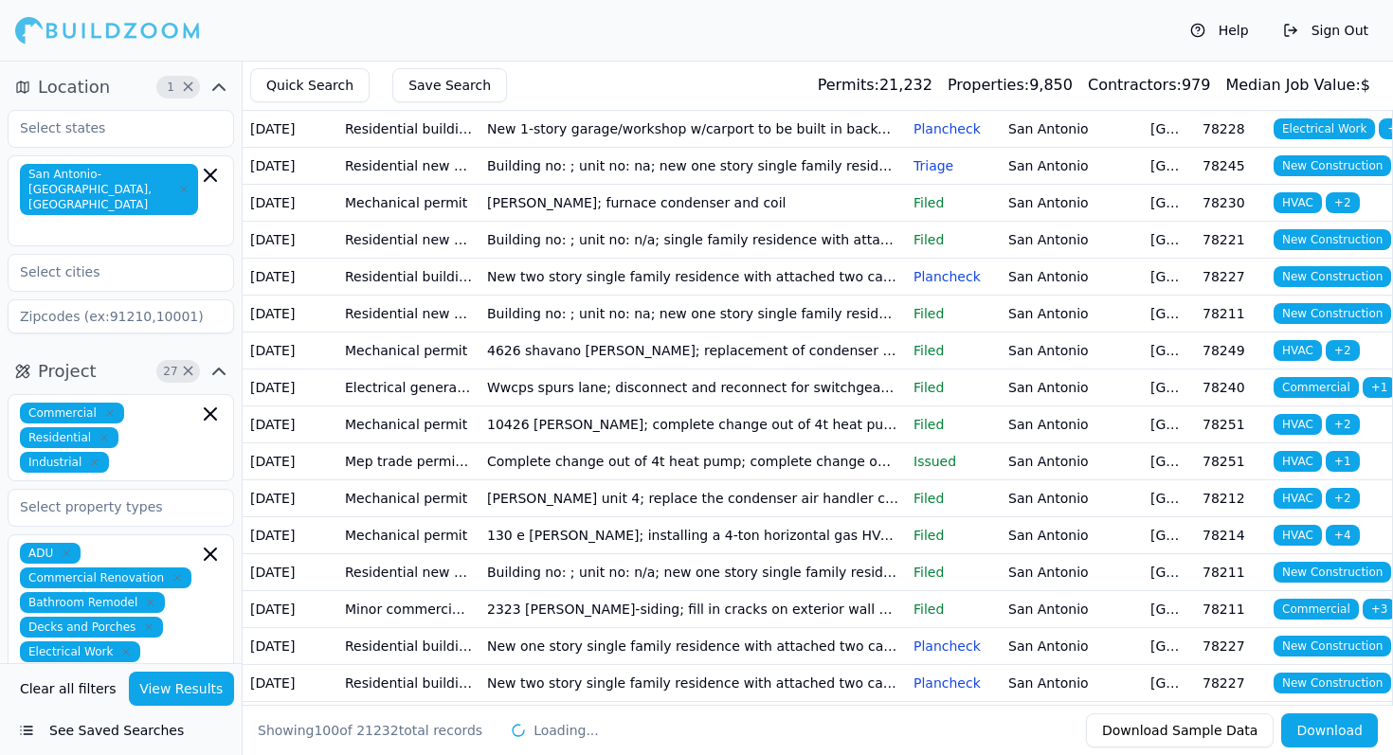
click at [569, 73] on td "[STREET_ADDRESS]; replace equipment for HVAC system" at bounding box center [692, 54] width 426 height 37
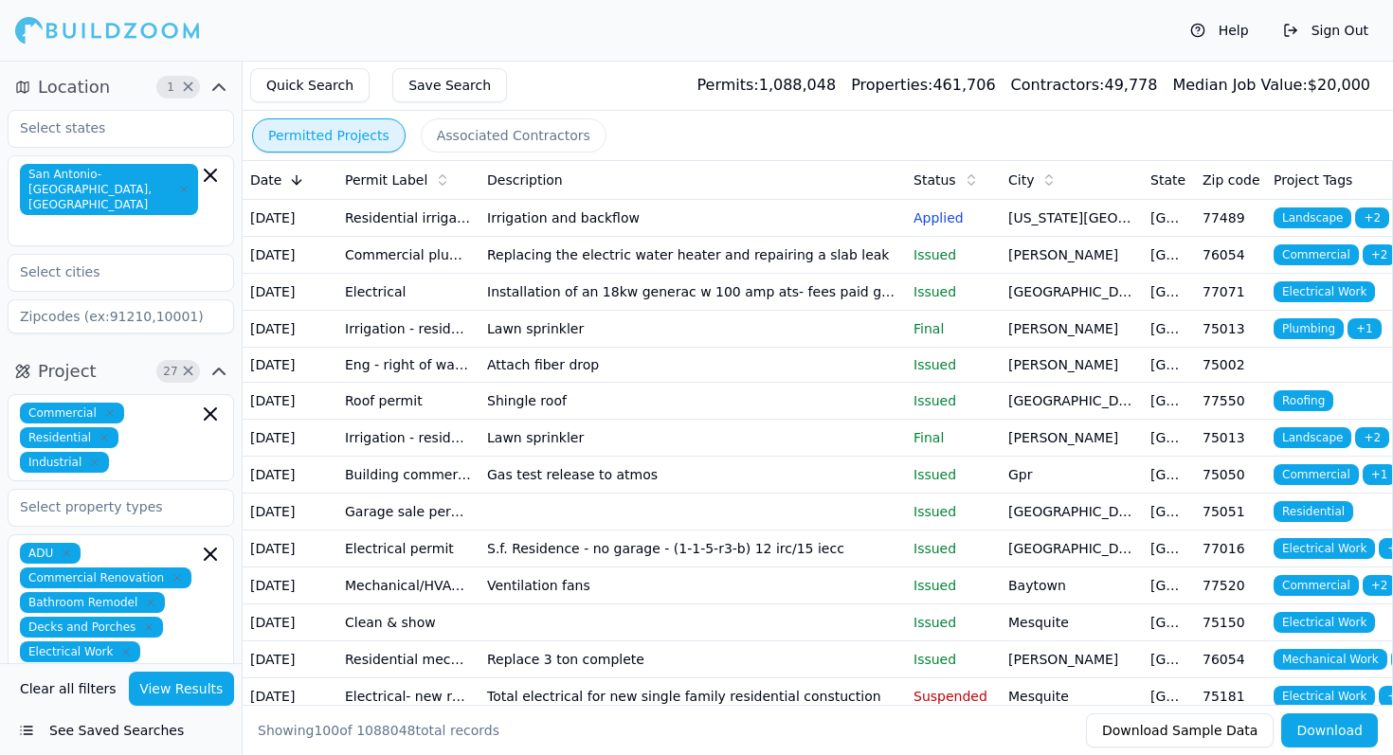
click at [192, 695] on button "View Results" at bounding box center [182, 689] width 106 height 34
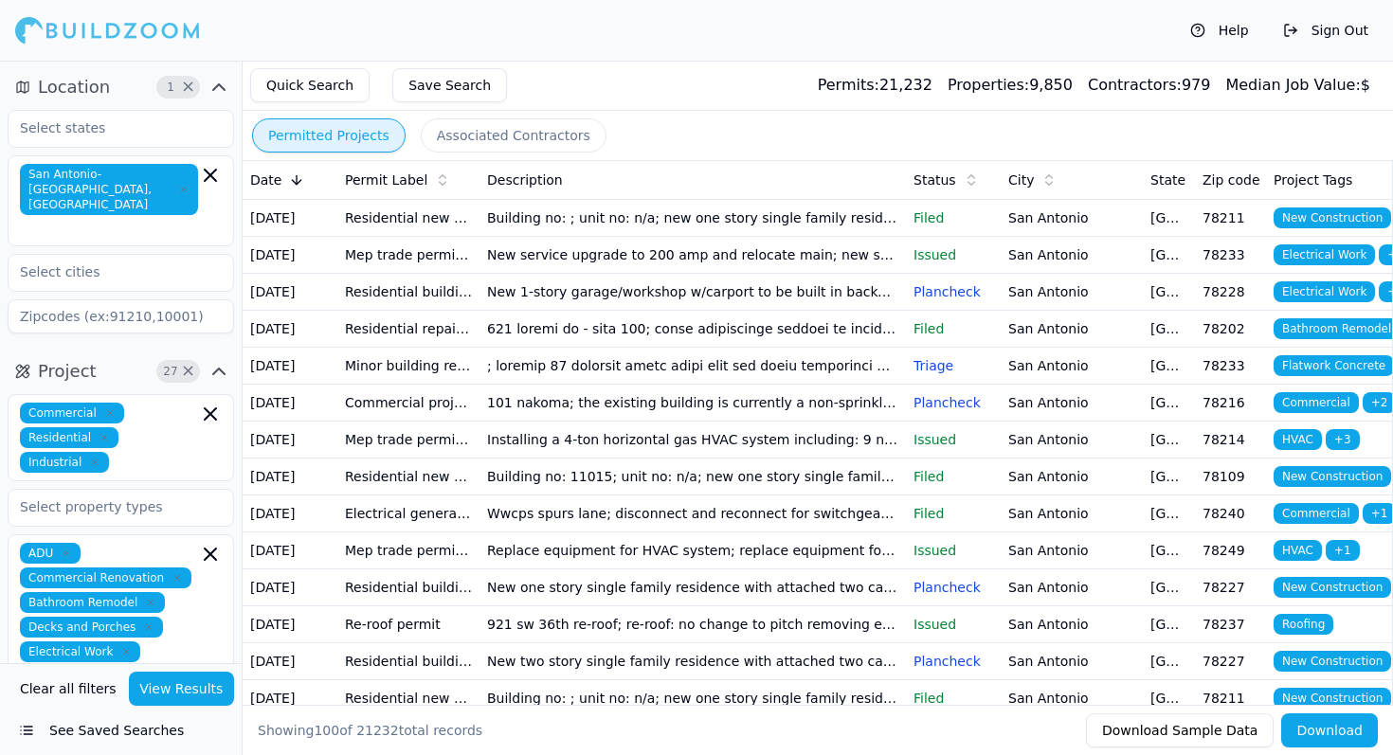
click at [511, 310] on td "New 1-story garage/workshop w/carport to be built in backyard. Work to include …" at bounding box center [692, 291] width 426 height 37
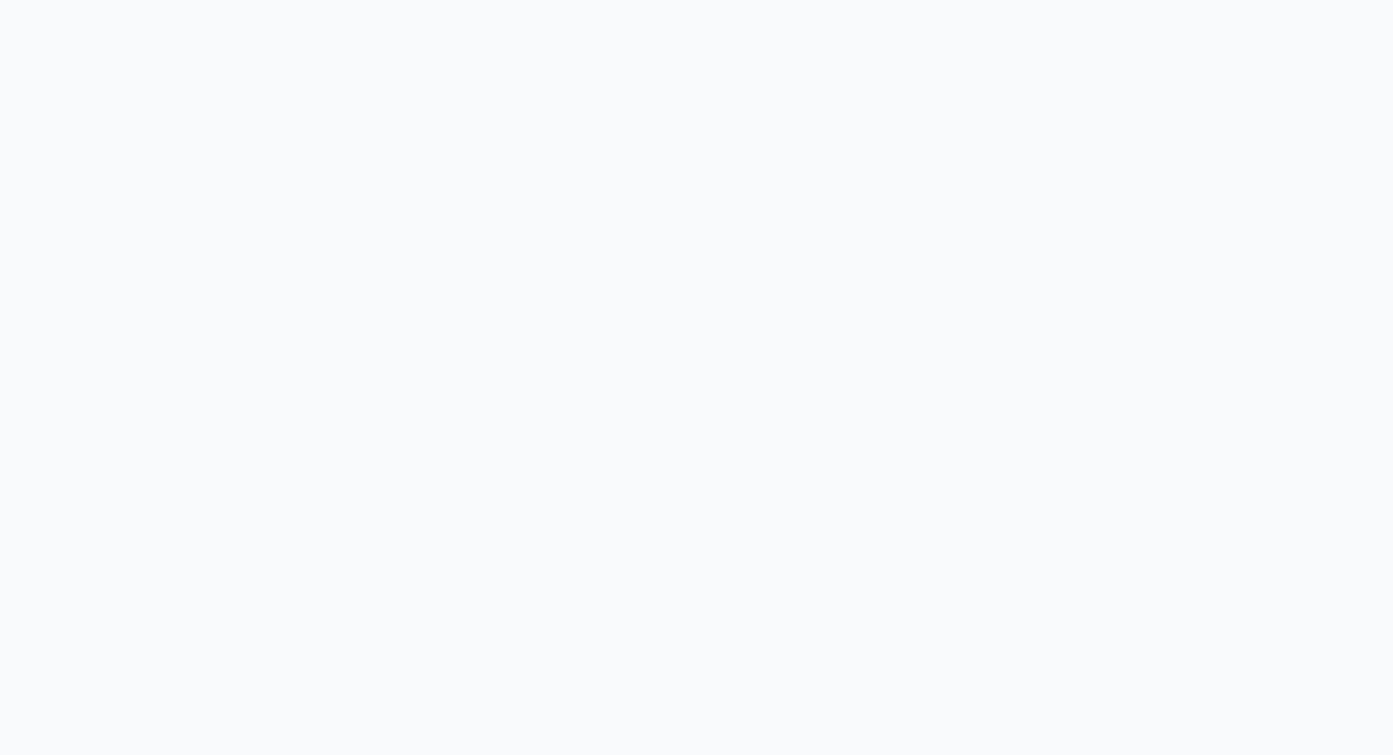
click at [694, 178] on html at bounding box center [696, 377] width 1393 height 755
